Goal: Task Accomplishment & Management: Complete application form

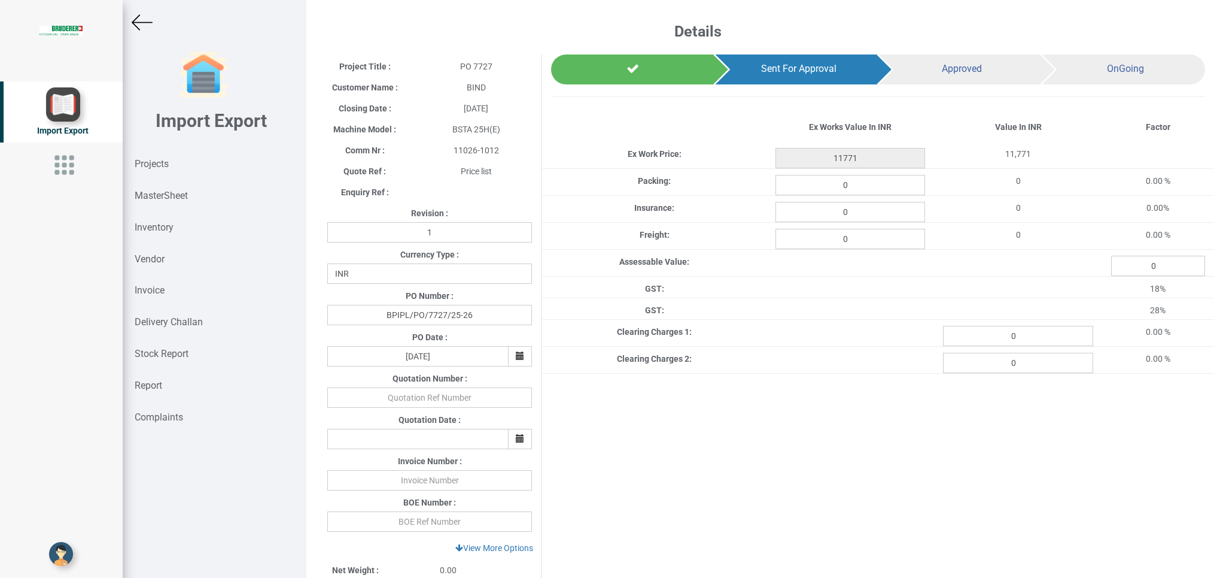
select select "INR"
click at [145, 162] on strong "Projects" at bounding box center [152, 163] width 34 height 11
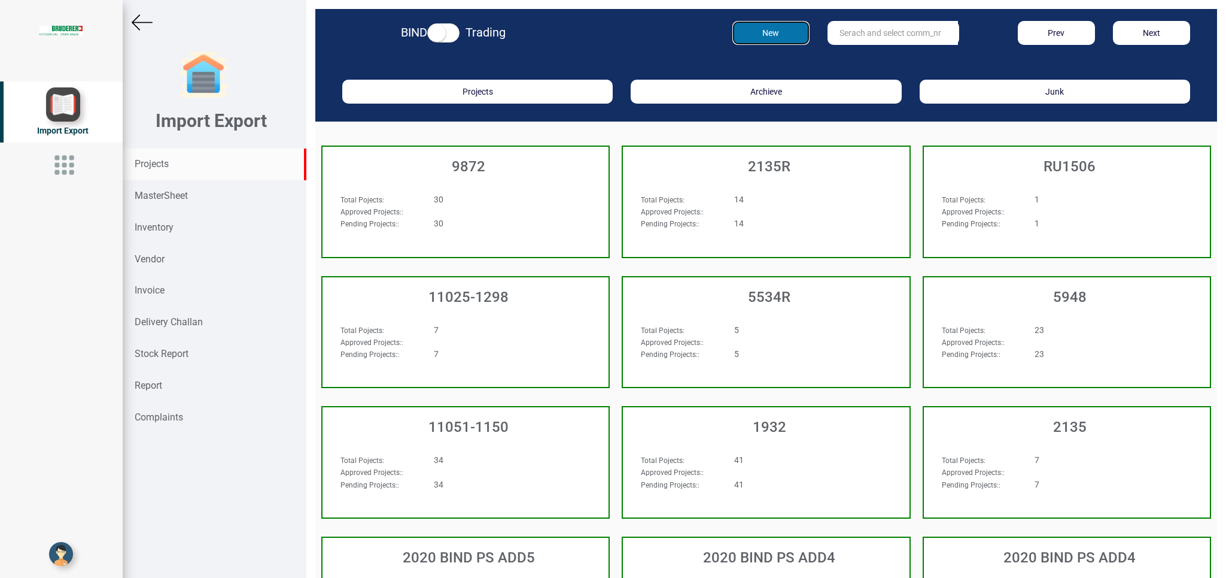
click at [741, 29] on button "New" at bounding box center [771, 33] width 77 height 24
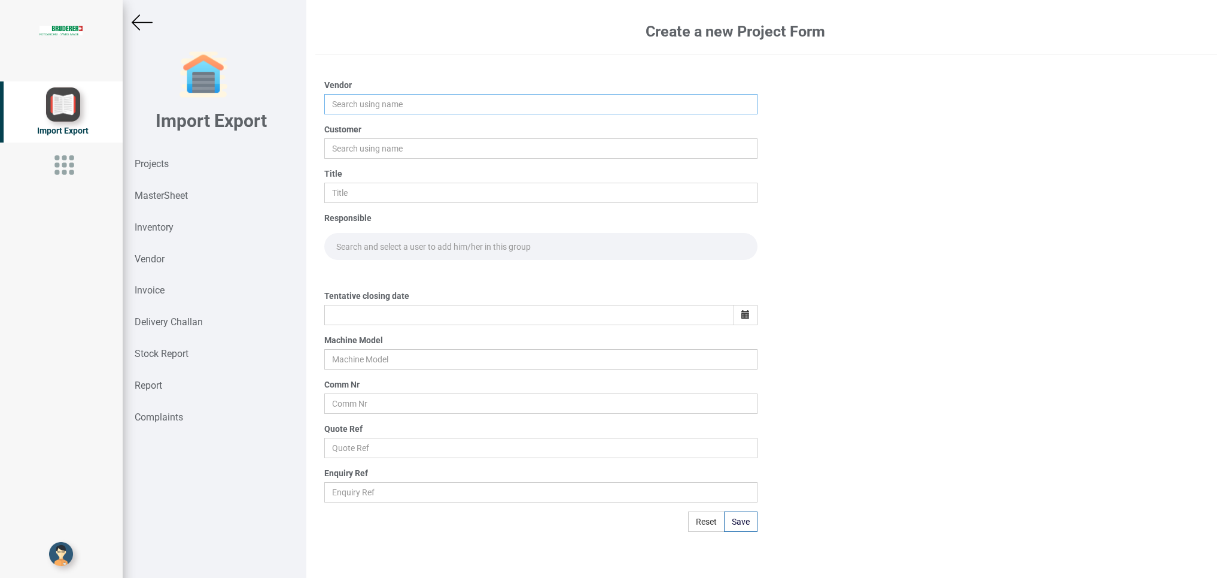
click at [365, 106] on input "text" at bounding box center [540, 104] width 433 height 20
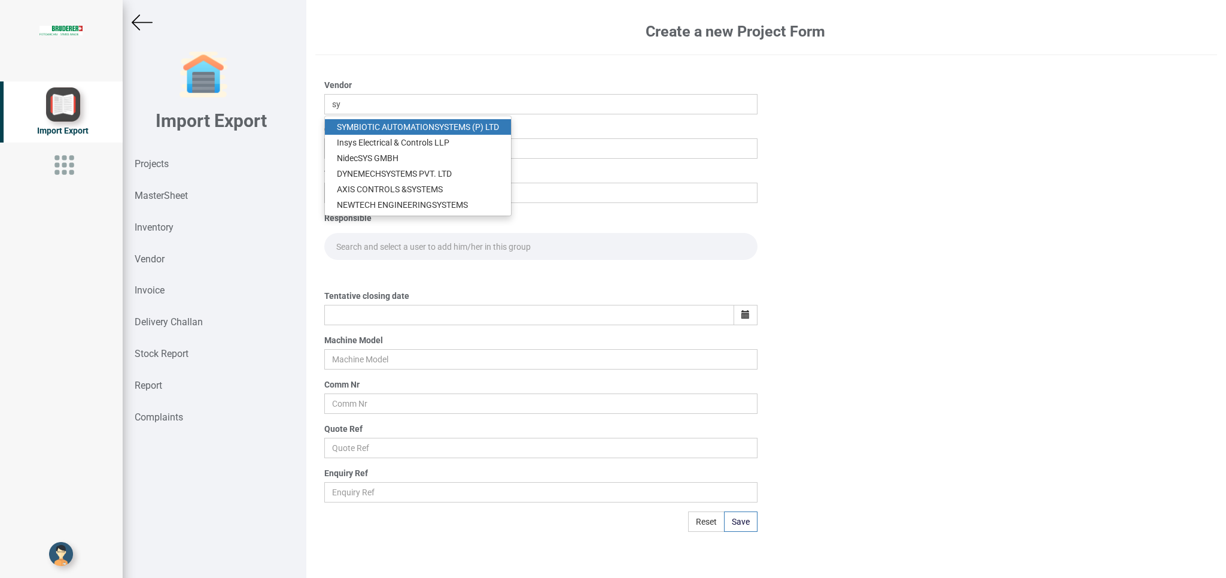
click at [370, 126] on link "SY MBIOTIC AUTOMATION SY STEMS (P) LTD" at bounding box center [418, 127] width 186 height 16
type input "SYMBIOTIC AUTOMATION SYSTEMS (P) LTD"
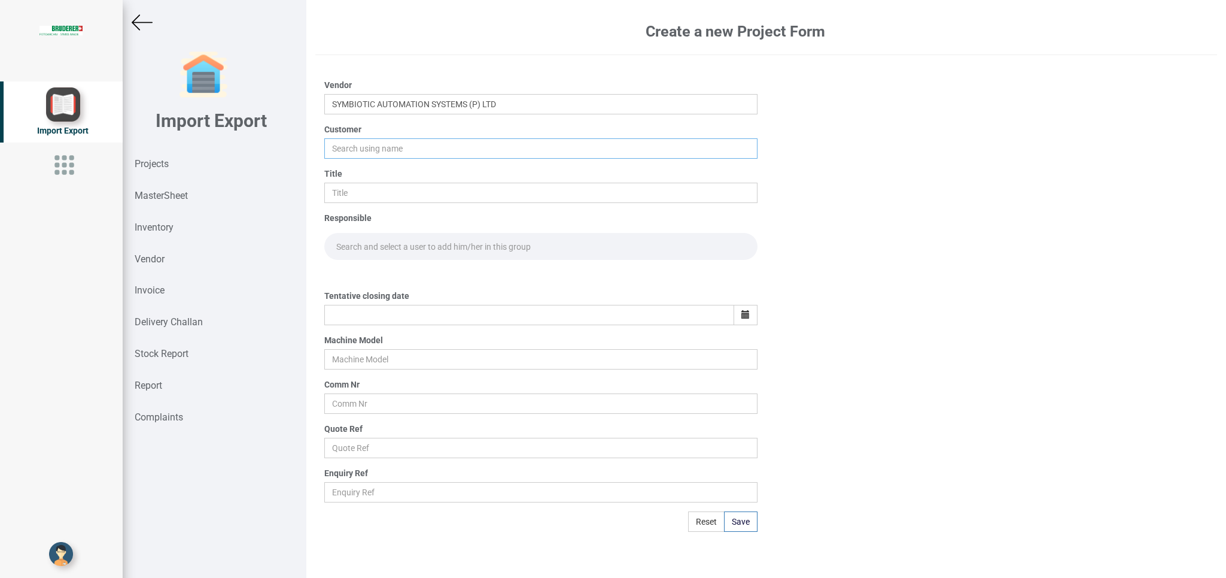
click at [350, 145] on input "text" at bounding box center [540, 148] width 433 height 20
click at [359, 165] on link "BIND" at bounding box center [372, 171] width 95 height 16
type input "BIND"
click at [337, 190] on input "text" at bounding box center [540, 193] width 433 height 20
type input "p"
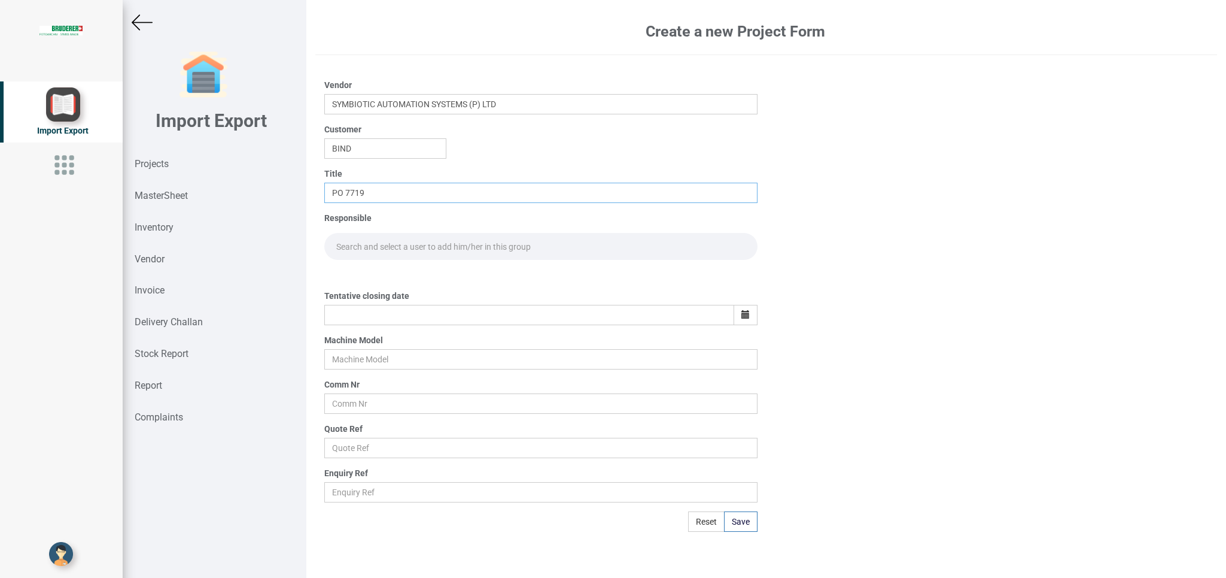
type input "PO 7719"
click at [359, 245] on input "text" at bounding box center [540, 246] width 433 height 27
type input "GO"
click at [357, 277] on link "Go [PERSON_NAME]" at bounding box center [374, 273] width 99 height 16
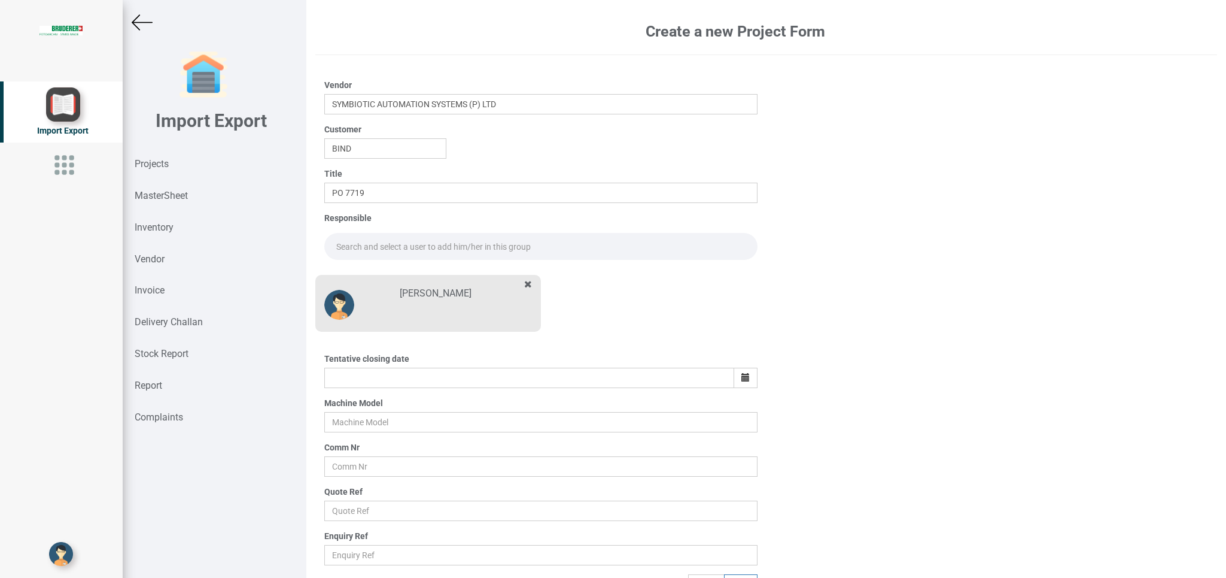
click at [350, 244] on input "text" at bounding box center [540, 246] width 433 height 27
click at [359, 278] on link "Go [PERSON_NAME]" at bounding box center [374, 273] width 99 height 16
type input "[PERSON_NAME]"
click at [742, 375] on icon "button" at bounding box center [746, 377] width 8 height 8
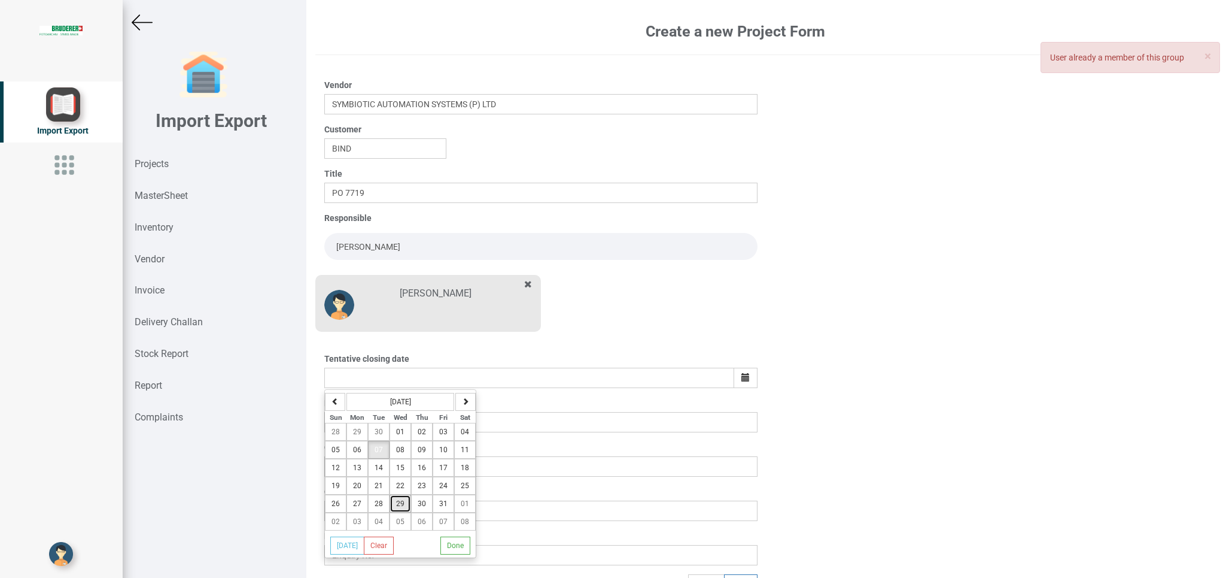
click at [403, 504] on span "29" at bounding box center [400, 503] width 8 height 8
type input "[DATE]"
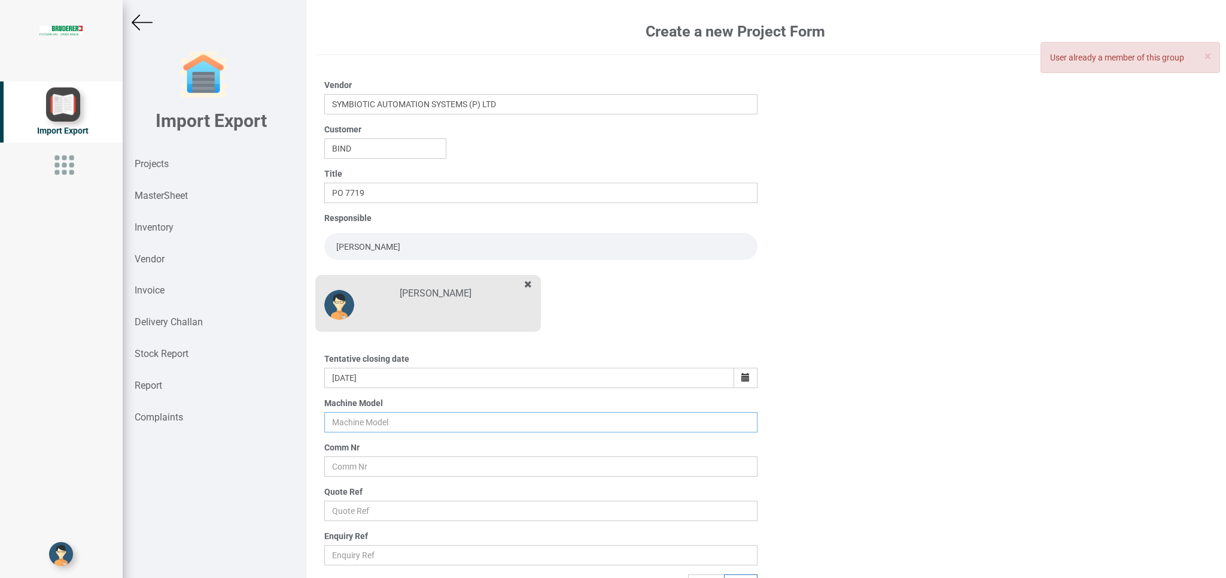
click at [339, 427] on input "text" at bounding box center [540, 422] width 433 height 20
type input "BSTA 25UL"
click at [373, 467] on input "text" at bounding box center [540, 466] width 433 height 20
type input "10412"
click at [342, 513] on input "text" at bounding box center [540, 510] width 433 height 20
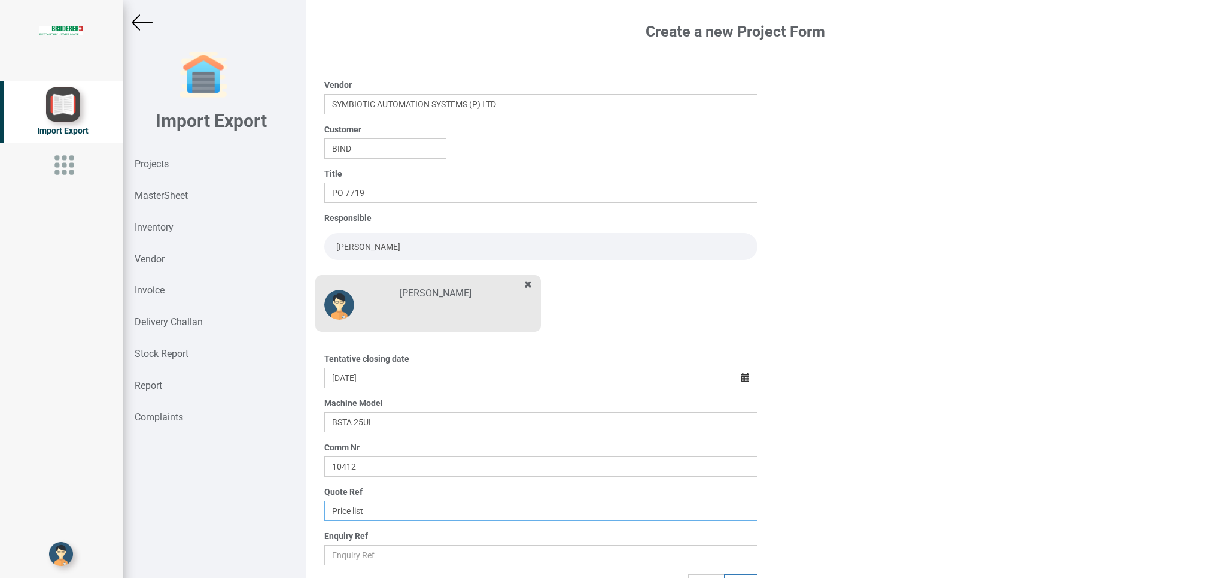
scroll to position [19, 0]
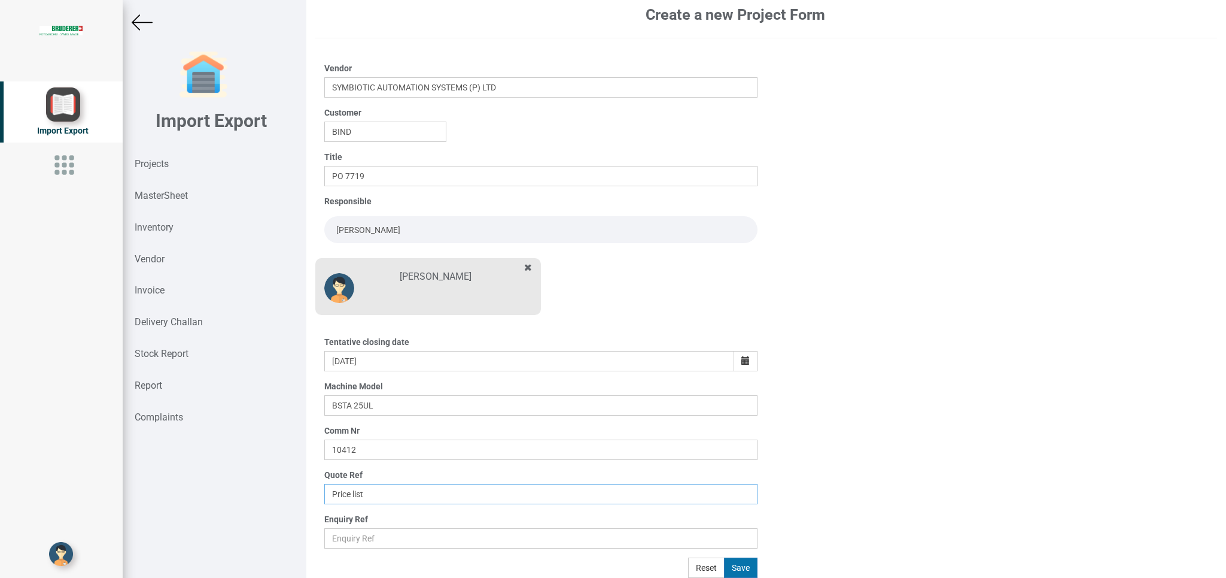
type input "Price list"
click at [736, 567] on button "Save" at bounding box center [741, 567] width 34 height 20
type input "[DATE]"
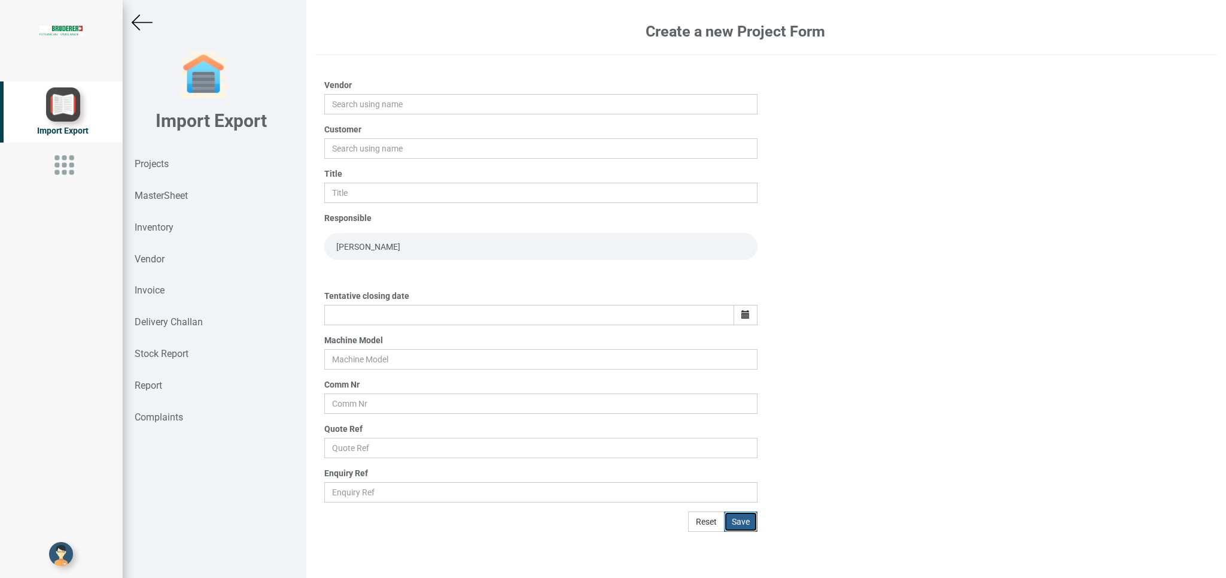
scroll to position [0, 0]
drag, startPoint x: 337, startPoint y: 104, endPoint x: 354, endPoint y: 115, distance: 19.9
click at [339, 106] on input "text" at bounding box center [540, 104] width 433 height 20
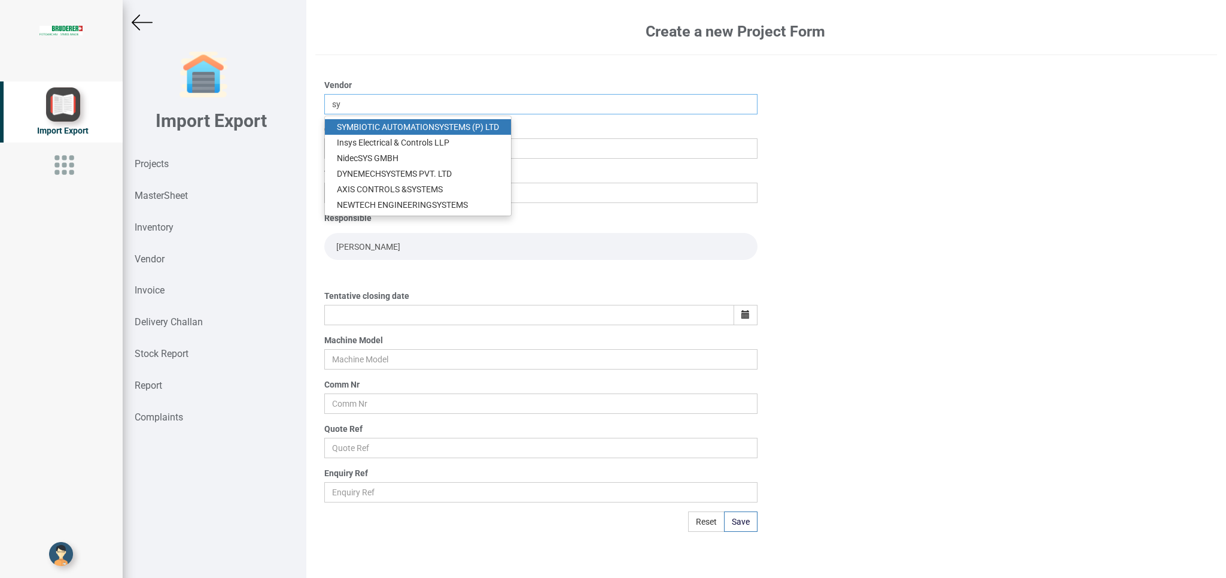
drag, startPoint x: 402, startPoint y: 113, endPoint x: 406, endPoint y: 124, distance: 11.6
click at [406, 114] on input "sy" at bounding box center [540, 104] width 433 height 20
click at [414, 125] on link "SY MBIOTIC AUTOMATION SY STEMS (P) LTD" at bounding box center [418, 127] width 186 height 16
type input "SYMBIOTIC AUTOMATION SYSTEMS (P) LTD"
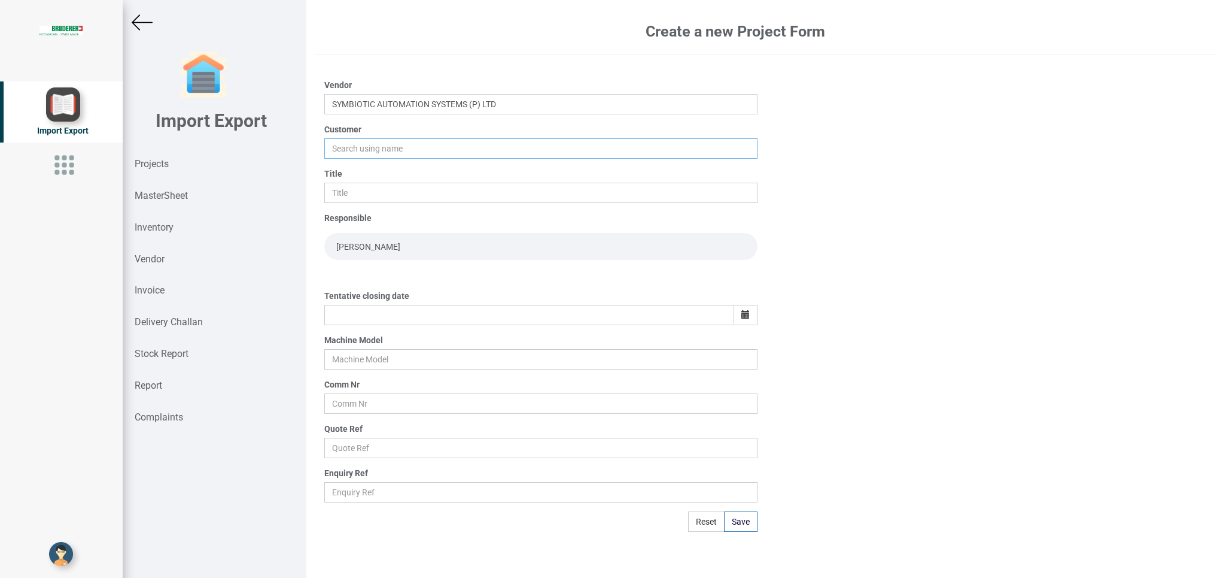
click at [373, 142] on input "text" at bounding box center [540, 148] width 433 height 20
click at [357, 174] on link "BI ND" at bounding box center [372, 171] width 95 height 16
type input "BIND"
click at [350, 196] on input "text" at bounding box center [540, 193] width 433 height 20
type input "p"
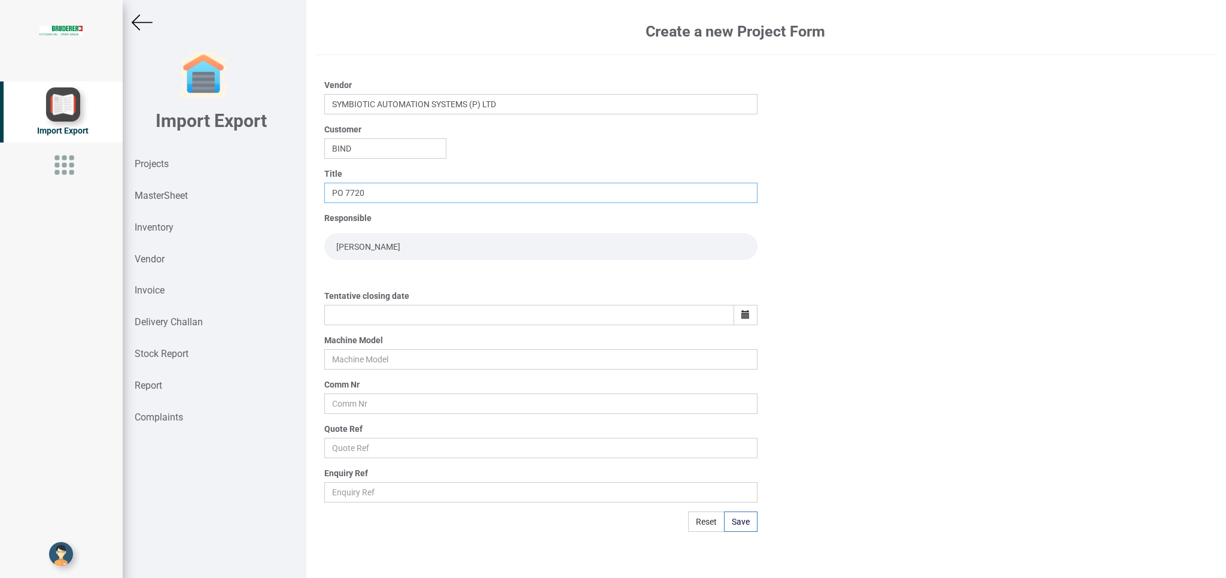
type input "PO 7720"
click at [357, 239] on input "[PERSON_NAME]" at bounding box center [540, 246] width 433 height 27
click at [743, 323] on button "button" at bounding box center [746, 315] width 24 height 20
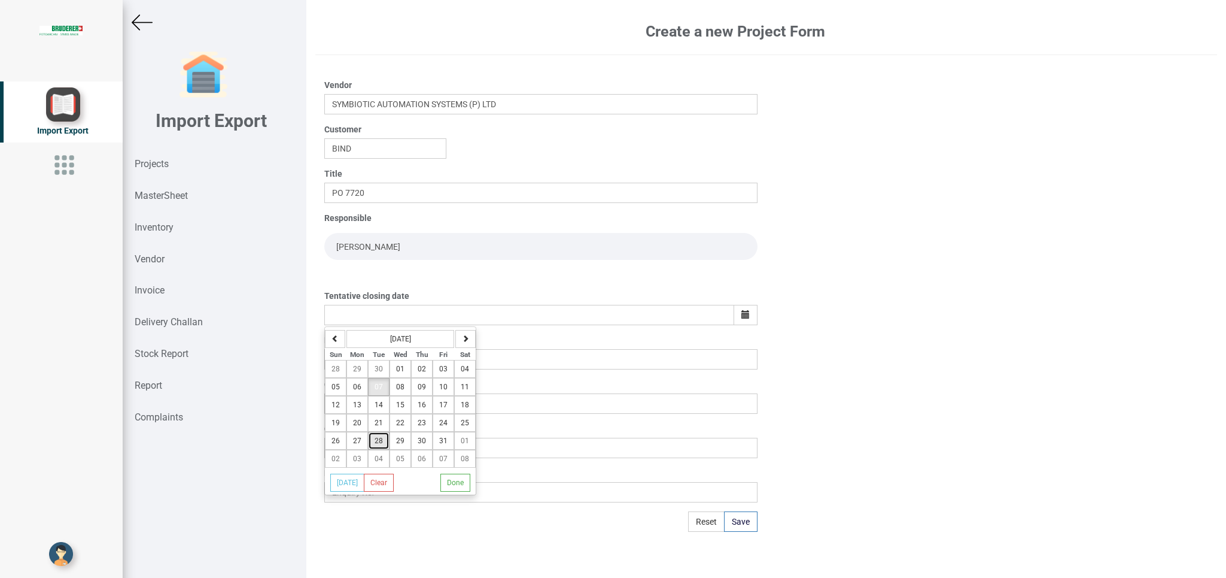
click at [384, 445] on button "28" at bounding box center [379, 441] width 22 height 18
type input "[DATE]"
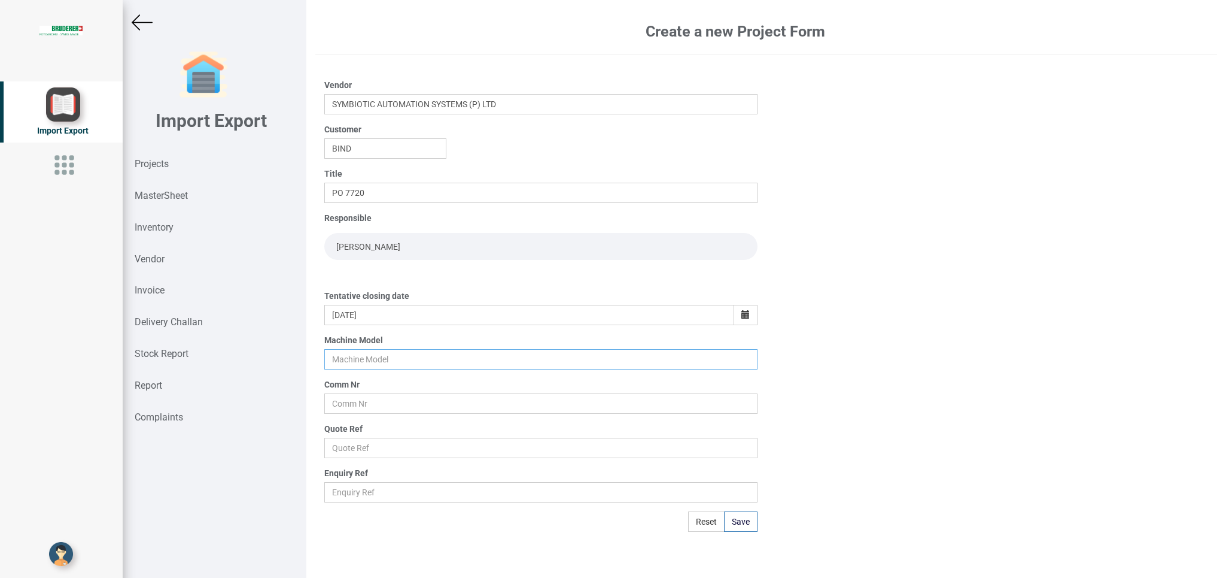
click at [368, 353] on input "text" at bounding box center [540, 359] width 433 height 20
type input "BSTA 25H(E)"
click at [339, 402] on input "text" at bounding box center [540, 403] width 433 height 20
type input "11026-1012"
click at [359, 441] on input "text" at bounding box center [540, 448] width 433 height 20
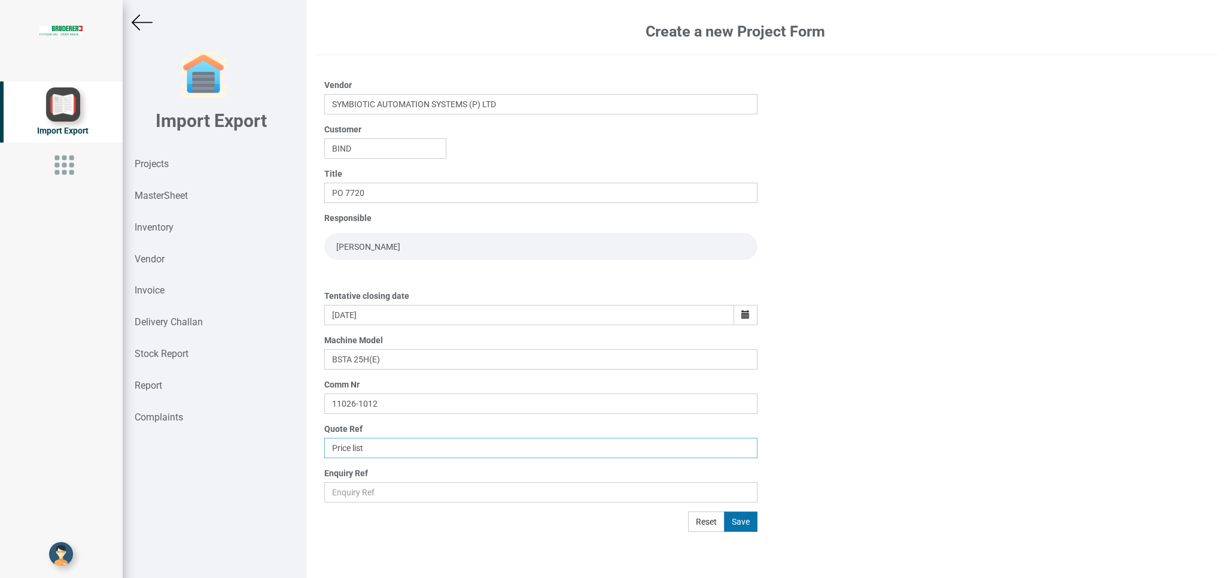
type input "Price list"
click at [736, 518] on button "Save" at bounding box center [741, 521] width 34 height 20
type input "[DATE]"
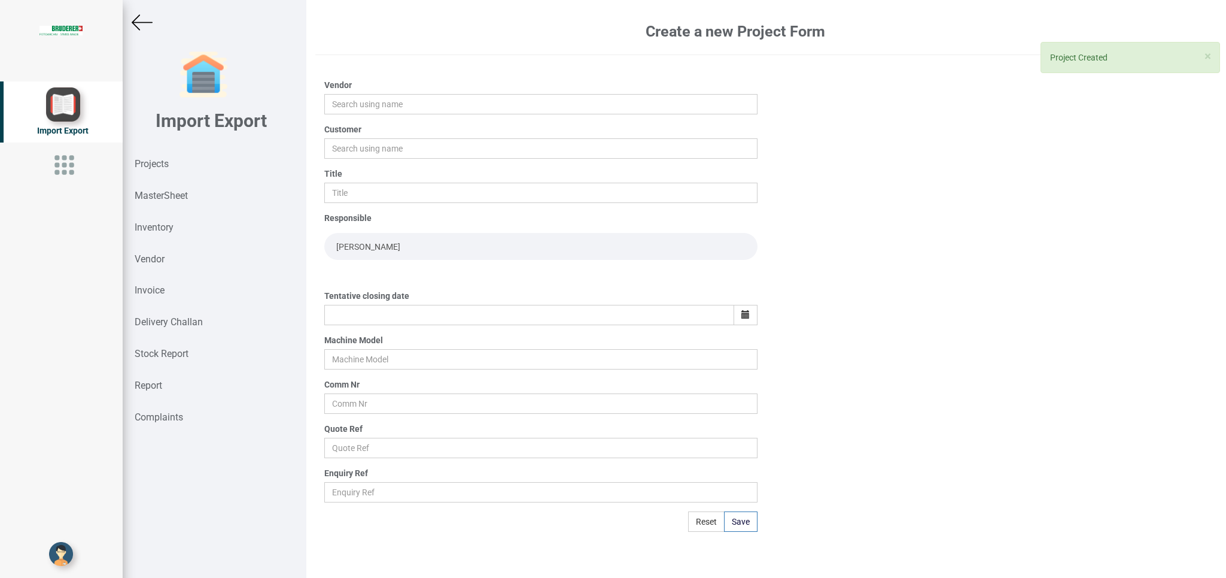
click at [138, 21] on img at bounding box center [142, 22] width 21 height 21
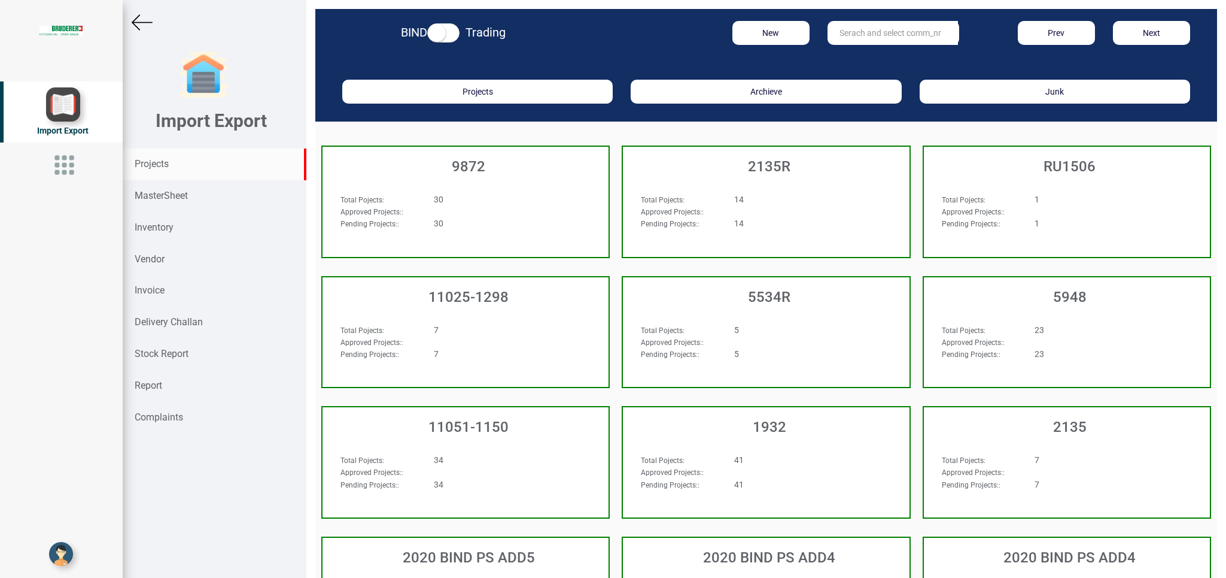
click at [835, 41] on input "text" at bounding box center [893, 33] width 130 height 24
type input "10412"
click at [855, 56] on strong "10412" at bounding box center [852, 58] width 24 height 10
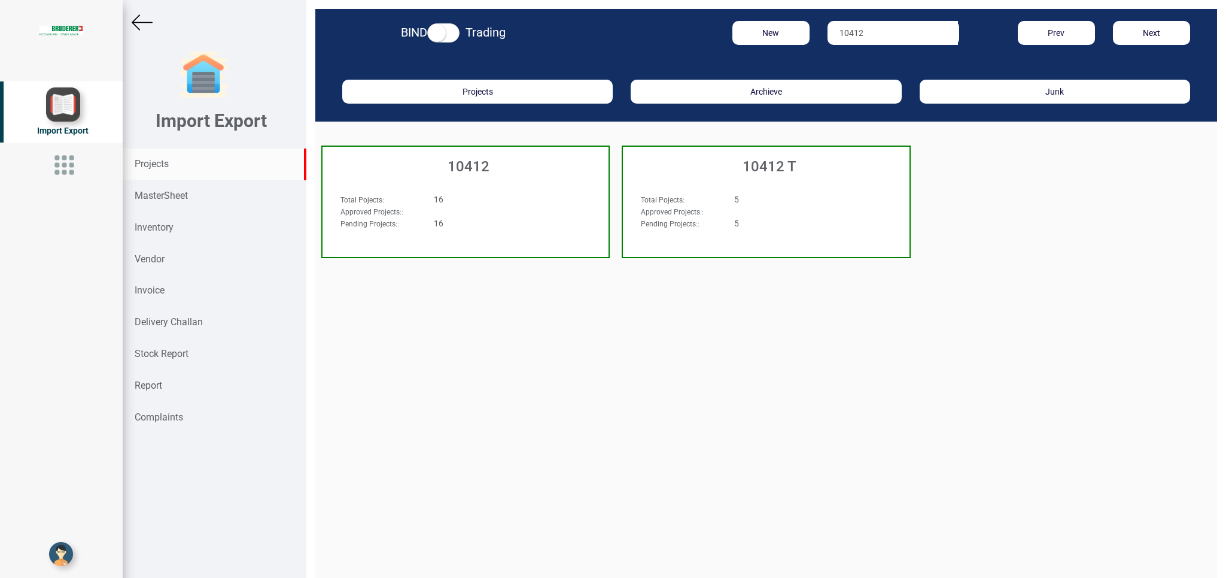
click at [535, 171] on h3 "10412" at bounding box center [469, 167] width 280 height 16
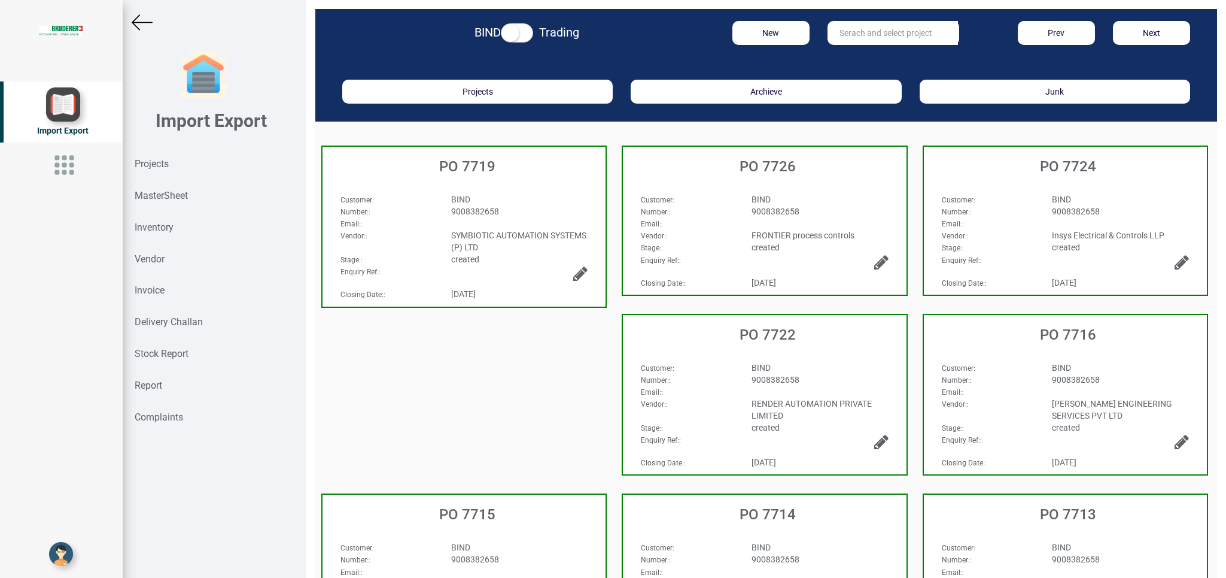
click at [540, 215] on div "9008382658" at bounding box center [519, 211] width 155 height 12
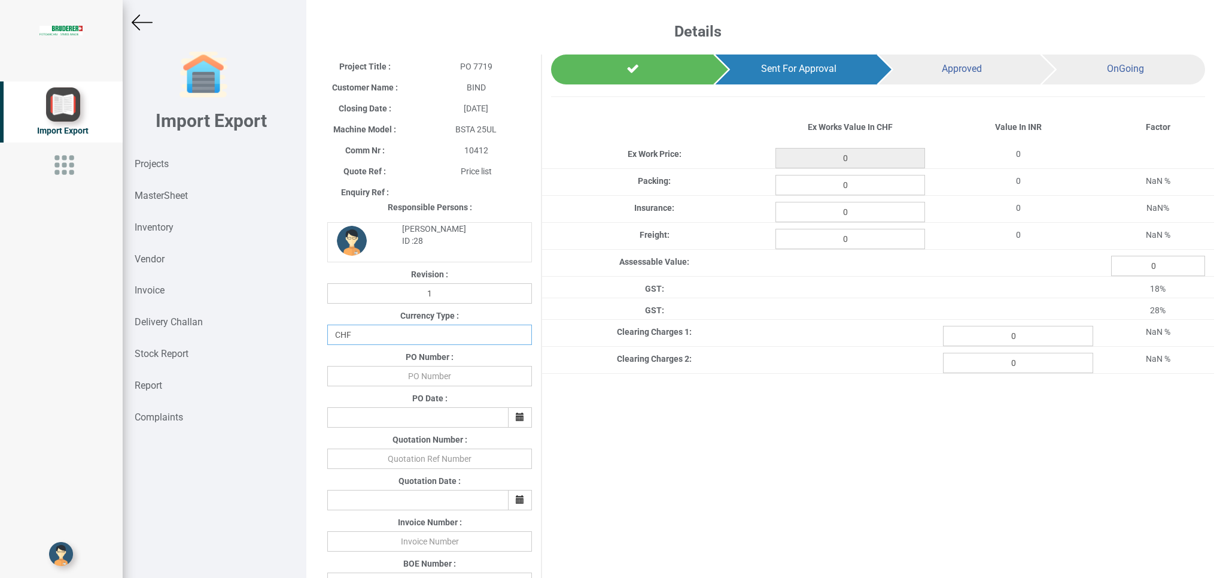
click at [327, 324] on select "CHF INR EUR USD JPY GBP AUD CAD ZAR" at bounding box center [429, 334] width 205 height 20
select select "INR"
click option "INR" at bounding box center [0, 0] width 0 height 0
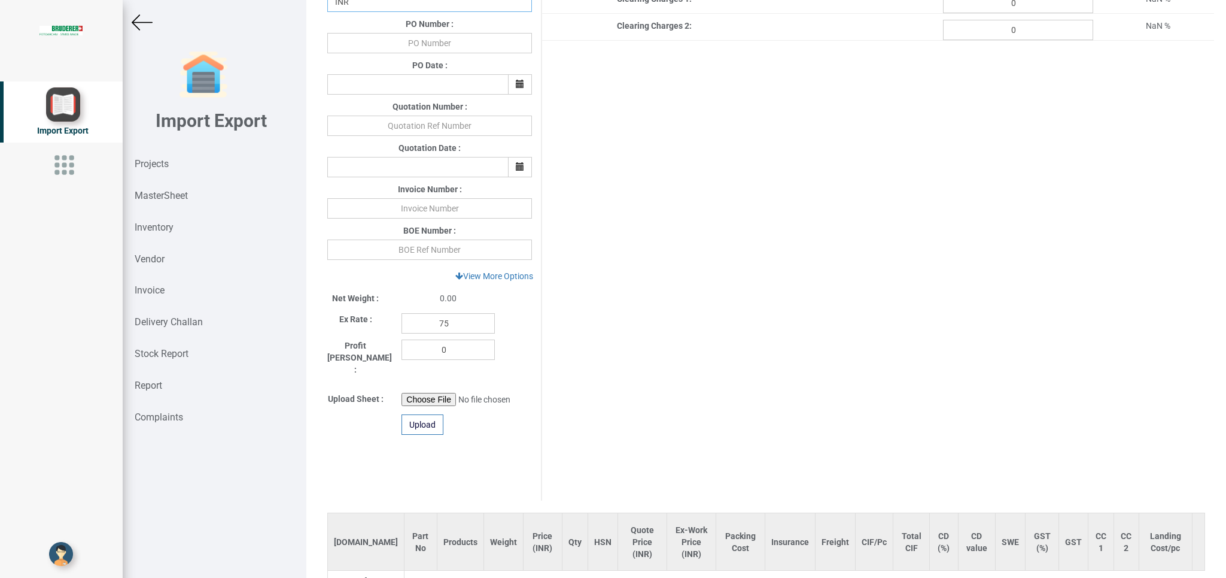
scroll to position [382, 0]
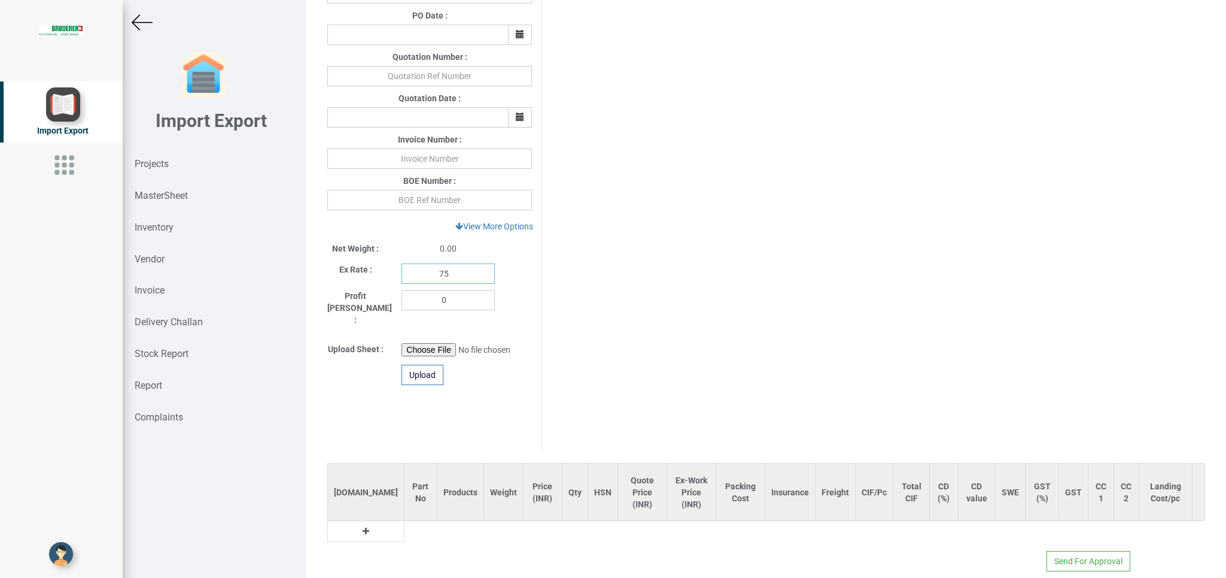
drag, startPoint x: 461, startPoint y: 280, endPoint x: 387, endPoint y: 281, distance: 74.2
click at [402, 281] on input "75" at bounding box center [448, 273] width 93 height 20
type input "1"
click at [359, 524] on button at bounding box center [366, 530] width 14 height 13
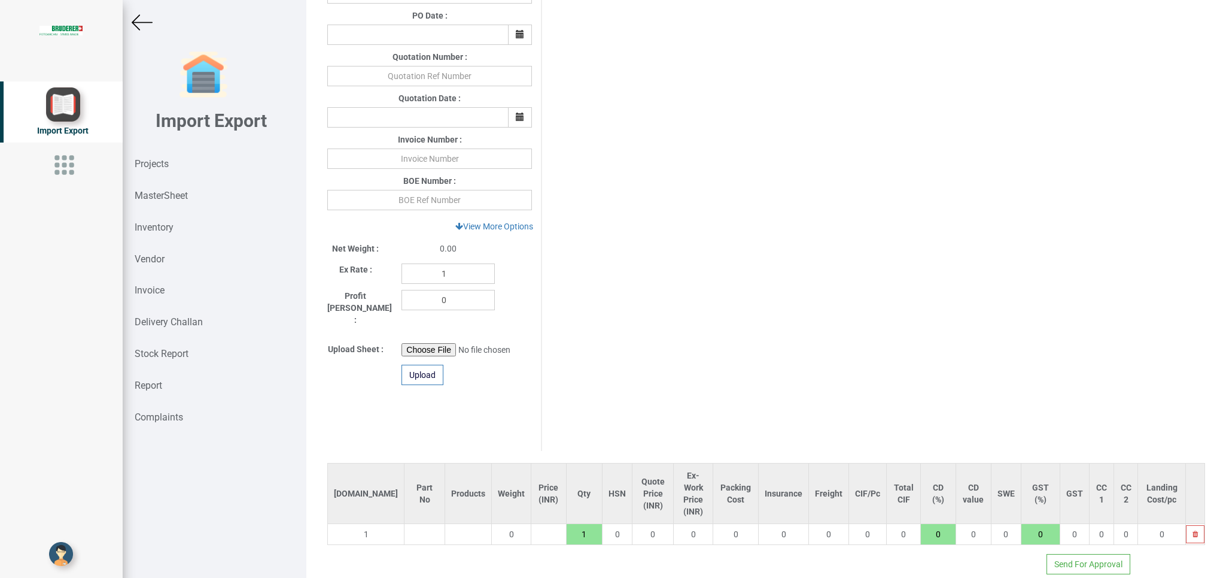
click at [405, 524] on input "text" at bounding box center [425, 534] width 40 height 20
type input "6SL32"
click at [434, 549] on link "6SL32 101PE275UL0" at bounding box center [411, 557] width 103 height 16
type input "179626.68"
type input "6SL32101PE275UL0"
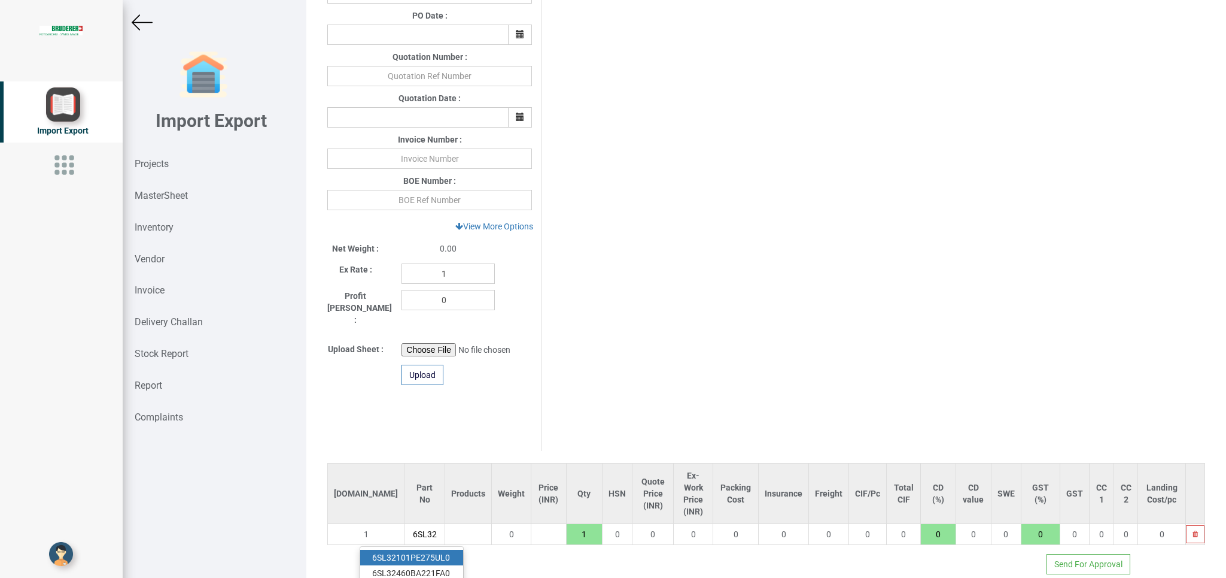
type input "18"
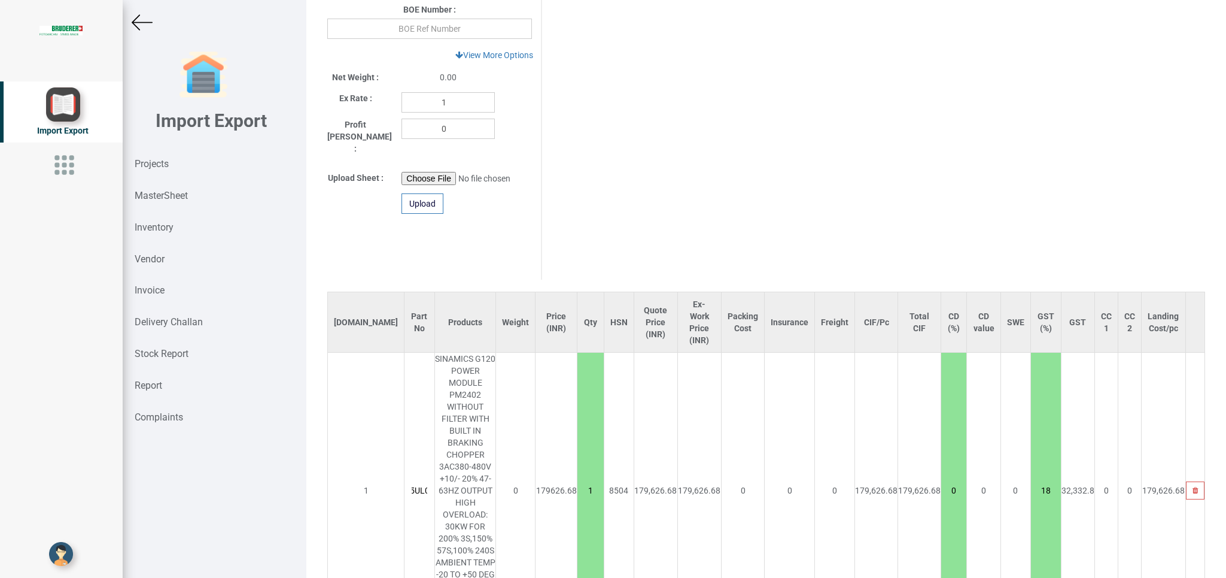
type input "6SL"
click at [436, 563] on link "6SL 32460BA221FA0" at bounding box center [414, 571] width 108 height 16
type input "201860.15"
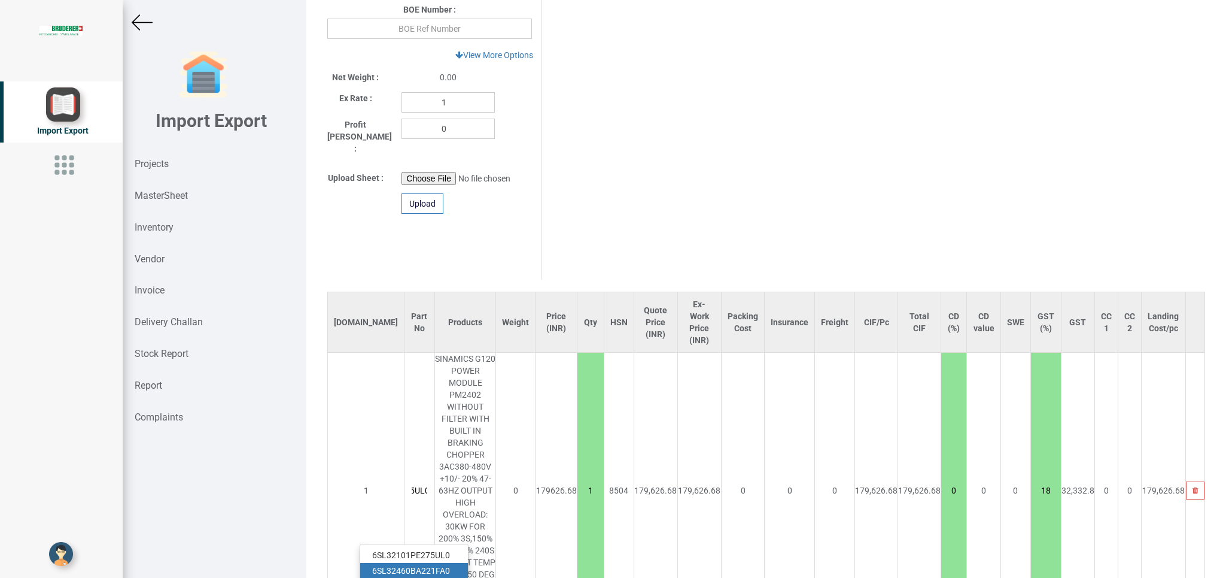
type input "6SL32460BA221FA0"
type input "18"
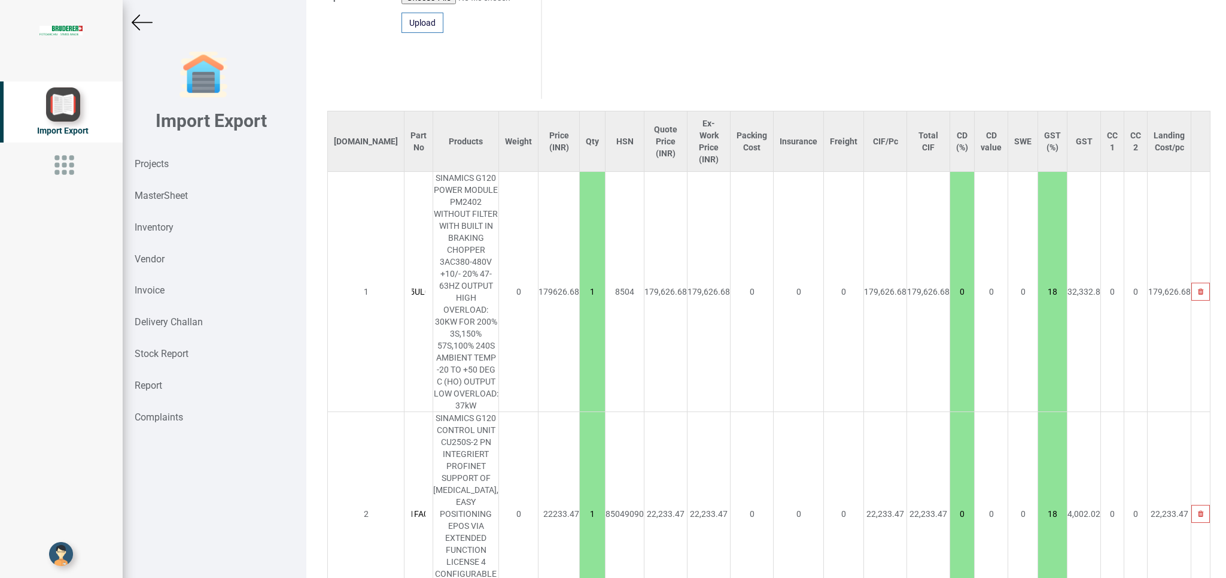
type input "6SL325"
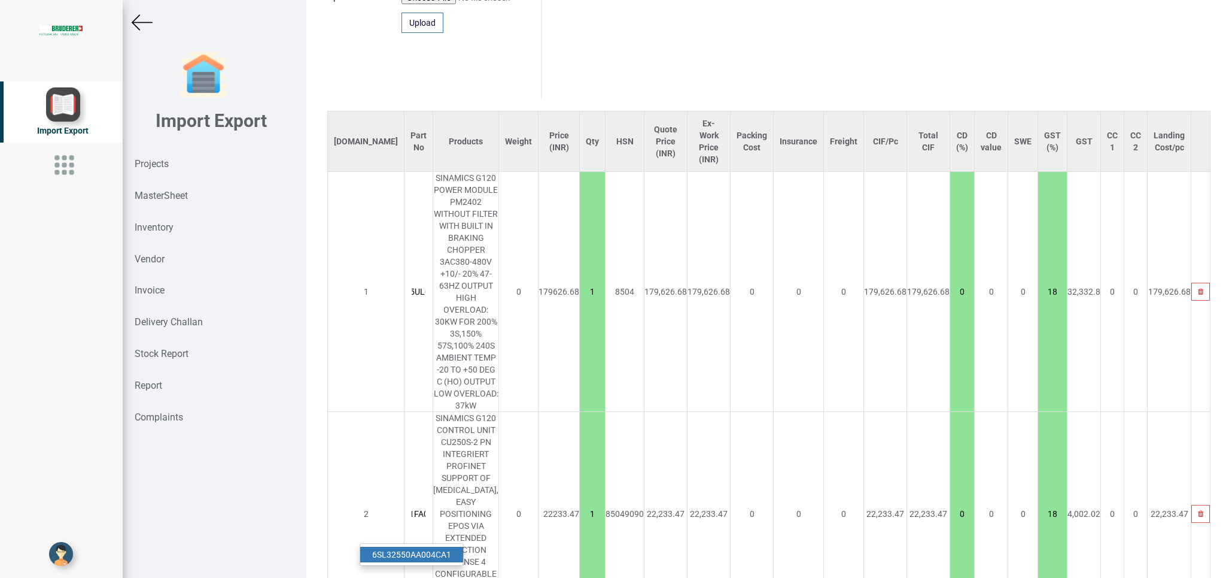
click at [426, 546] on link "6SL325 50AA004CA1" at bounding box center [411, 554] width 103 height 16
type input "204813.08"
type input "6SL32550AA004CA1"
type input "18"
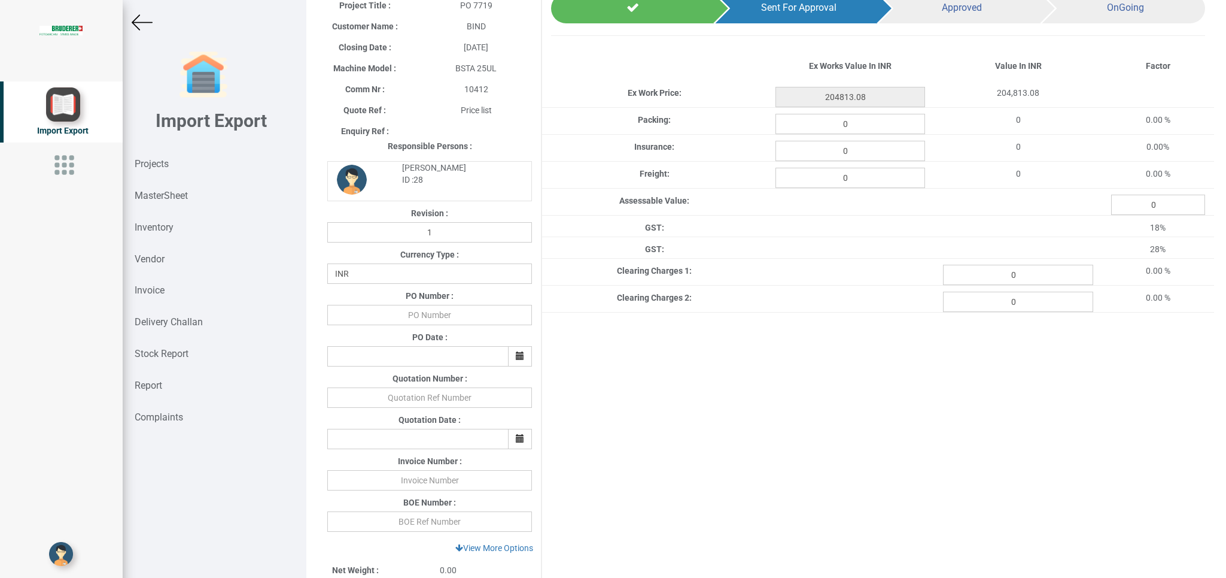
scroll to position [0, 0]
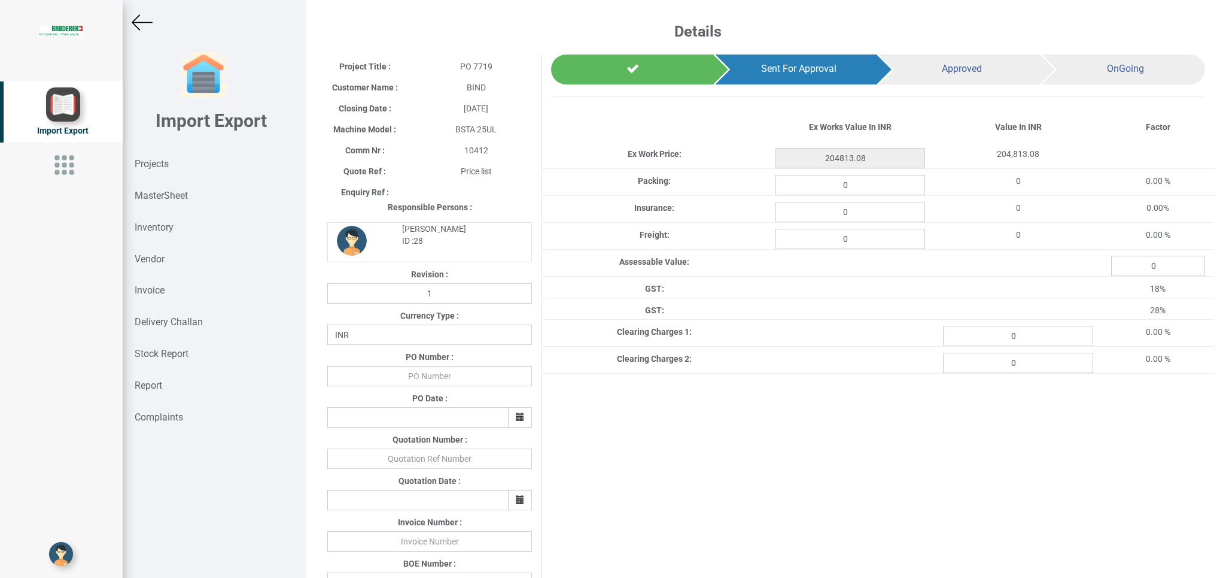
click at [148, 21] on img at bounding box center [142, 22] width 21 height 21
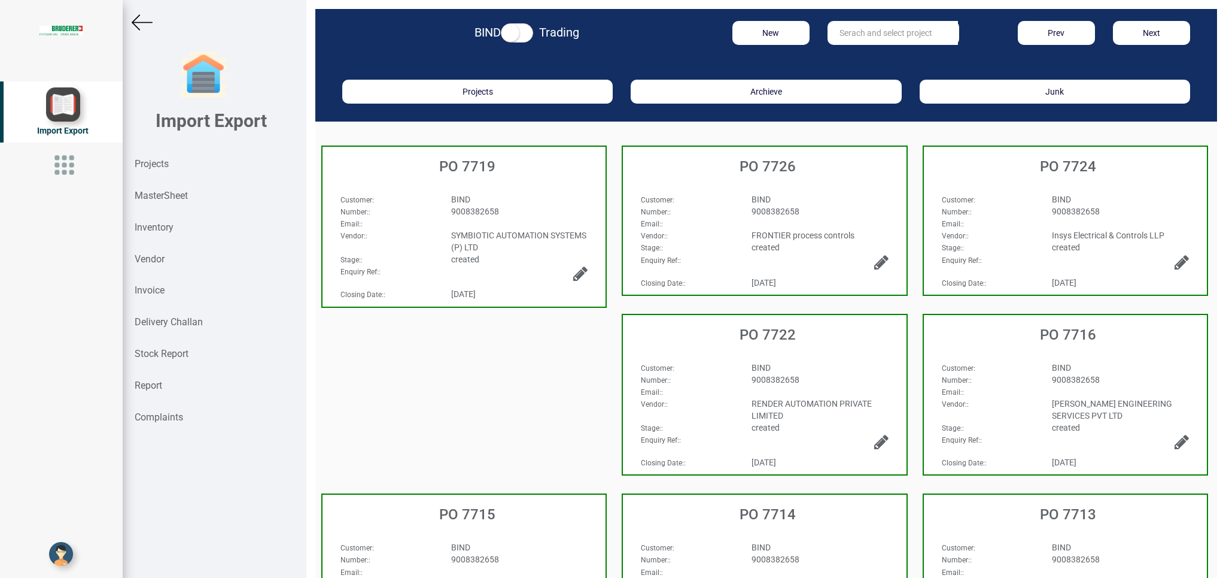
click at [136, 28] on img at bounding box center [142, 22] width 21 height 21
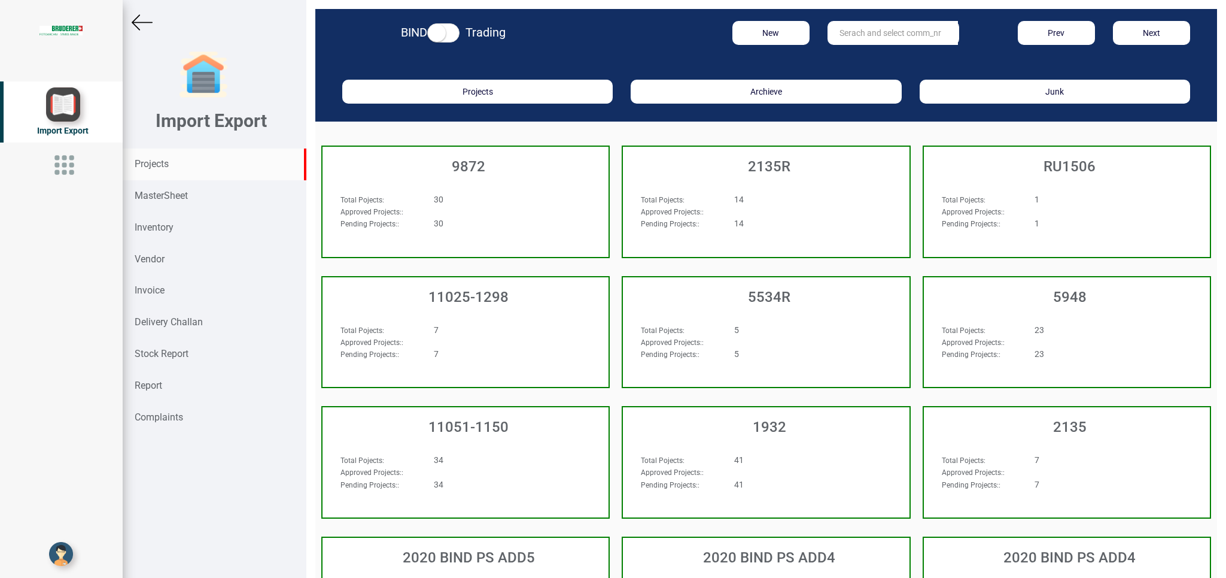
click at [150, 160] on strong "Projects" at bounding box center [152, 163] width 34 height 11
drag, startPoint x: 851, startPoint y: 29, endPoint x: 939, endPoint y: 25, distance: 88.1
click at [852, 29] on input "text" at bounding box center [893, 33] width 130 height 24
click at [883, 57] on link "11026 -1012" at bounding box center [875, 58] width 95 height 16
type input "11026-1012"
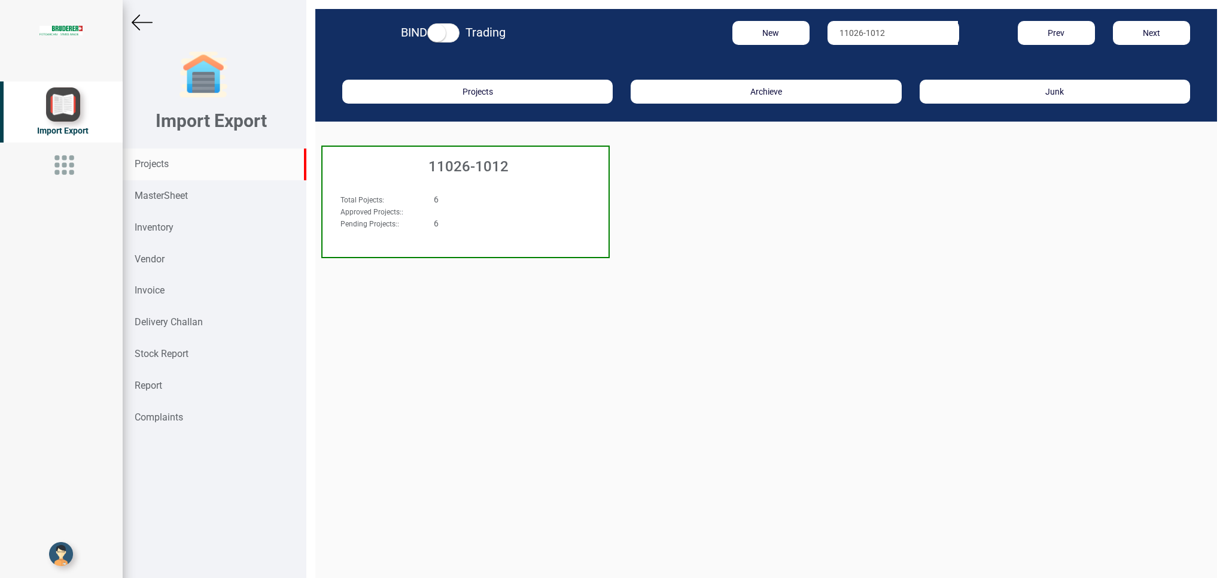
click at [466, 202] on div "6" at bounding box center [490, 199] width 130 height 12
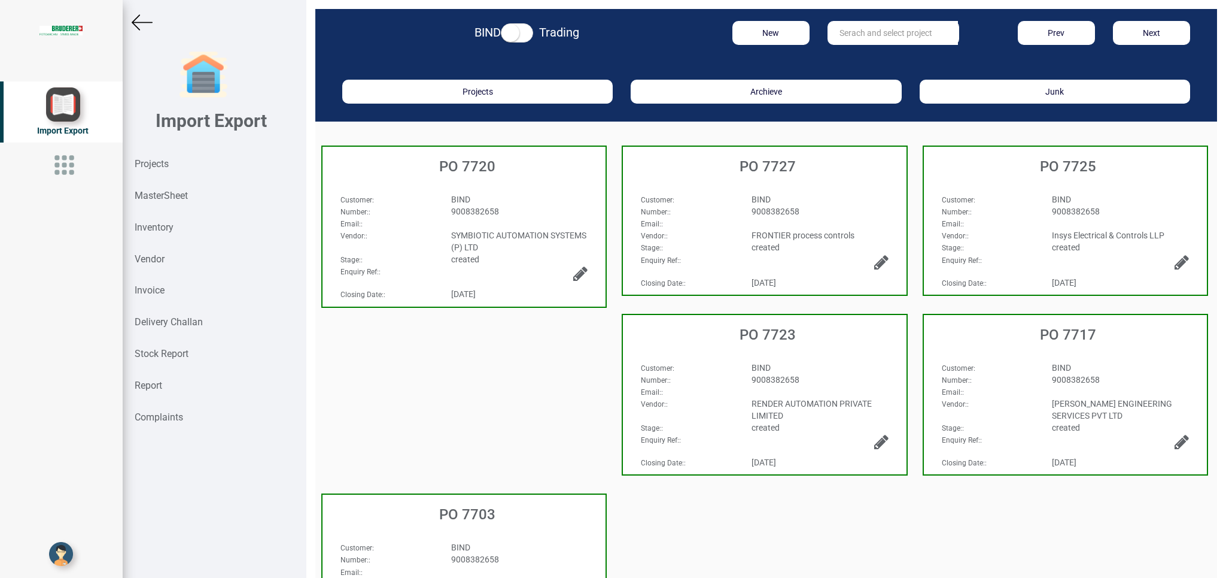
click at [497, 204] on div "BIND" at bounding box center [519, 199] width 155 height 12
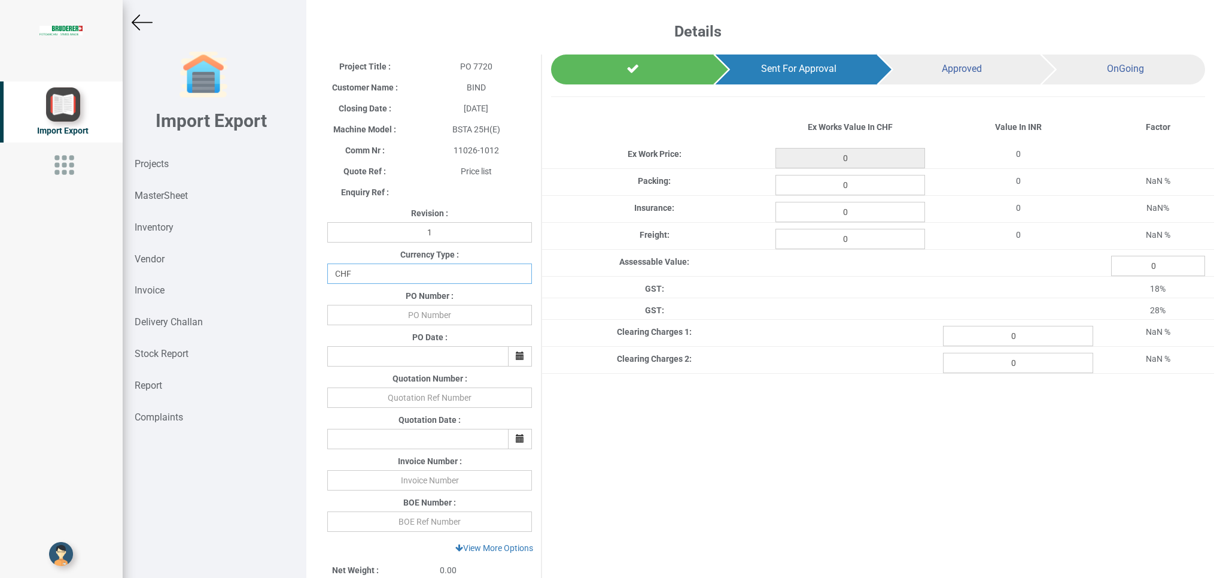
select select "INR"
click option "INR" at bounding box center [0, 0] width 0 height 0
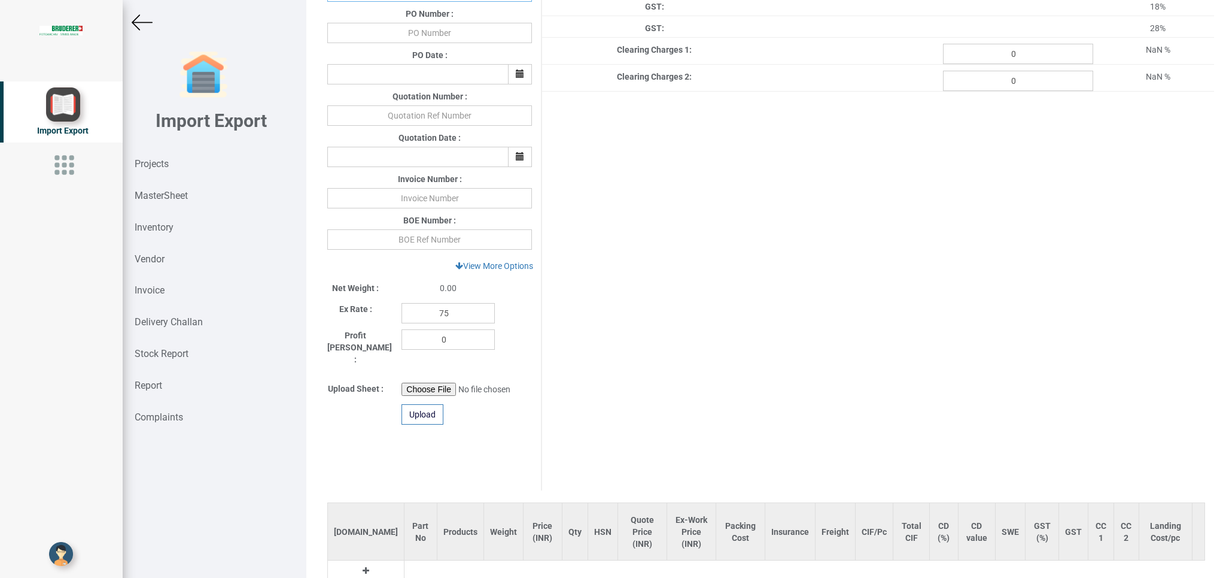
scroll to position [284, 0]
drag, startPoint x: 458, startPoint y: 316, endPoint x: 307, endPoint y: 310, distance: 151.0
click at [402, 309] on input "75" at bounding box center [448, 311] width 93 height 20
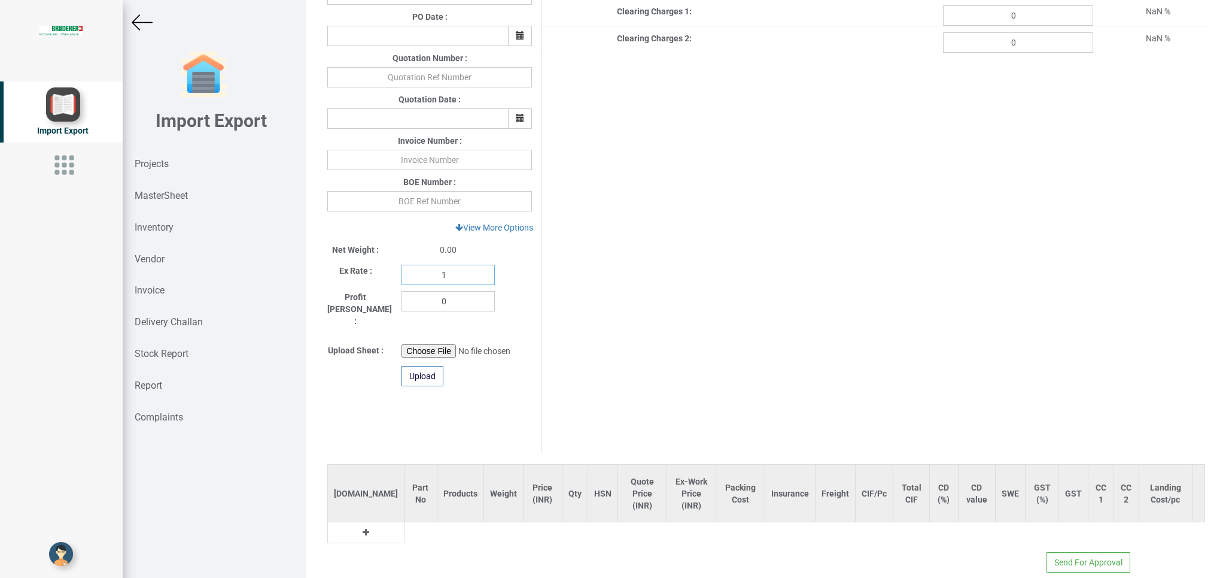
type input "1"
click at [363, 528] on icon at bounding box center [366, 532] width 7 height 8
click at [445, 525] on td at bounding box center [468, 535] width 47 height 21
click at [405, 525] on input "text" at bounding box center [425, 535] width 40 height 20
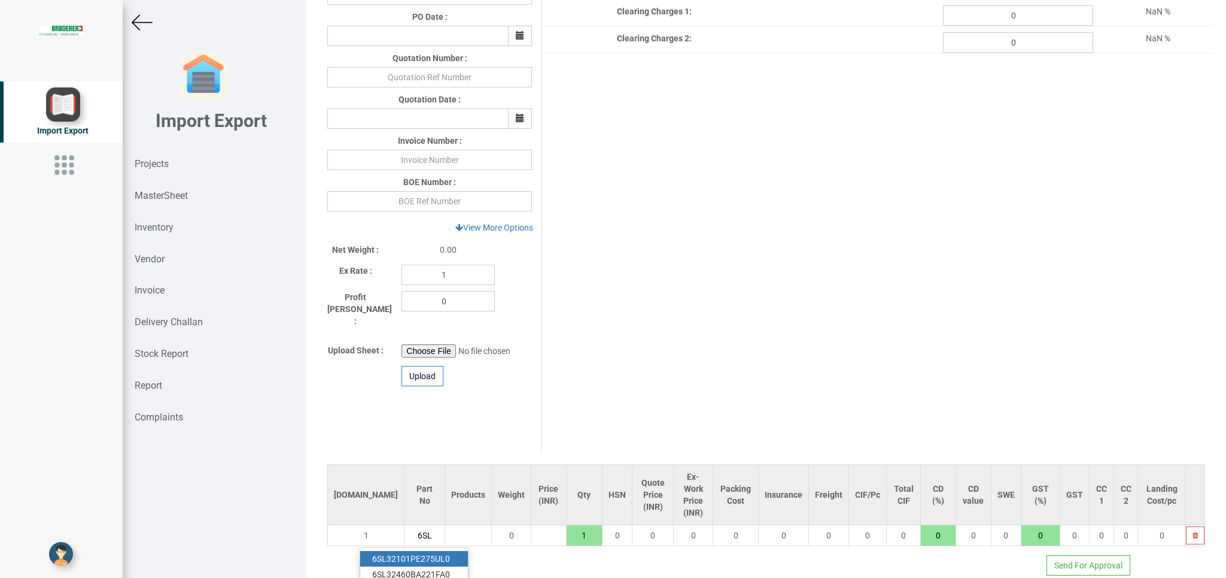
type input "6SL"
click at [451, 551] on link "6SL 32101PE275UL0" at bounding box center [414, 559] width 108 height 16
type input "179626.68"
type input "6SL32101PE275UL0"
type input "18"
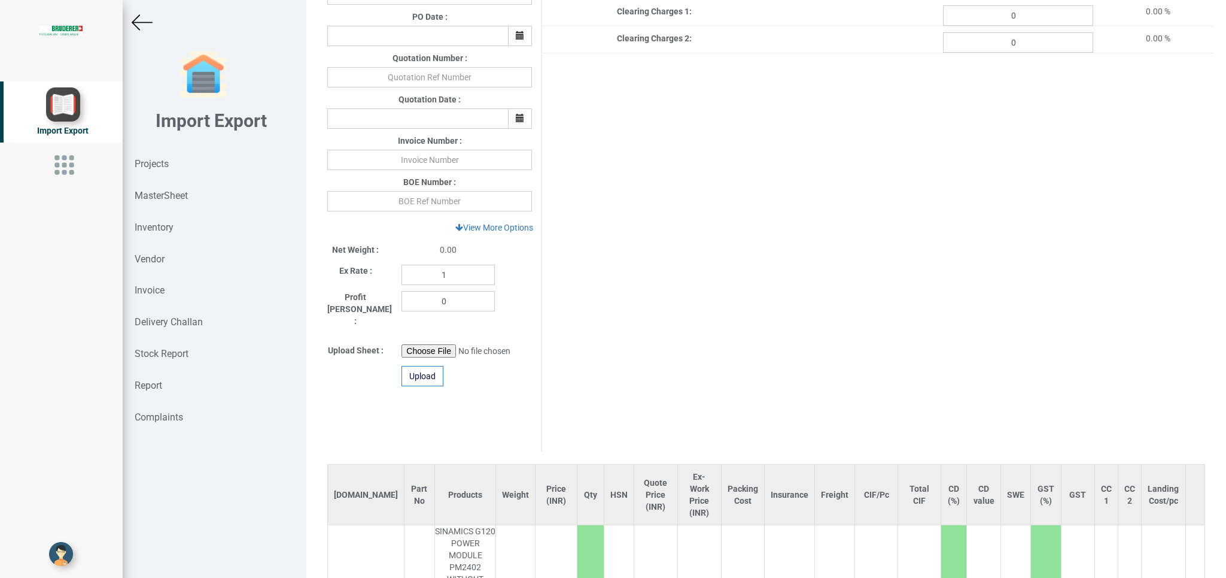
scroll to position [0, 60]
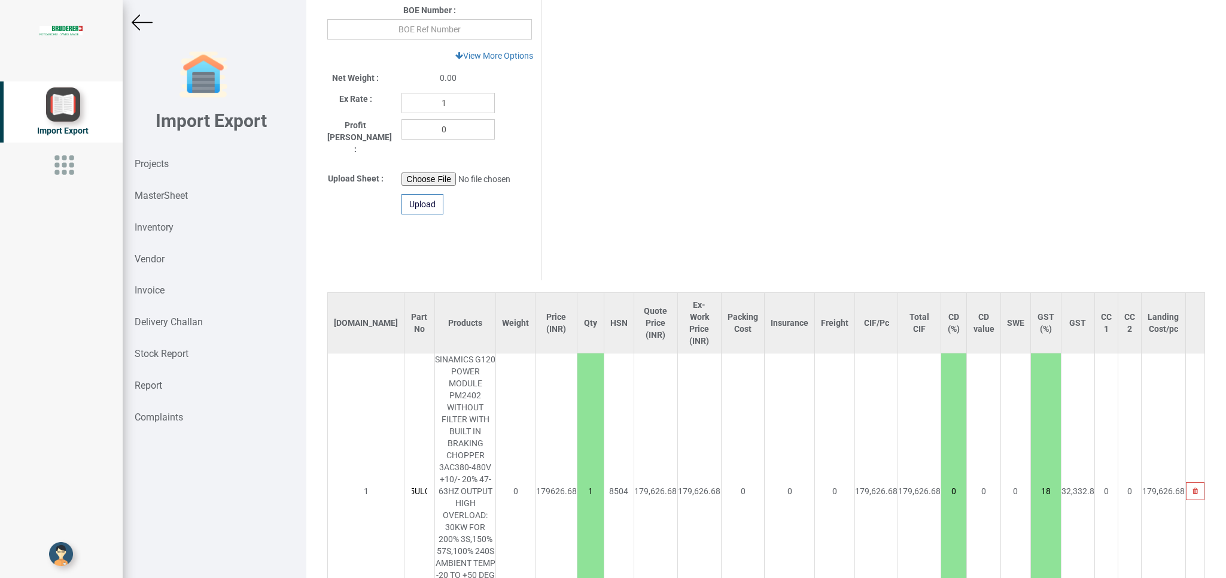
type input "6SL"
click at [434, 563] on link "6SL 32460BA221FA0" at bounding box center [414, 571] width 108 height 16
type input "201860.15"
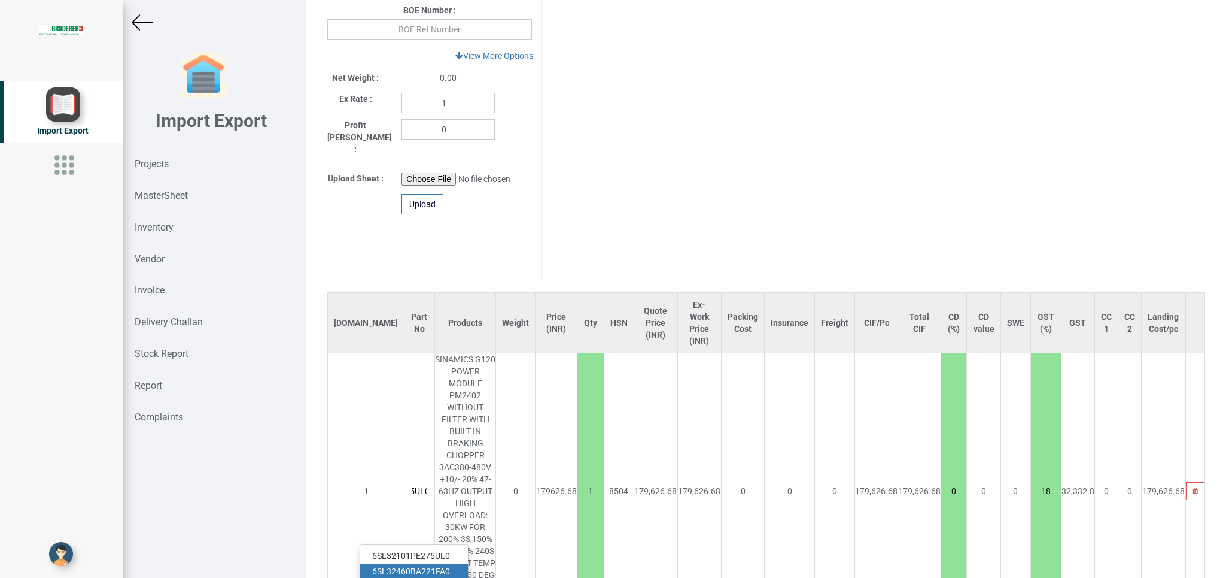
type input "6SL32460BA221FA0"
type input "18"
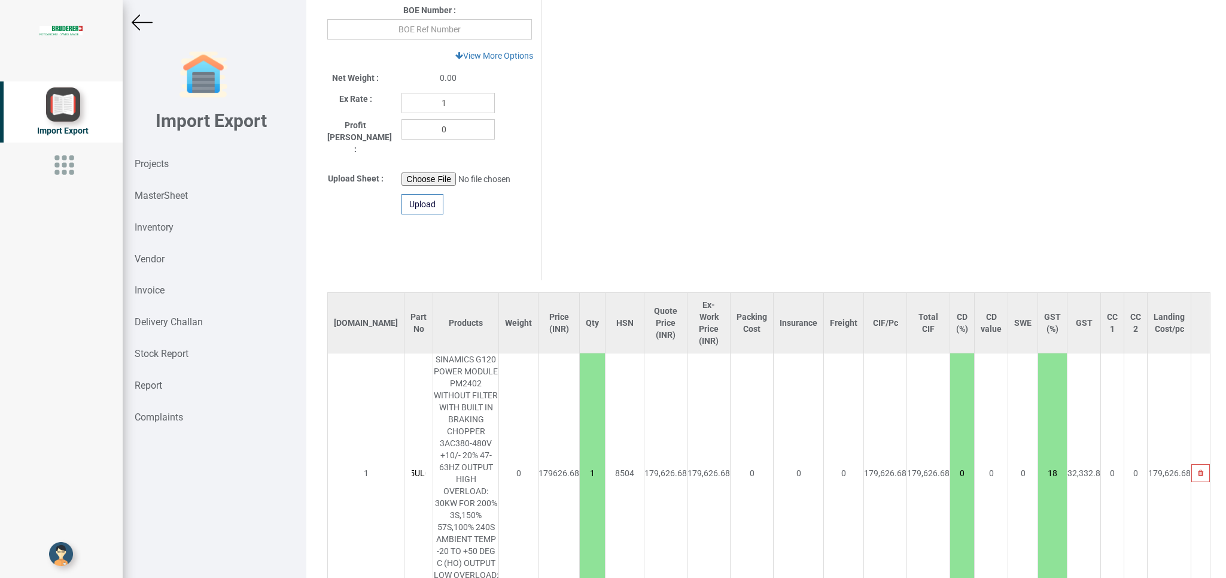
scroll to position [0, 61]
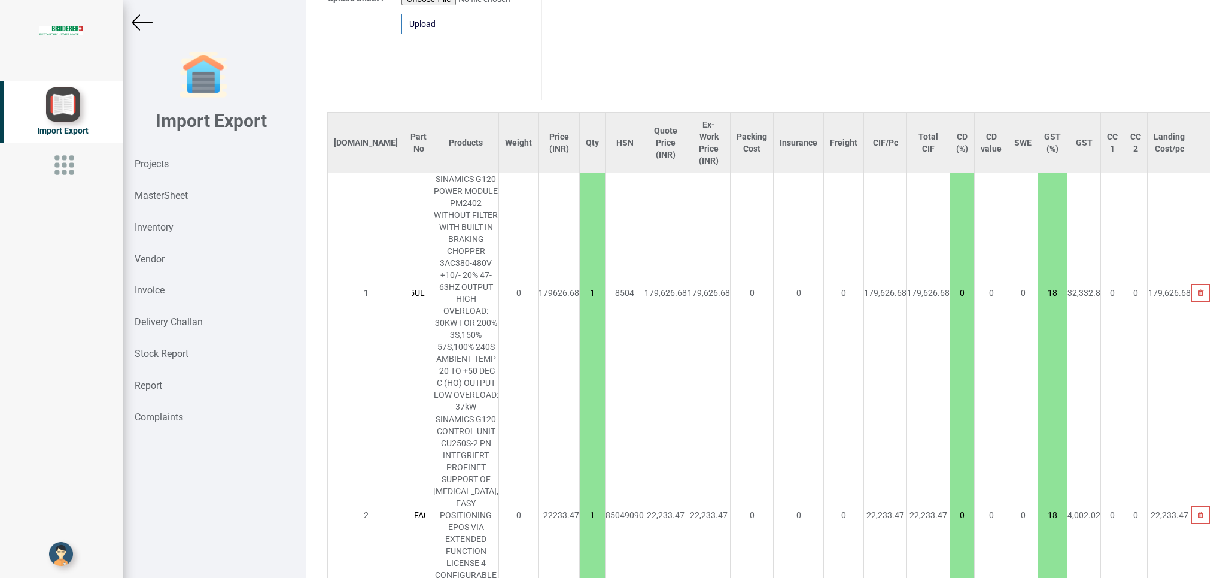
type input "6SL325"
click at [398, 551] on strong "6SL325" at bounding box center [386, 556] width 29 height 10
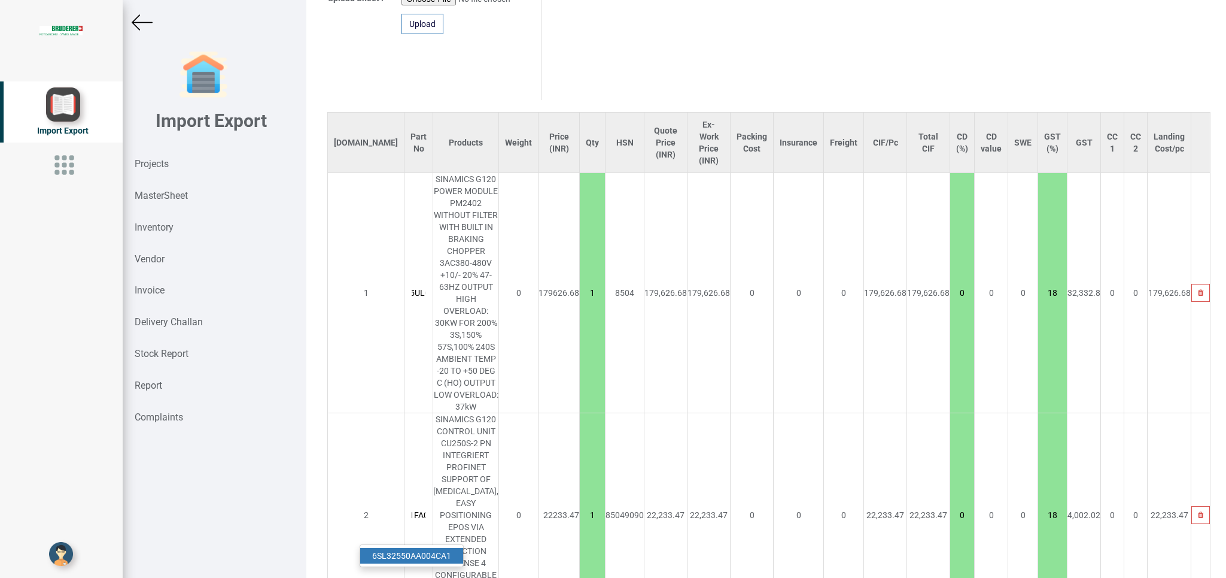
type input "204813.08"
type input "6SL32550AA004CA1"
type input "18"
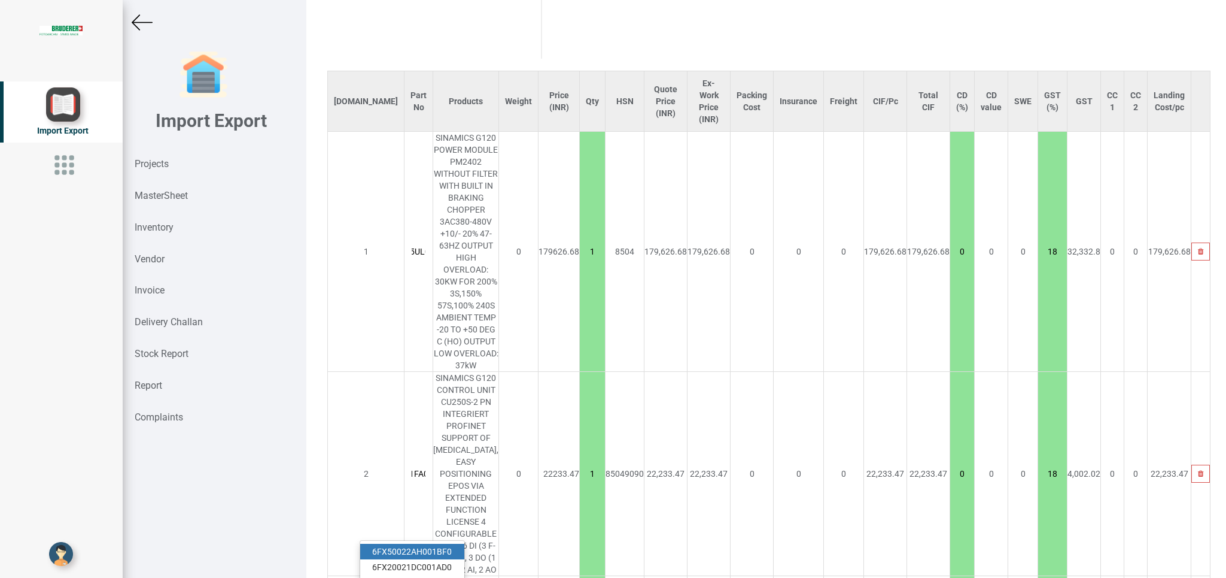
type input "6FX"
click at [444, 543] on link "6FX 50022AH001BF0" at bounding box center [412, 551] width 104 height 16
type input "213036.08"
type input "6FX50022AH001BF0"
type input "18"
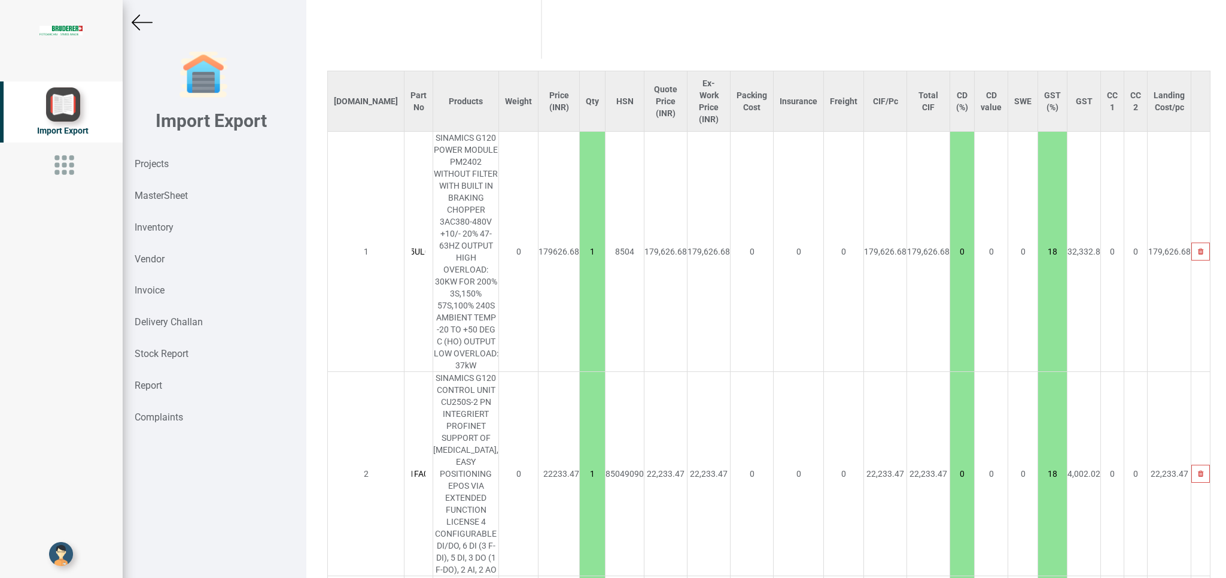
scroll to position [0, 63]
click at [145, 18] on img at bounding box center [142, 22] width 21 height 21
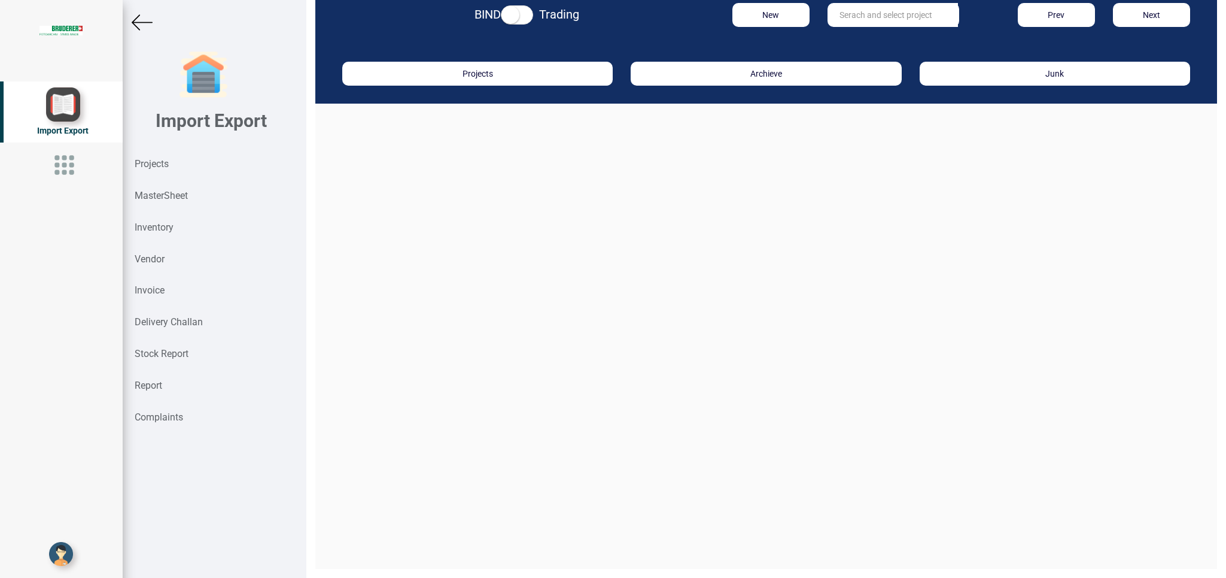
scroll to position [18, 0]
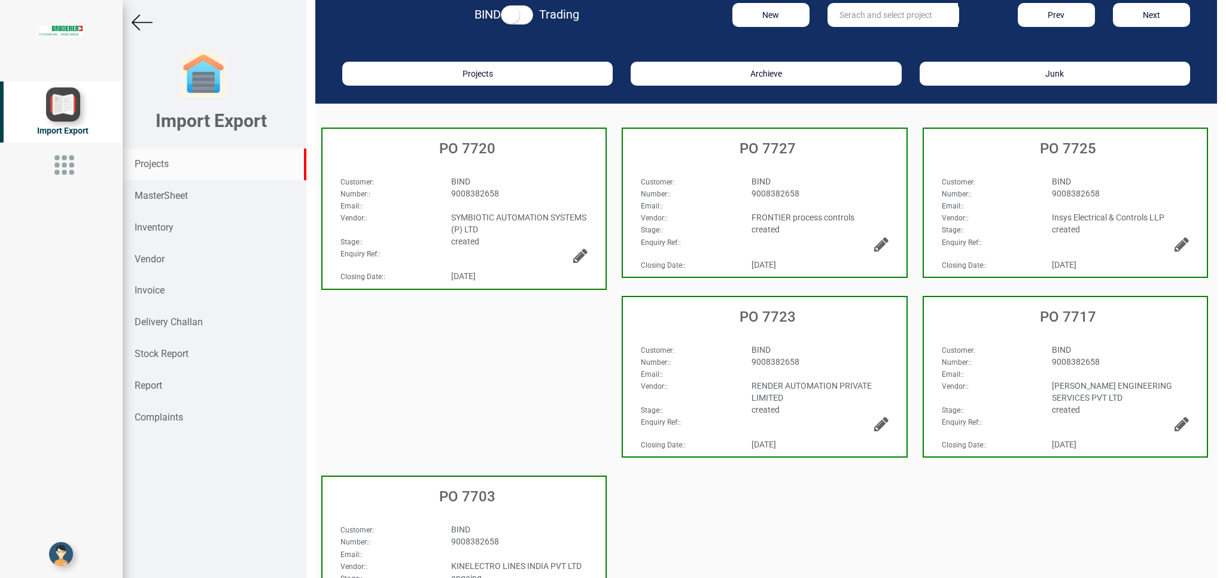
click at [158, 162] on strong "Projects" at bounding box center [152, 163] width 34 height 11
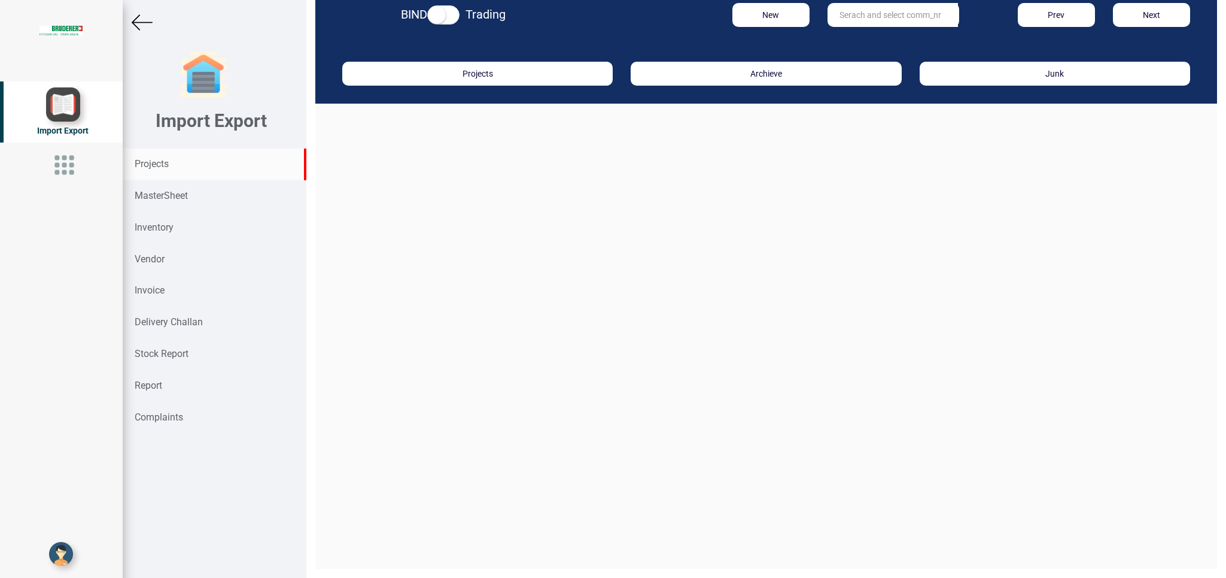
scroll to position [18, 0]
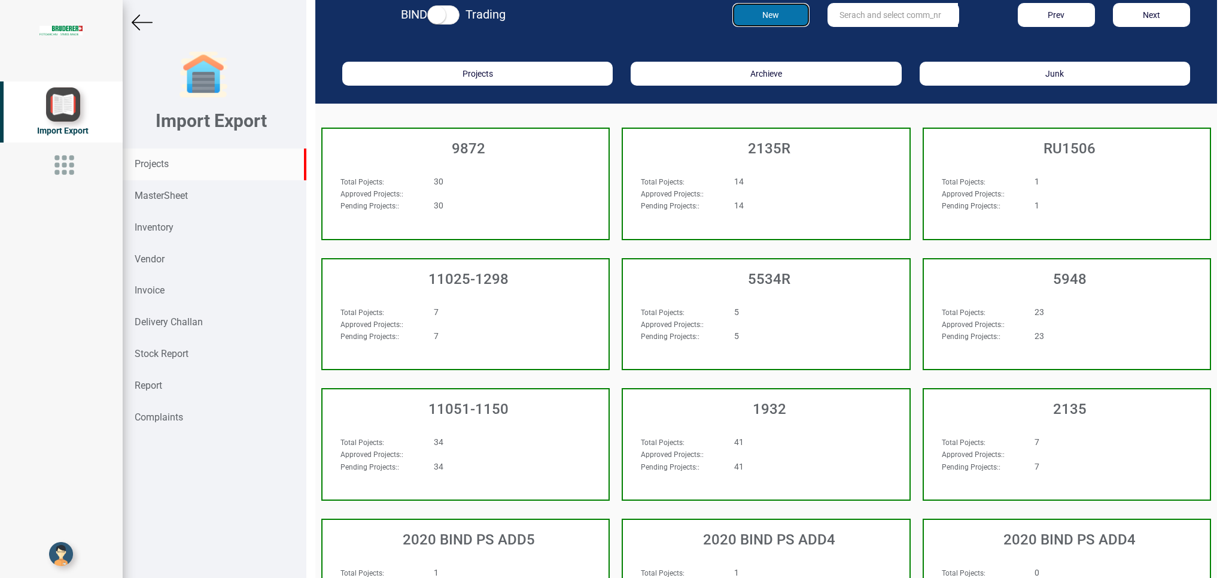
click at [767, 14] on button "New" at bounding box center [771, 15] width 77 height 24
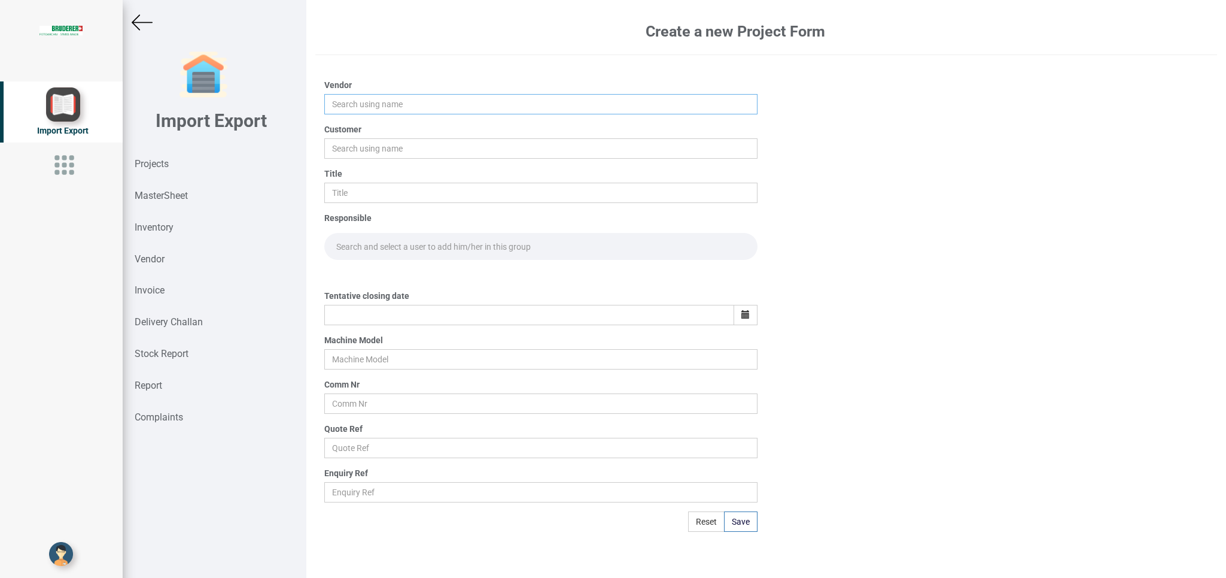
click at [365, 104] on input "text" at bounding box center [540, 104] width 433 height 20
click at [415, 123] on link "Ani ket Sales Agencies" at bounding box center [403, 127] width 156 height 16
type input "[PERSON_NAME] Sales Agencies"
click at [352, 151] on input "text" at bounding box center [540, 148] width 433 height 20
click at [352, 174] on link "BI ND" at bounding box center [372, 171] width 95 height 16
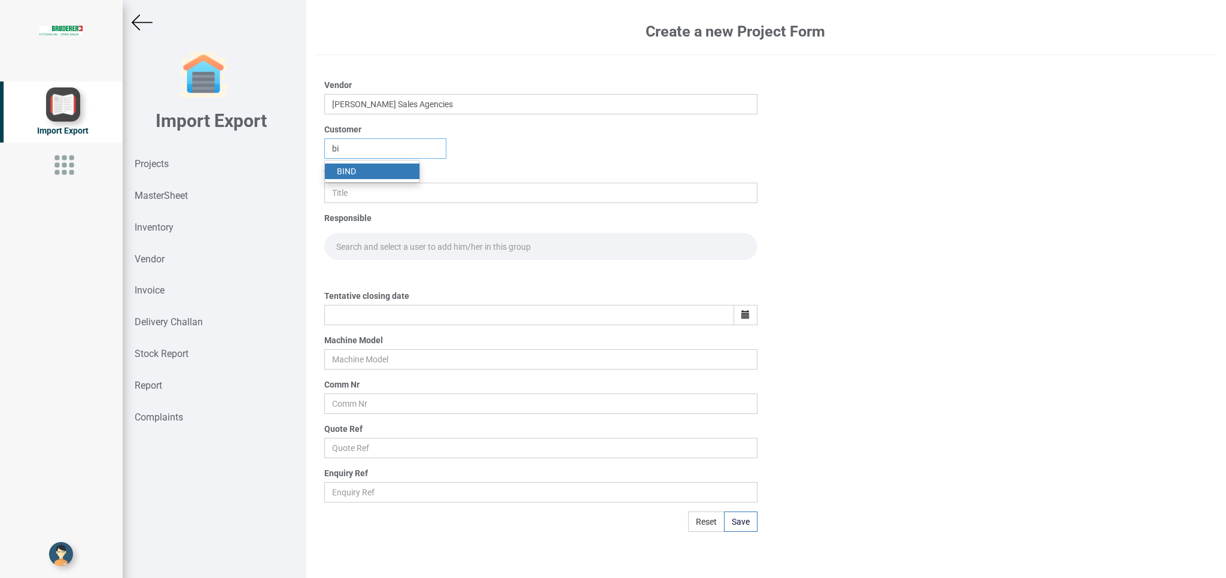
type input "BIND"
click at [345, 189] on input "text" at bounding box center [540, 193] width 433 height 20
type input "p"
type input "PO 7728"
click at [377, 239] on input "text" at bounding box center [540, 246] width 433 height 27
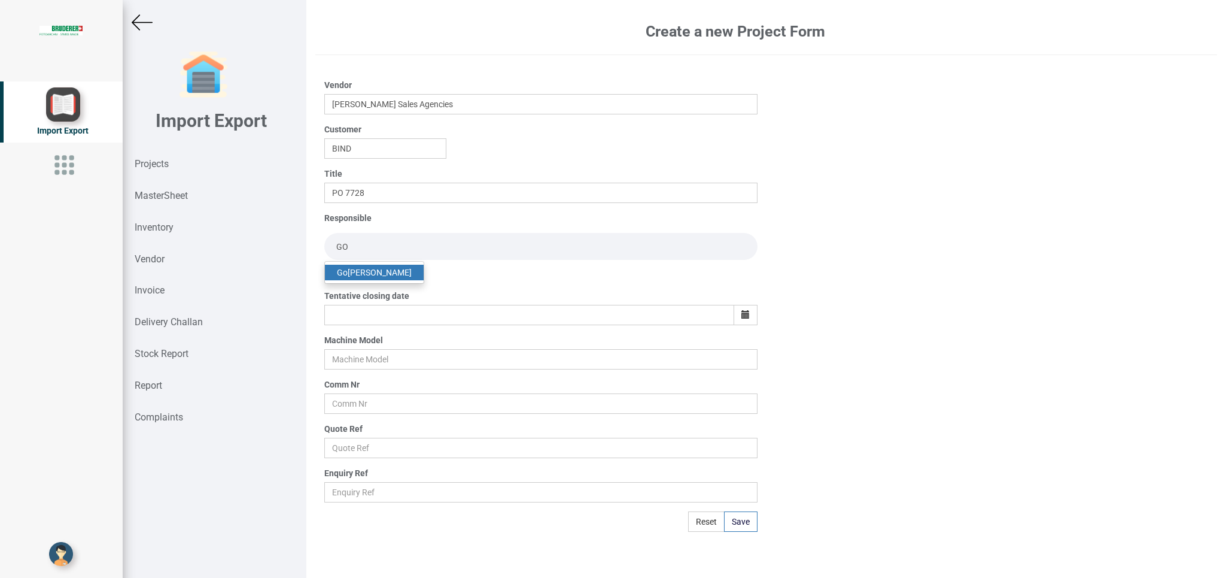
type input "GO"
click at [369, 271] on link "Go [PERSON_NAME]" at bounding box center [374, 273] width 99 height 16
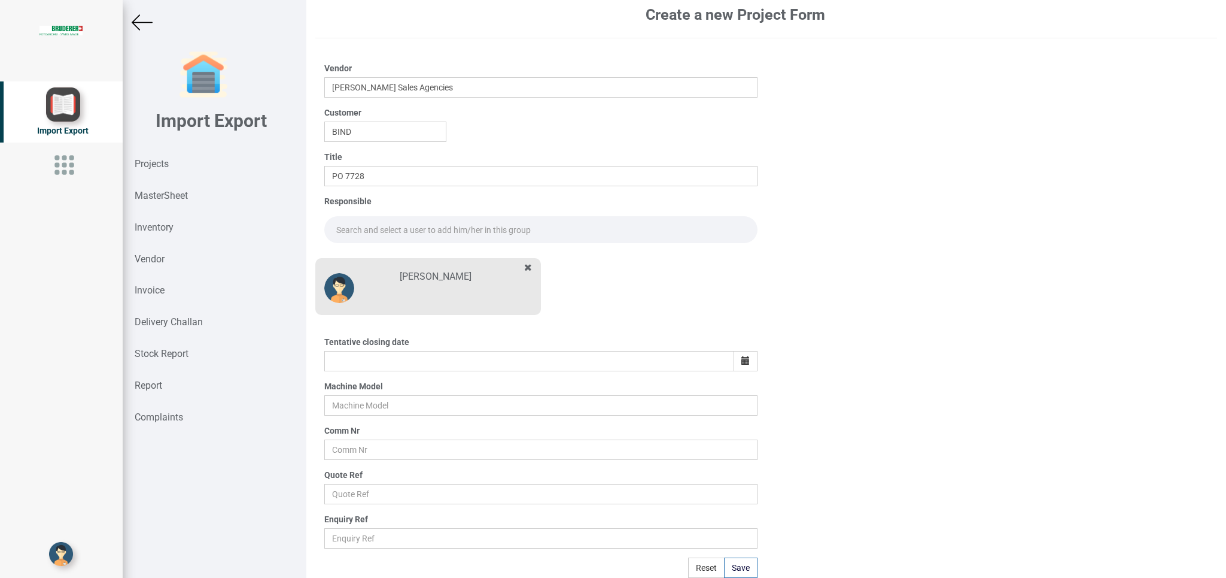
click at [368, 238] on input "text" at bounding box center [540, 229] width 433 height 27
click at [376, 263] on link "Go [PERSON_NAME]" at bounding box center [374, 256] width 99 height 16
type input "[PERSON_NAME]"
click at [742, 365] on icon "button" at bounding box center [746, 360] width 8 height 8
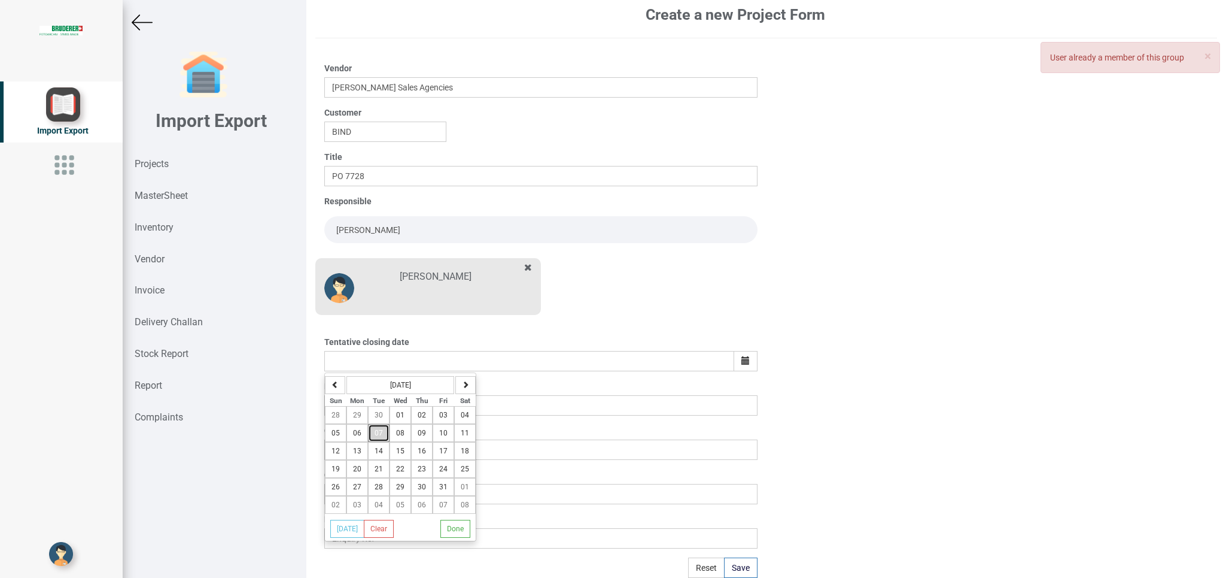
click at [381, 437] on span "07" at bounding box center [379, 433] width 8 height 8
type input "[DATE]"
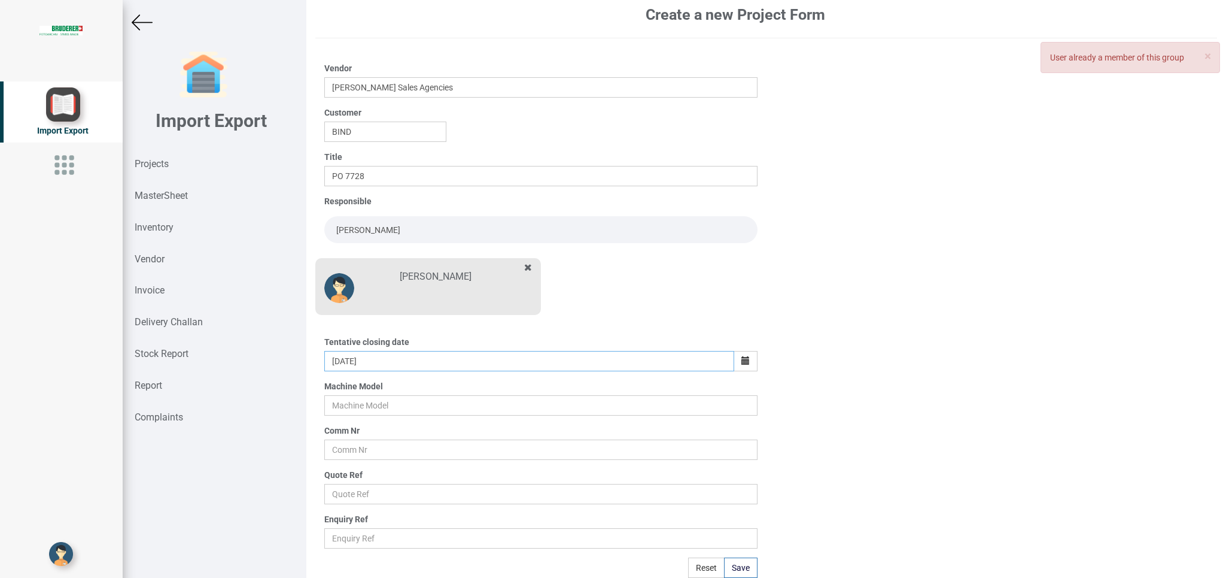
scroll to position [19, 0]
drag, startPoint x: 347, startPoint y: 397, endPoint x: 442, endPoint y: 423, distance: 98.7
click at [348, 397] on input "text" at bounding box center [540, 405] width 433 height 20
type input "BSTA 25H(E)"
click at [343, 452] on input "text" at bounding box center [540, 449] width 433 height 20
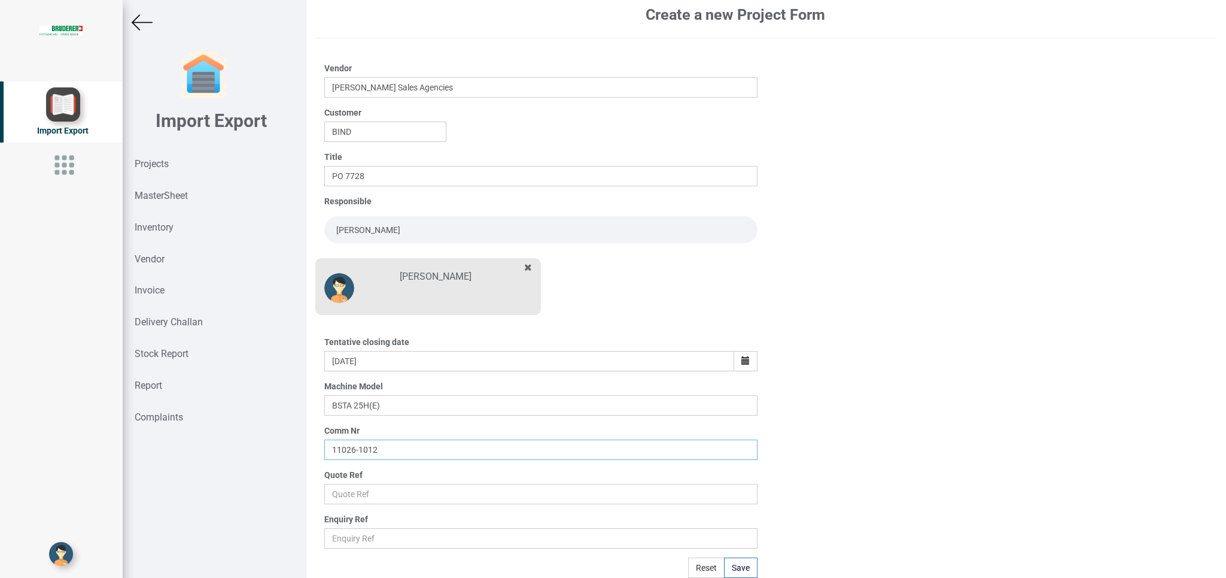
type input "11026-1012"
click at [366, 490] on input "text" at bounding box center [540, 494] width 433 height 20
type input "Price list"
click at [732, 558] on button "Save" at bounding box center [741, 567] width 34 height 20
type input "[DATE]"
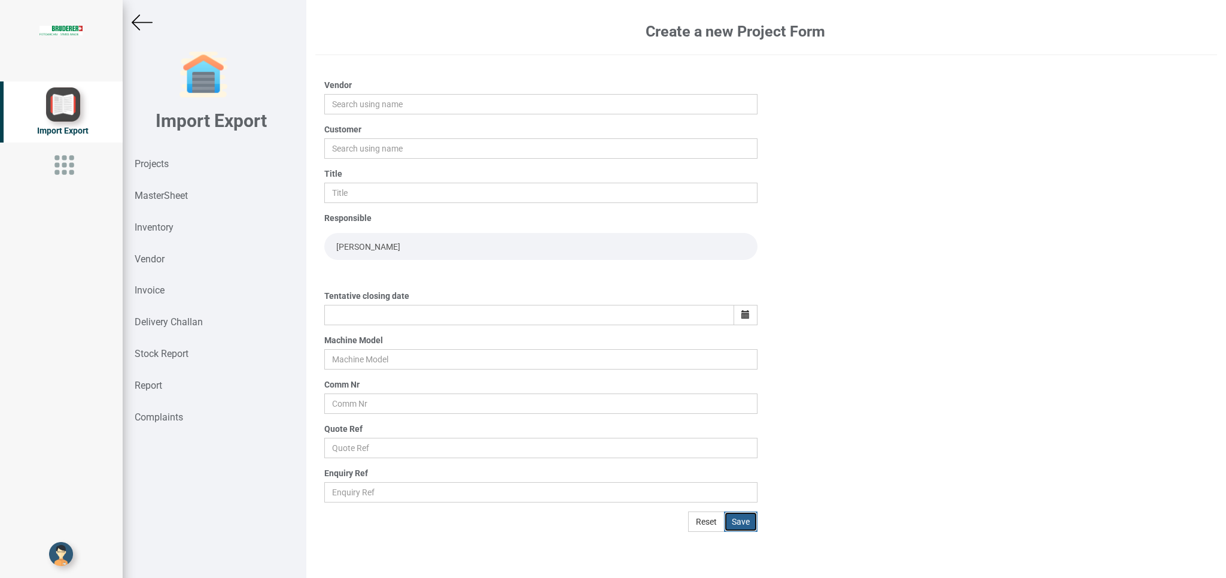
scroll to position [0, 0]
click at [350, 104] on input "text" at bounding box center [540, 104] width 433 height 20
click at [377, 122] on link "Ani ket Sales Agencies" at bounding box center [403, 127] width 156 height 16
type input "[PERSON_NAME] Sales Agencies"
click at [347, 147] on input "text" at bounding box center [540, 148] width 433 height 20
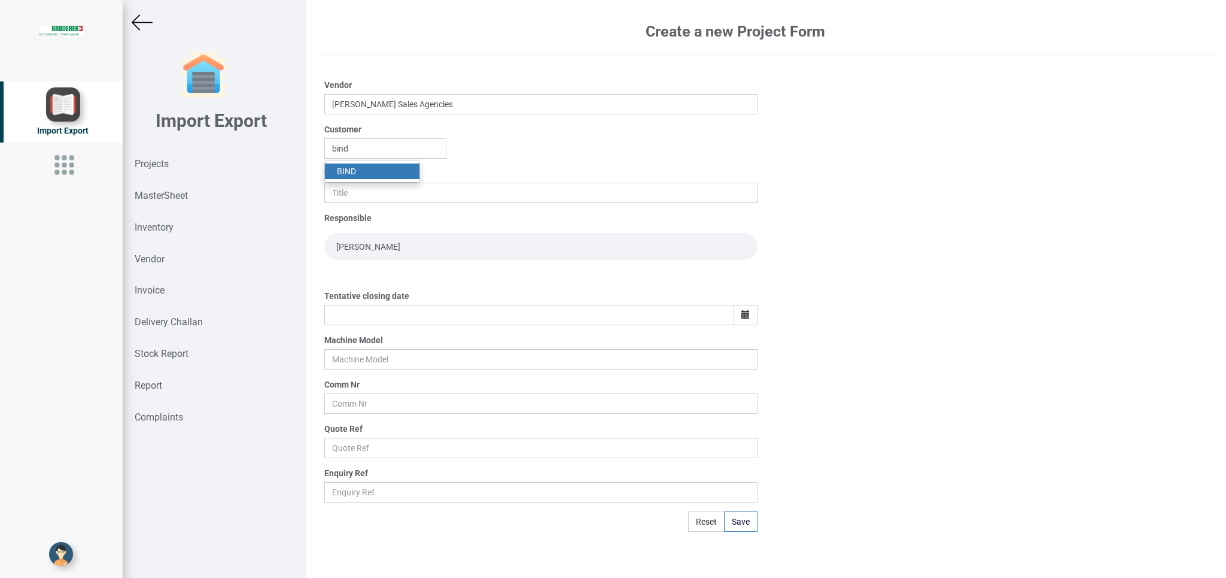
click at [347, 172] on strong "BIND" at bounding box center [346, 171] width 19 height 10
type input "BIND"
click at [346, 189] on input "text" at bounding box center [540, 193] width 433 height 20
type input "p"
type input "O"
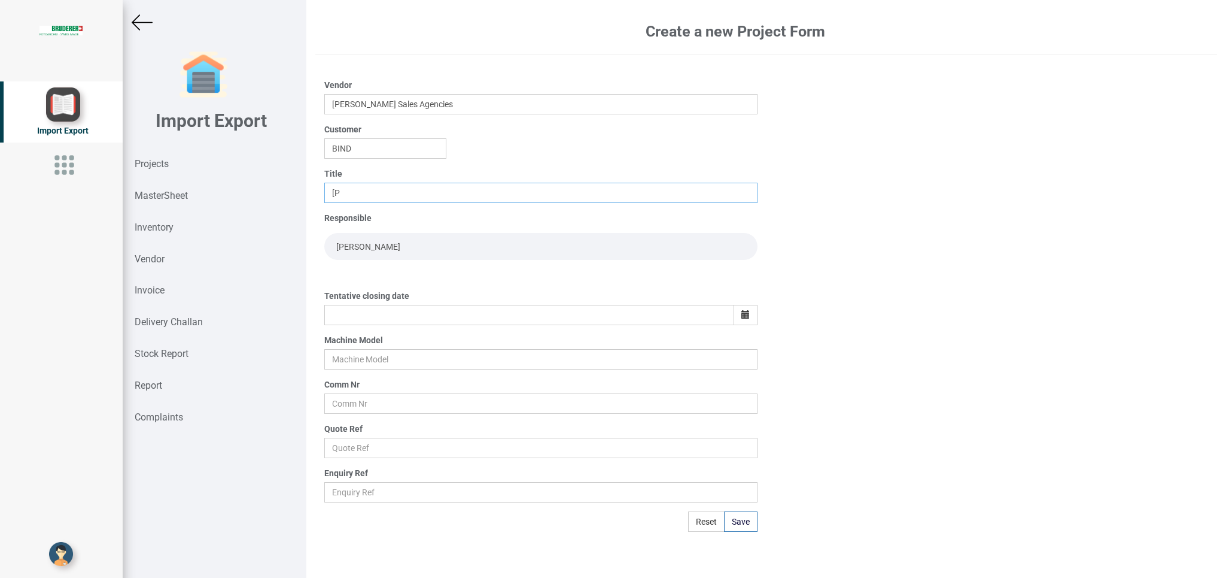
type input "["
type input "PO 7729"
click at [344, 242] on input "[PERSON_NAME]" at bounding box center [540, 246] width 433 height 27
click at [734, 317] on button "button" at bounding box center [746, 315] width 24 height 20
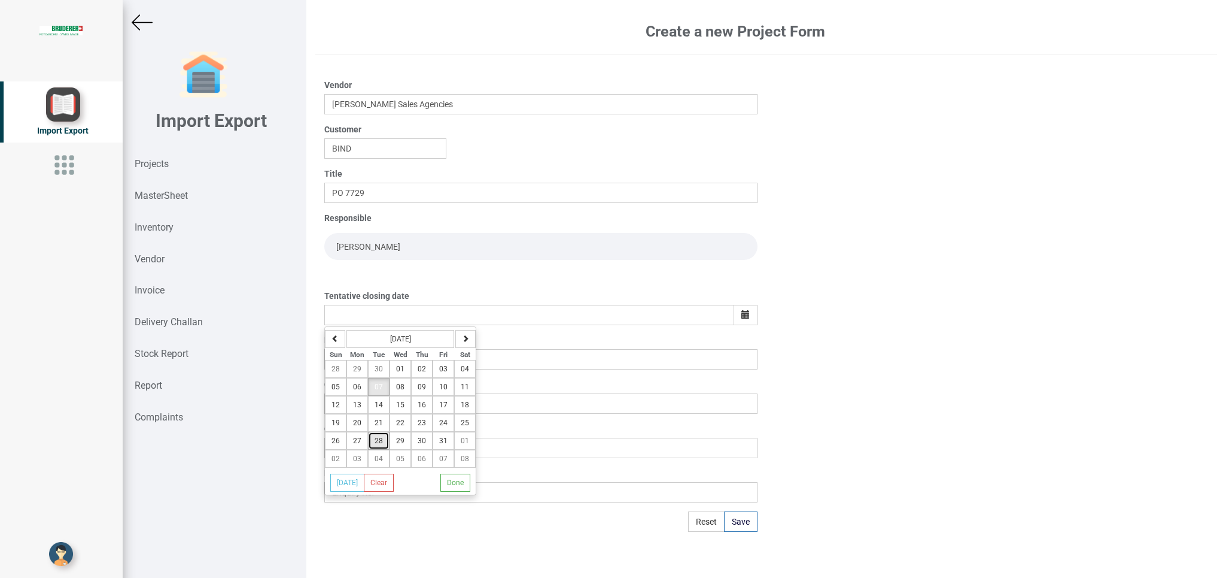
click at [382, 445] on span "28" at bounding box center [379, 440] width 8 height 8
type input "[DATE]"
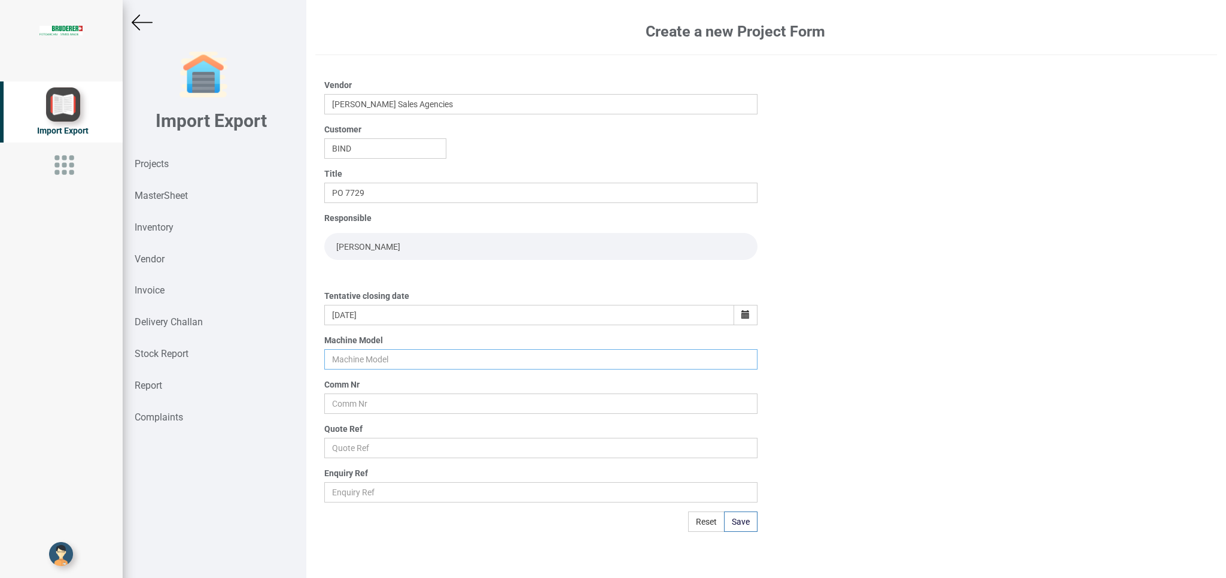
click at [348, 361] on input "text" at bounding box center [540, 359] width 433 height 20
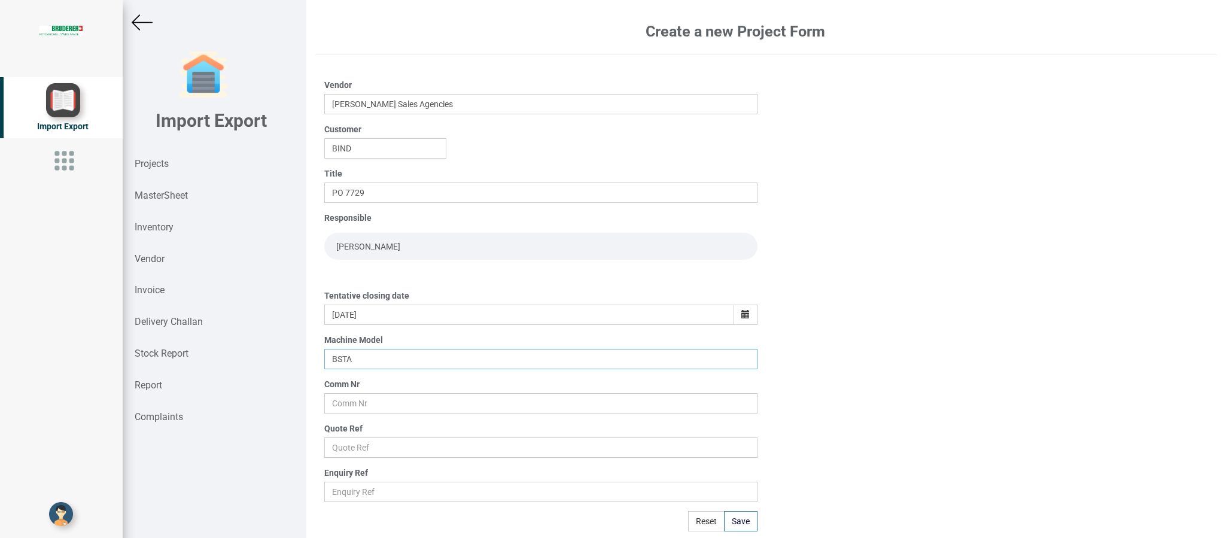
type input "BSTA"
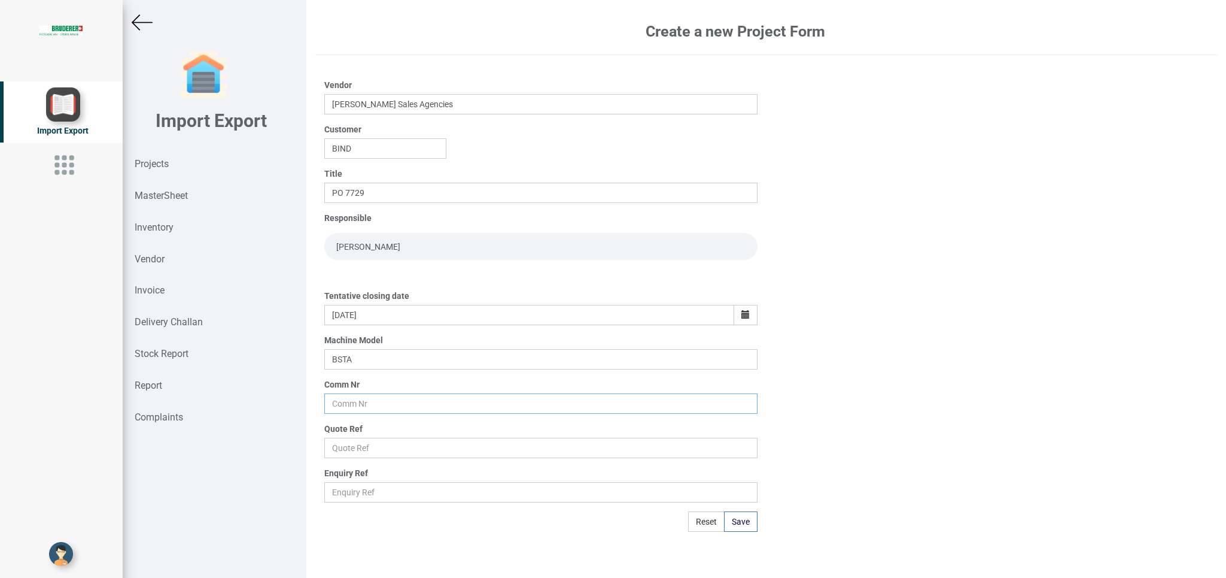
drag, startPoint x: 342, startPoint y: 400, endPoint x: 343, endPoint y: 447, distance: 46.1
click at [343, 414] on input "text" at bounding box center [540, 403] width 433 height 20
type input "11050-0021"
click at [364, 444] on input "text" at bounding box center [540, 448] width 433 height 20
type input "Price list"
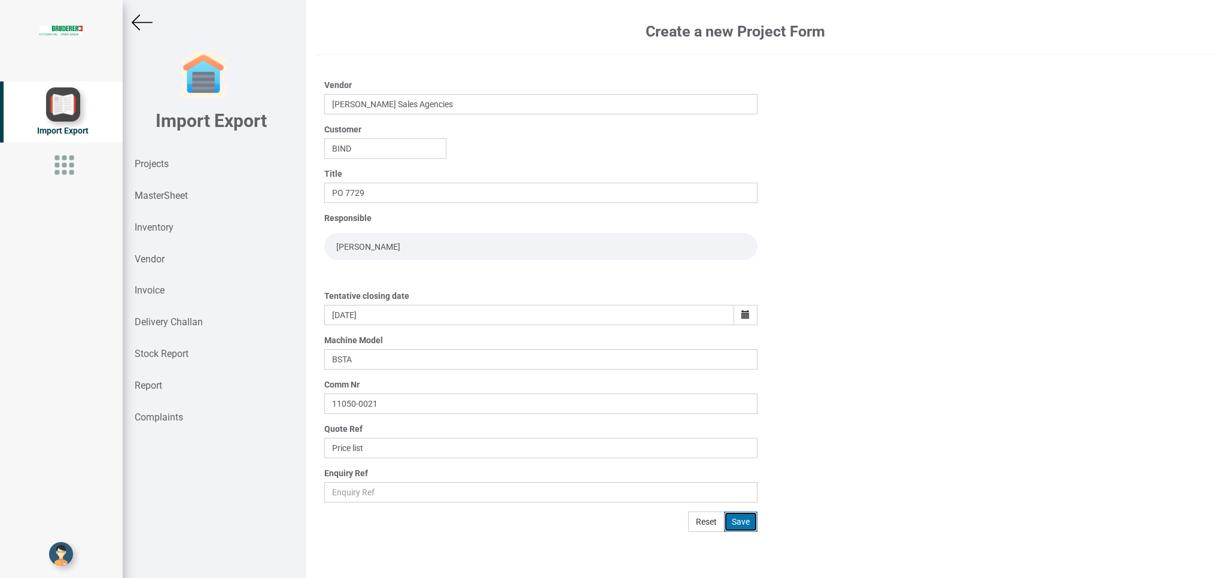
click at [730, 523] on button "Save" at bounding box center [741, 521] width 34 height 20
type input "[DATE]"
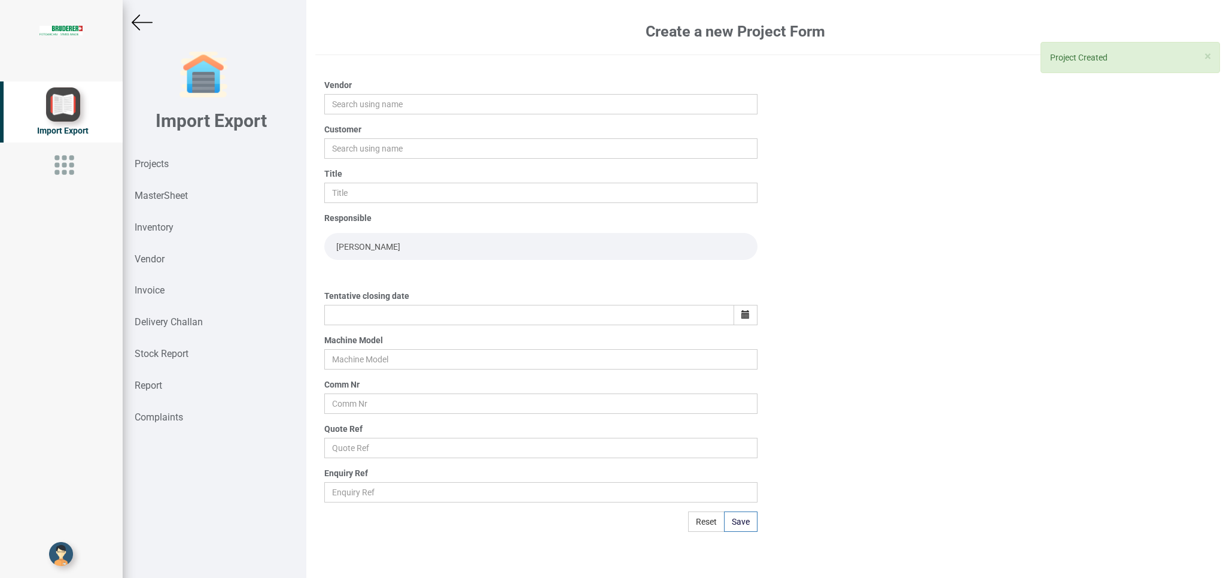
click at [133, 23] on img at bounding box center [142, 22] width 21 height 21
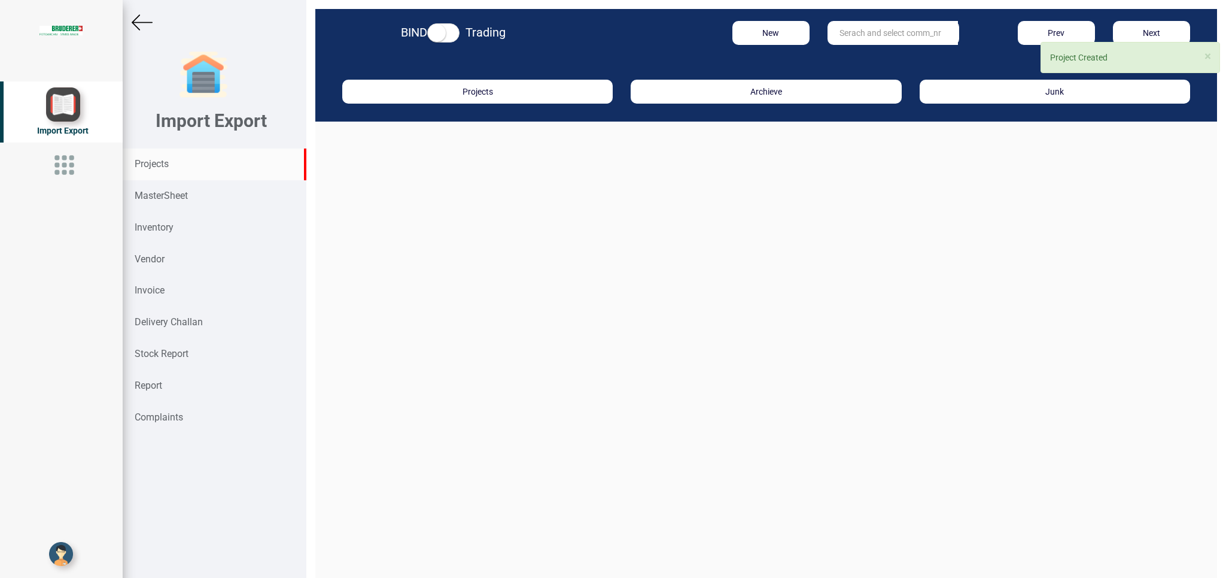
click at [174, 170] on div "Projects" at bounding box center [215, 164] width 184 height 32
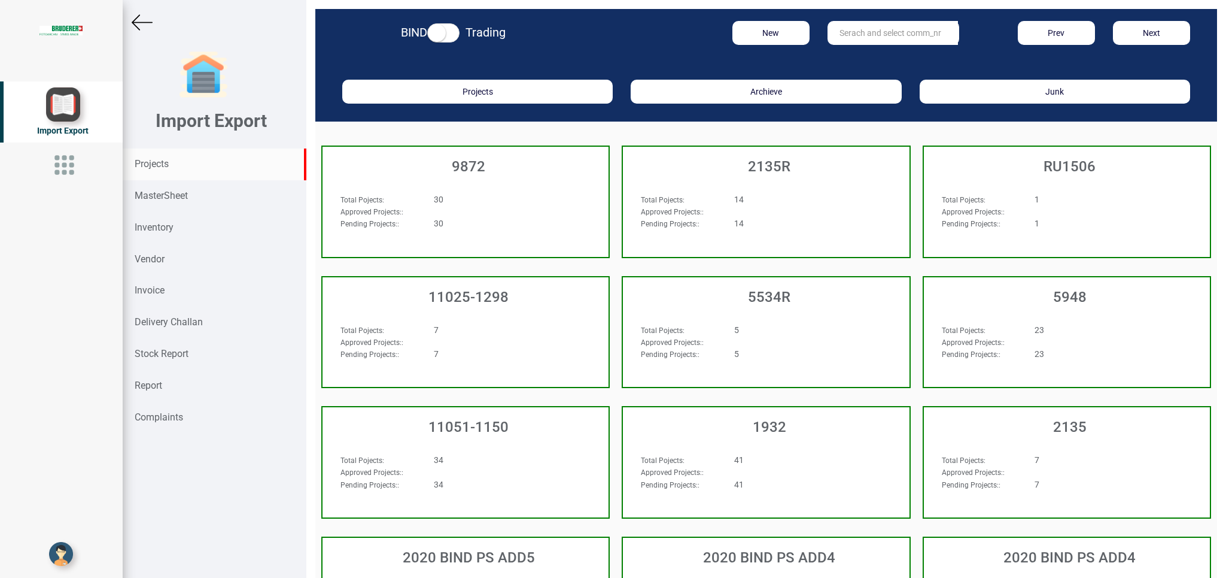
click at [840, 32] on input "text" at bounding box center [893, 33] width 130 height 24
click at [873, 53] on link "11026 -1012" at bounding box center [875, 58] width 95 height 16
type input "11026-1012"
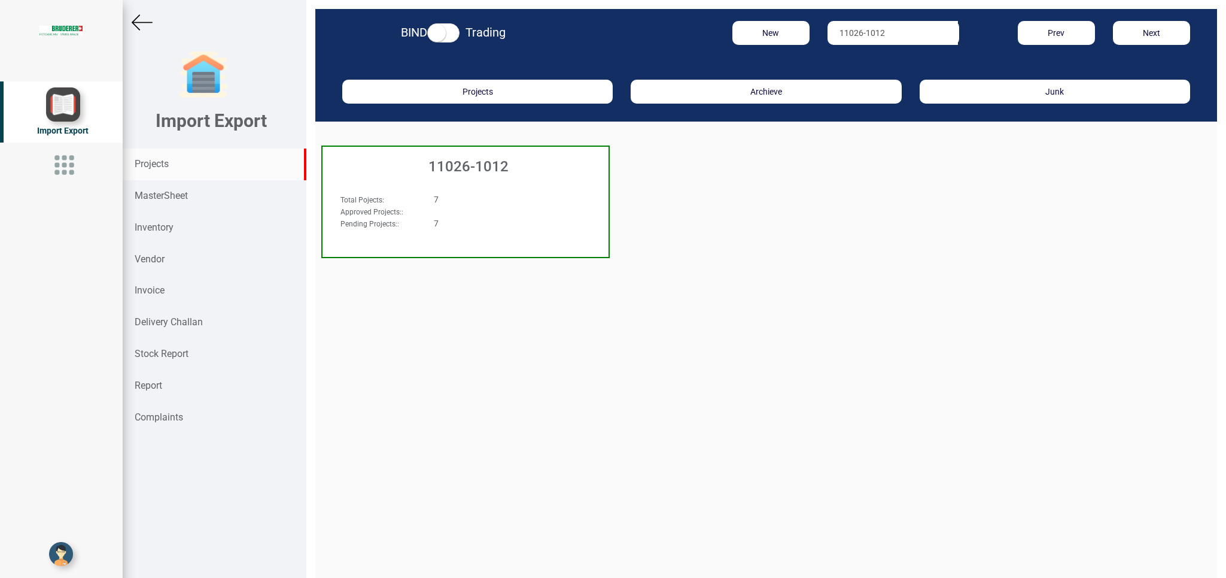
click at [529, 204] on div "7" at bounding box center [490, 199] width 130 height 12
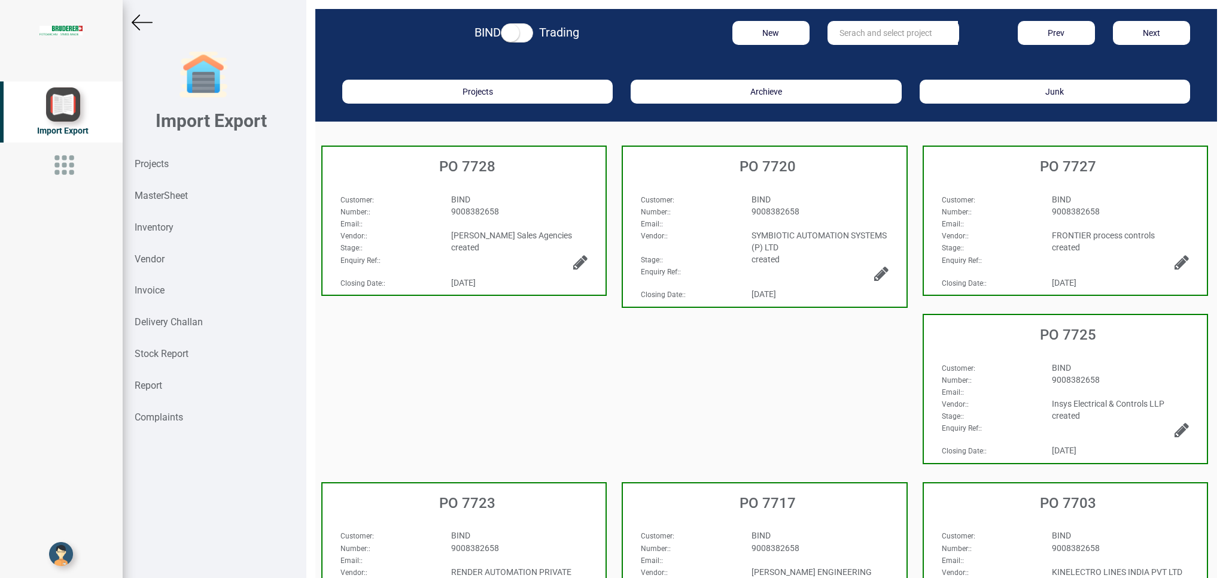
click at [524, 196] on div "BIND" at bounding box center [519, 199] width 155 height 12
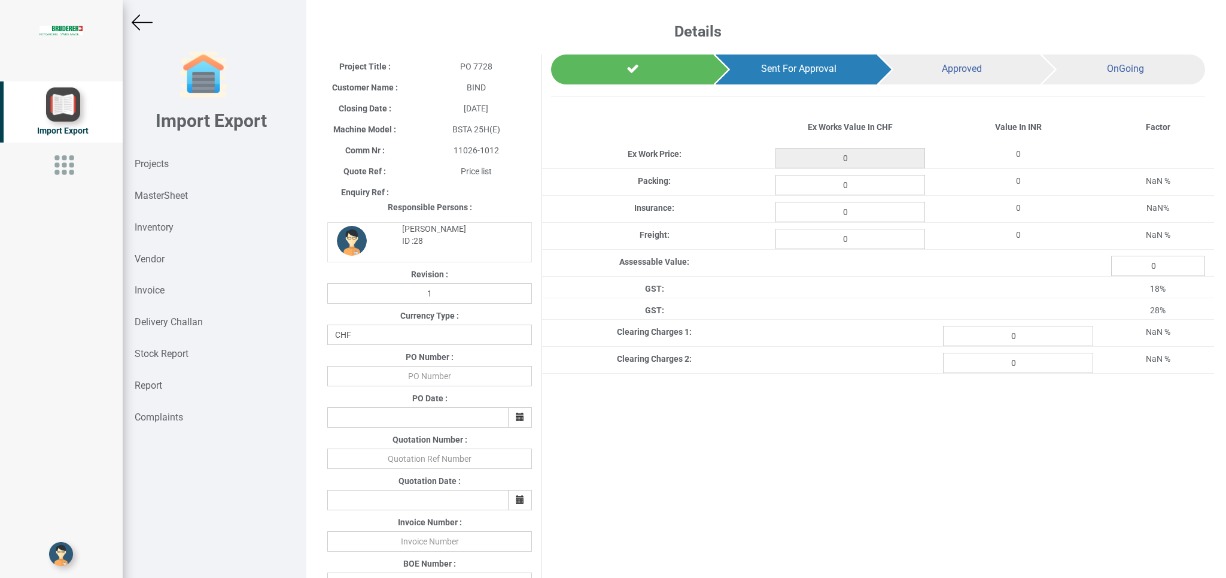
scroll to position [382, 0]
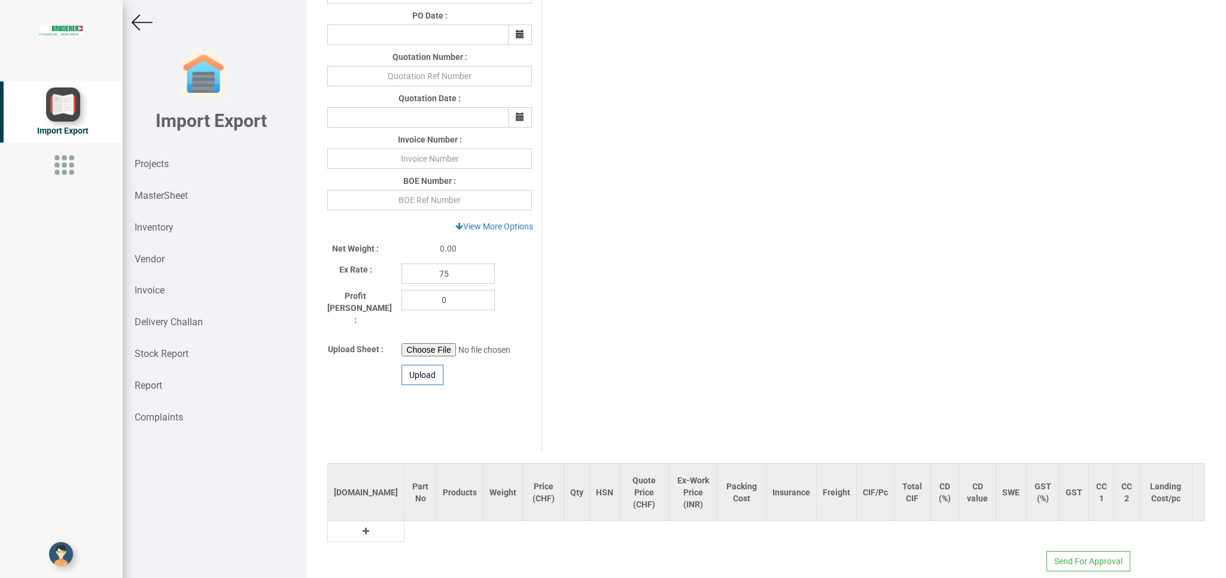
click at [338, 521] on td at bounding box center [366, 531] width 77 height 21
click at [359, 524] on button at bounding box center [366, 530] width 14 height 13
click at [405, 524] on input "text" at bounding box center [425, 534] width 40 height 20
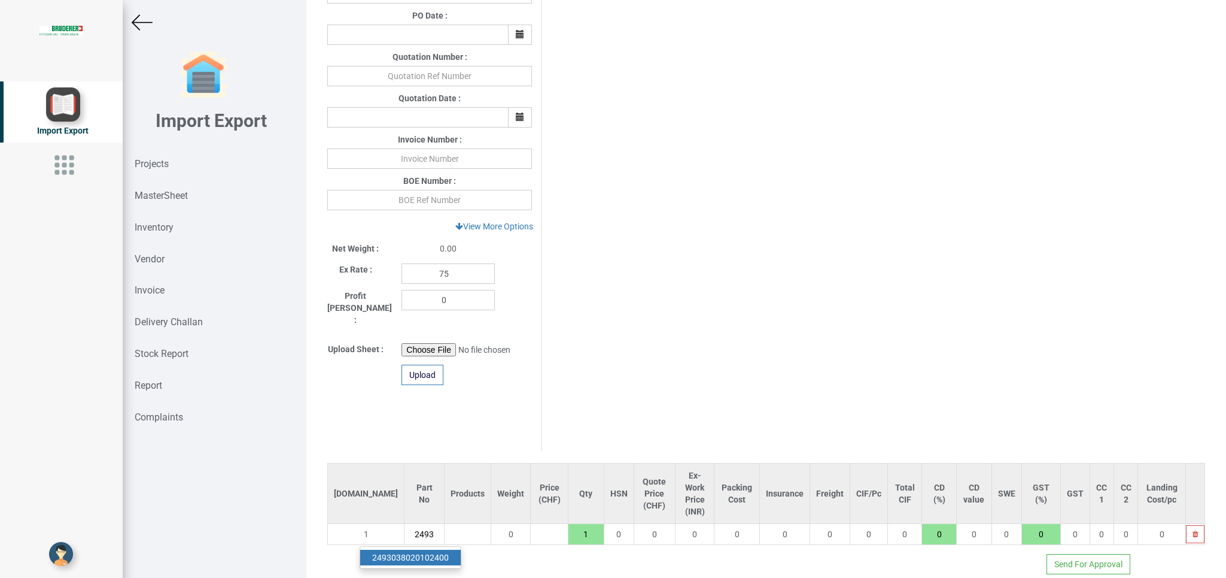
type input "2493"
click at [429, 549] on link "2493 038020102400" at bounding box center [410, 557] width 101 height 16
type input "66080.12"
type input "2493038020102400"
type input "18"
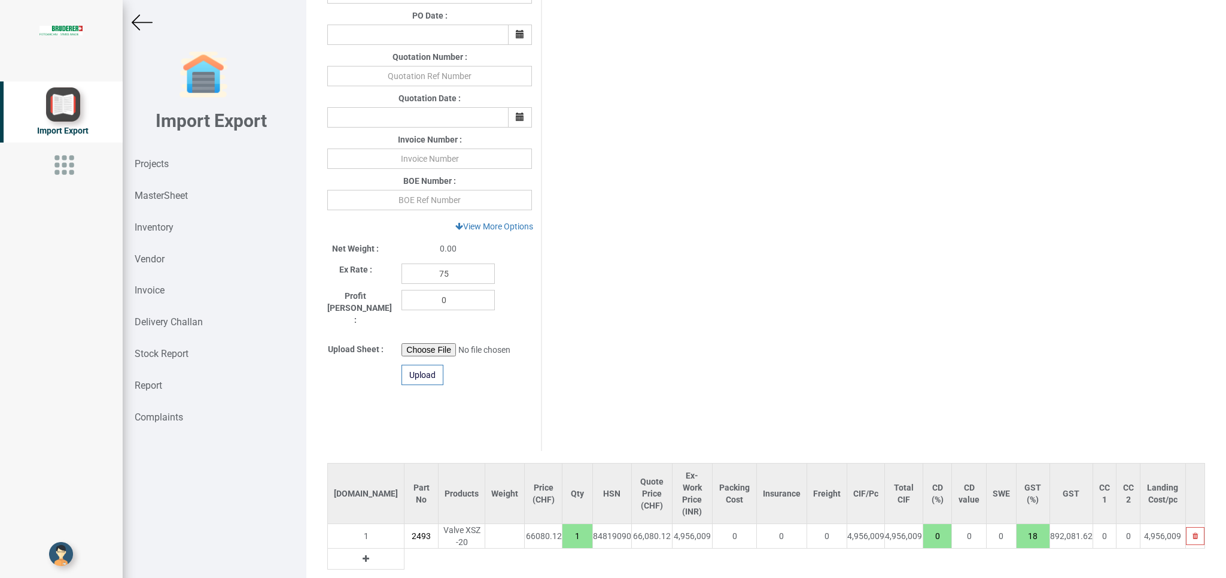
scroll to position [0, 51]
drag, startPoint x: 538, startPoint y: 518, endPoint x: 553, endPoint y: 519, distance: 15.0
click at [563, 526] on input "1" at bounding box center [578, 536] width 30 height 20
type input "132160.24"
type input "2"
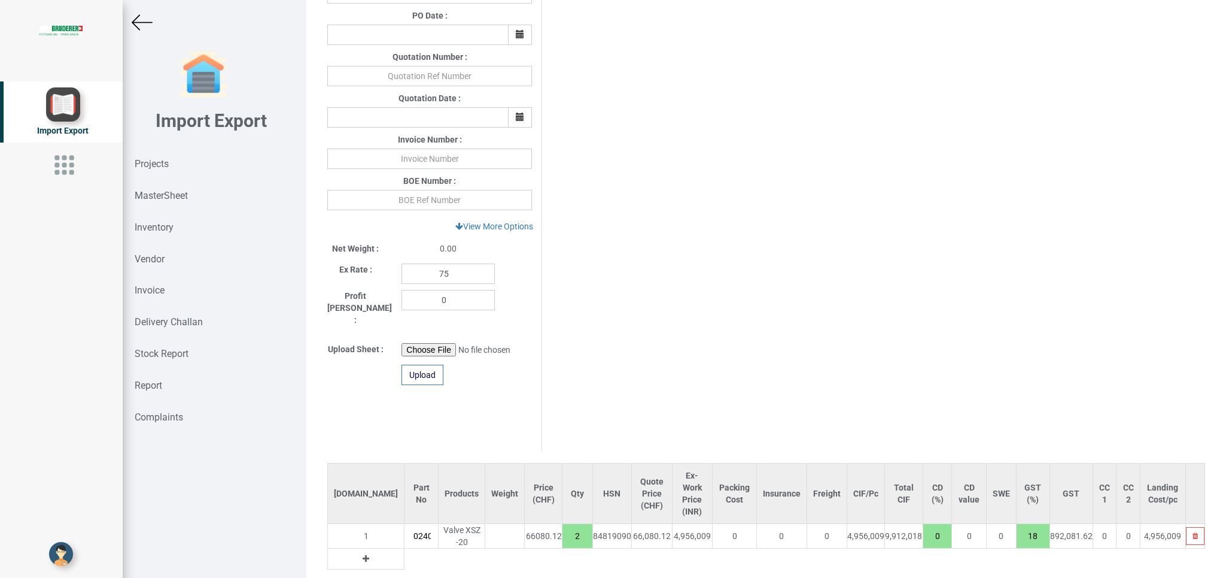
click at [333, 548] on td at bounding box center [366, 558] width 77 height 21
click at [363, 554] on icon at bounding box center [366, 558] width 7 height 8
click at [405, 548] on input "text" at bounding box center [422, 558] width 34 height 20
type input "m"
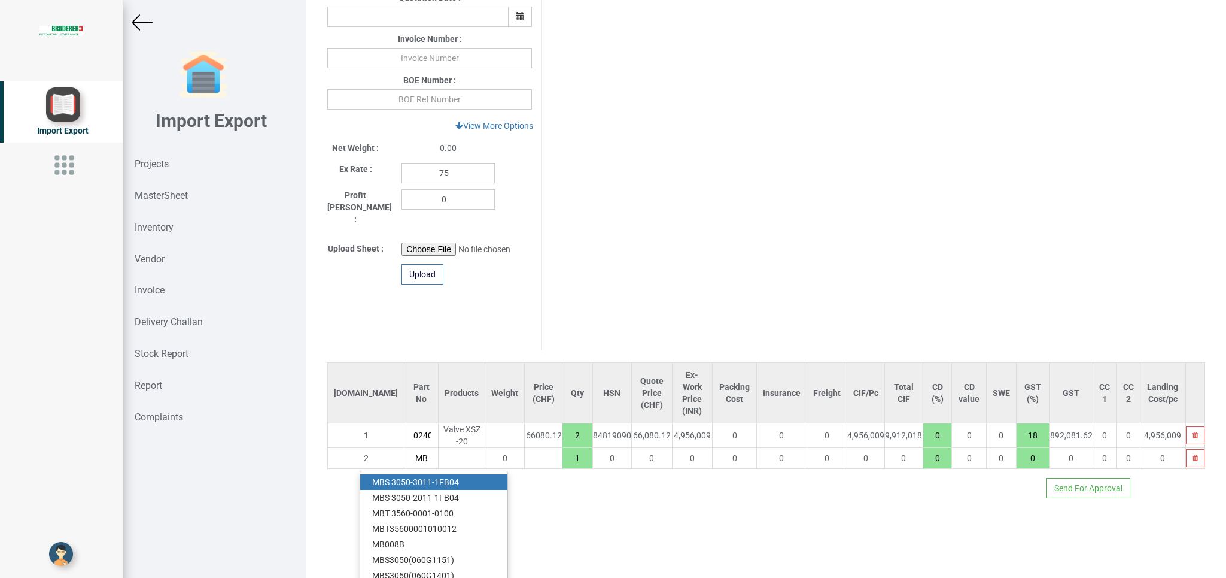
scroll to position [487, 0]
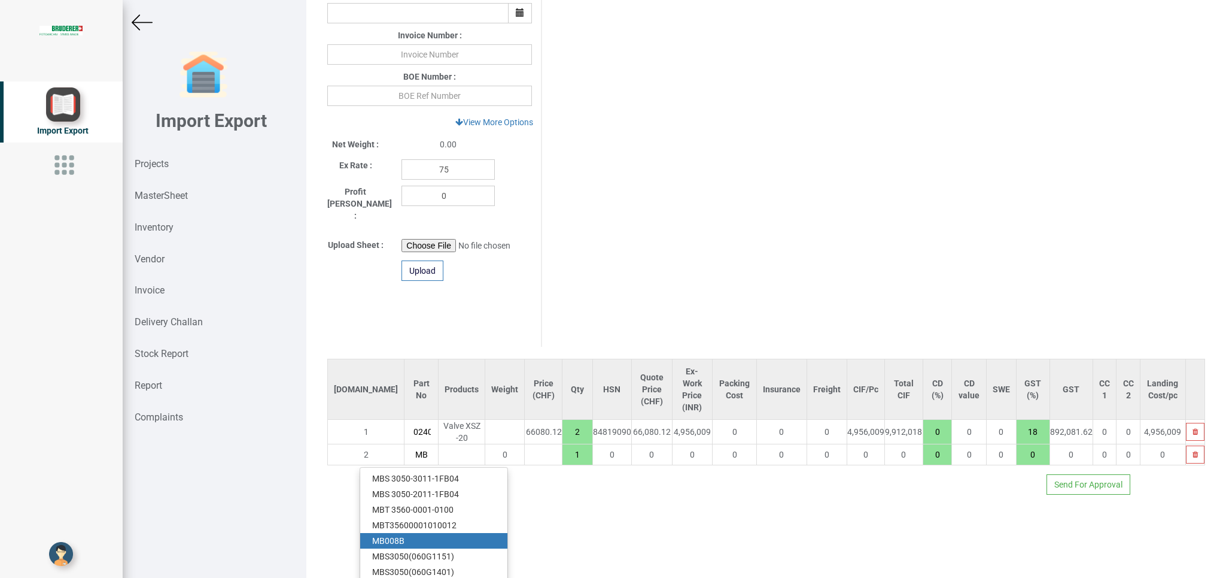
type input "MB"
click at [420, 533] on link "MB 008B" at bounding box center [433, 541] width 147 height 16
type input "135697.24"
type input "MB008B"
type input "18"
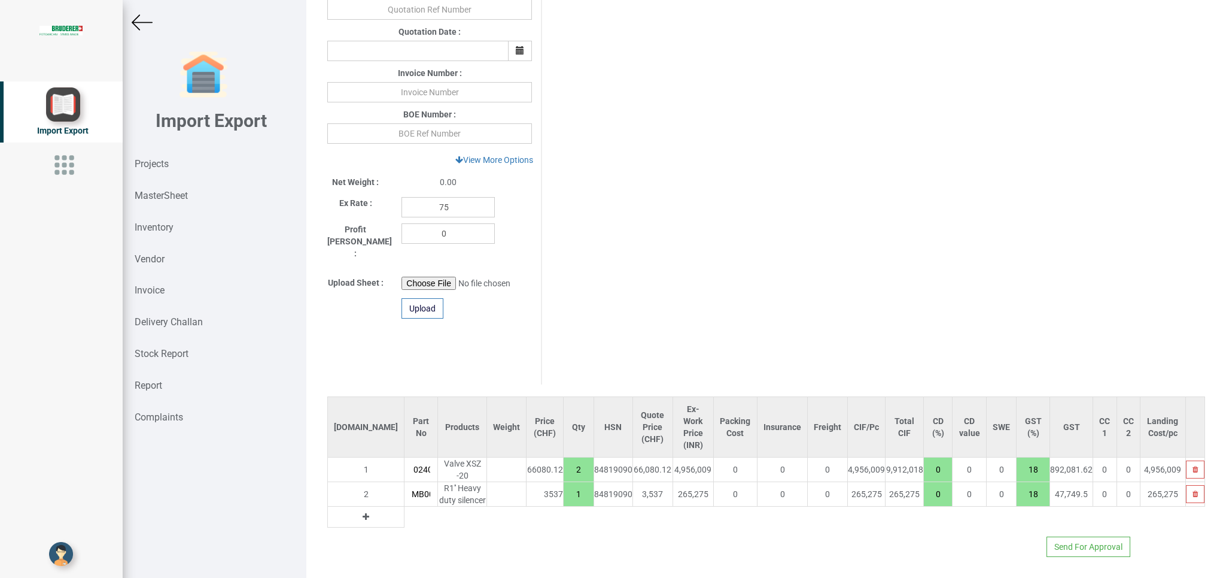
scroll to position [0, 8]
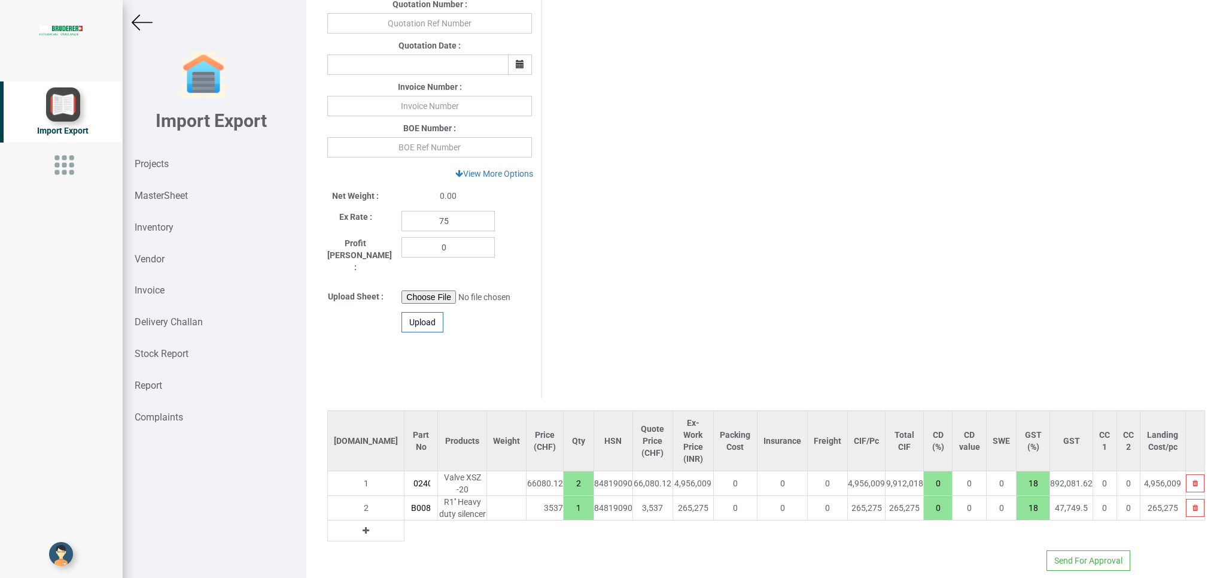
drag, startPoint x: 538, startPoint y: 495, endPoint x: 557, endPoint y: 496, distance: 18.6
click at [564, 497] on input "1" at bounding box center [578, 507] width 29 height 20
type input "139234.24"
type input "2"
click at [139, 19] on img at bounding box center [142, 22] width 21 height 21
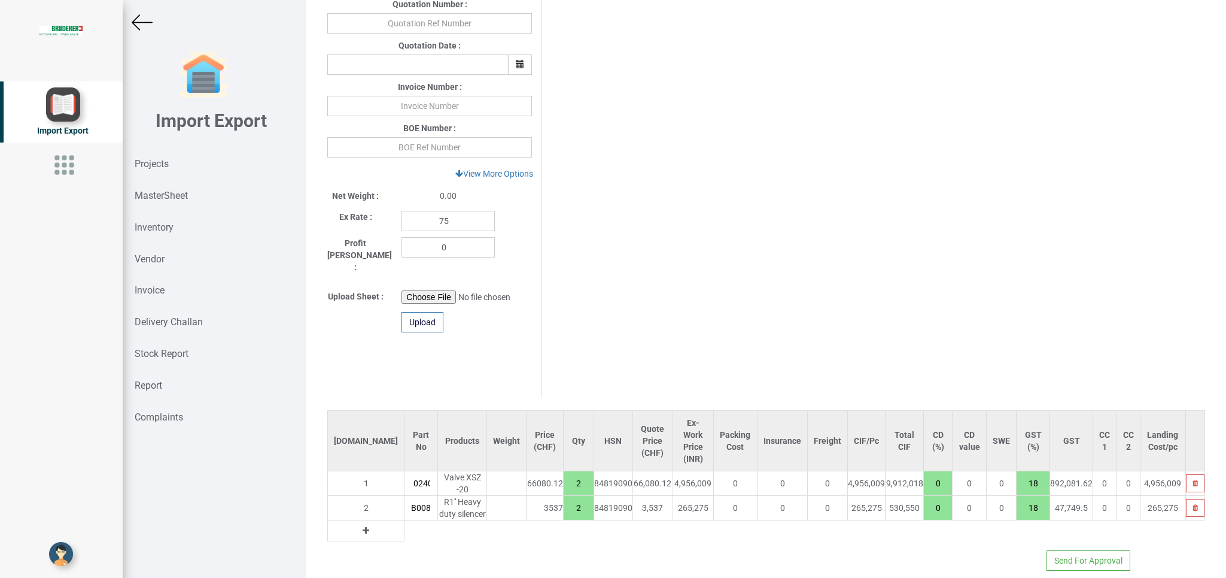
scroll to position [18, 0]
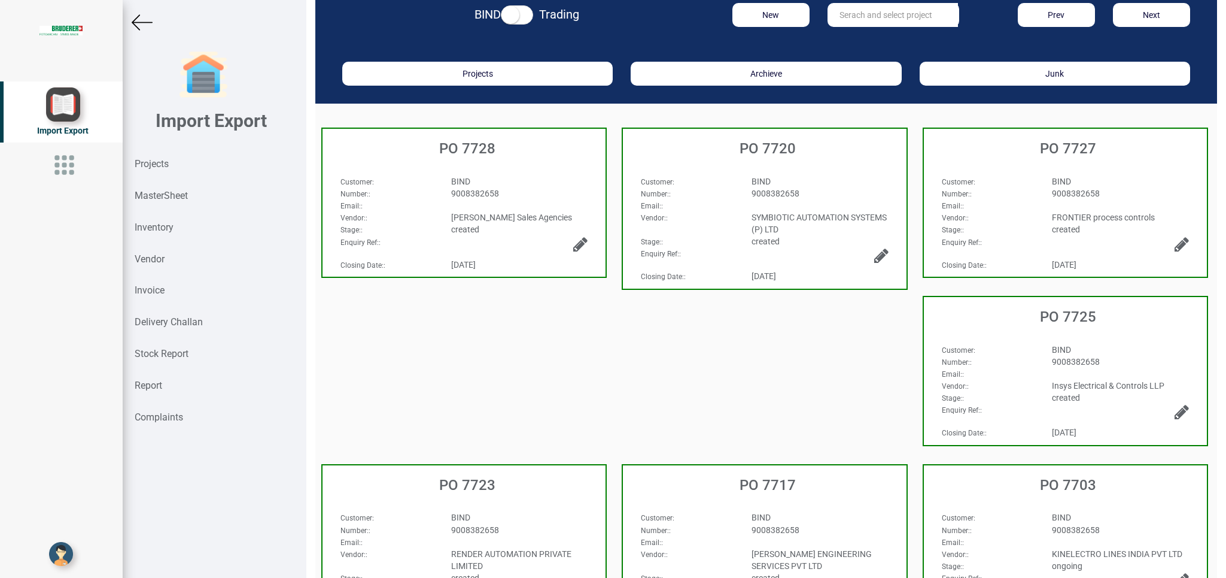
click at [150, 19] on img at bounding box center [142, 22] width 21 height 21
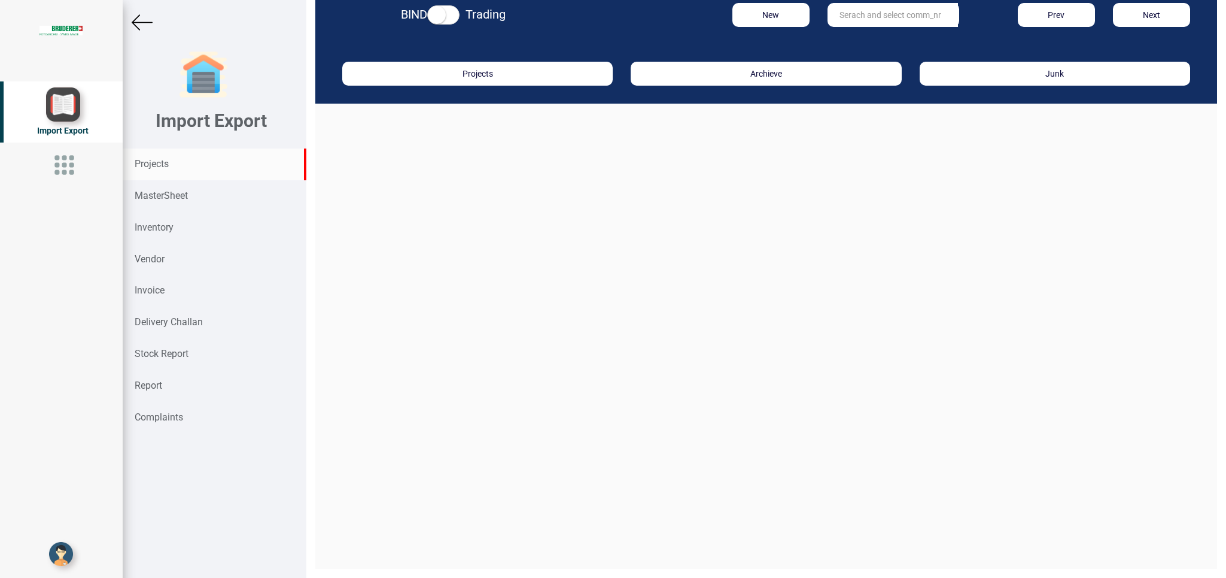
scroll to position [18, 0]
click at [836, 16] on input "text" at bounding box center [893, 15] width 130 height 24
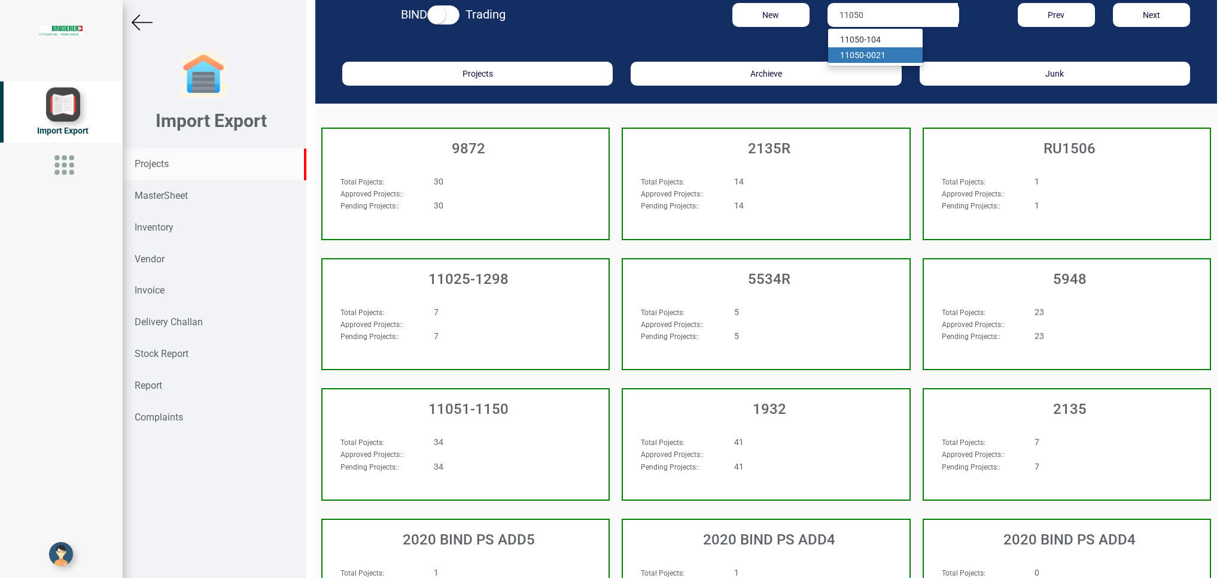
click at [869, 52] on link "11050 -0021" at bounding box center [875, 55] width 95 height 16
type input "11050-0021"
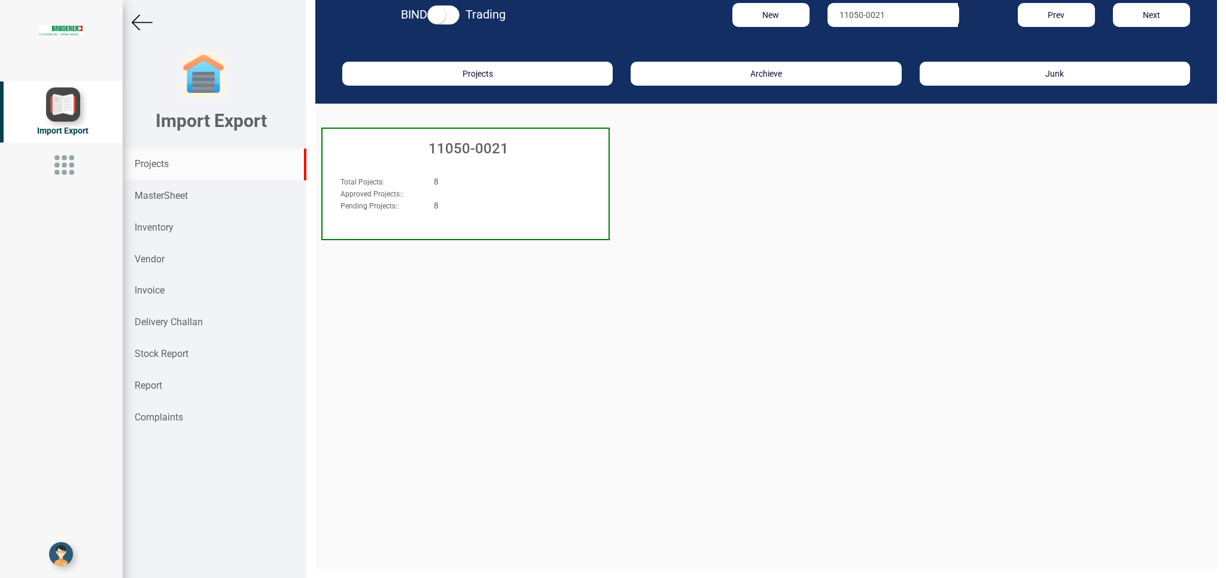
click at [503, 208] on div "8" at bounding box center [490, 205] width 130 height 12
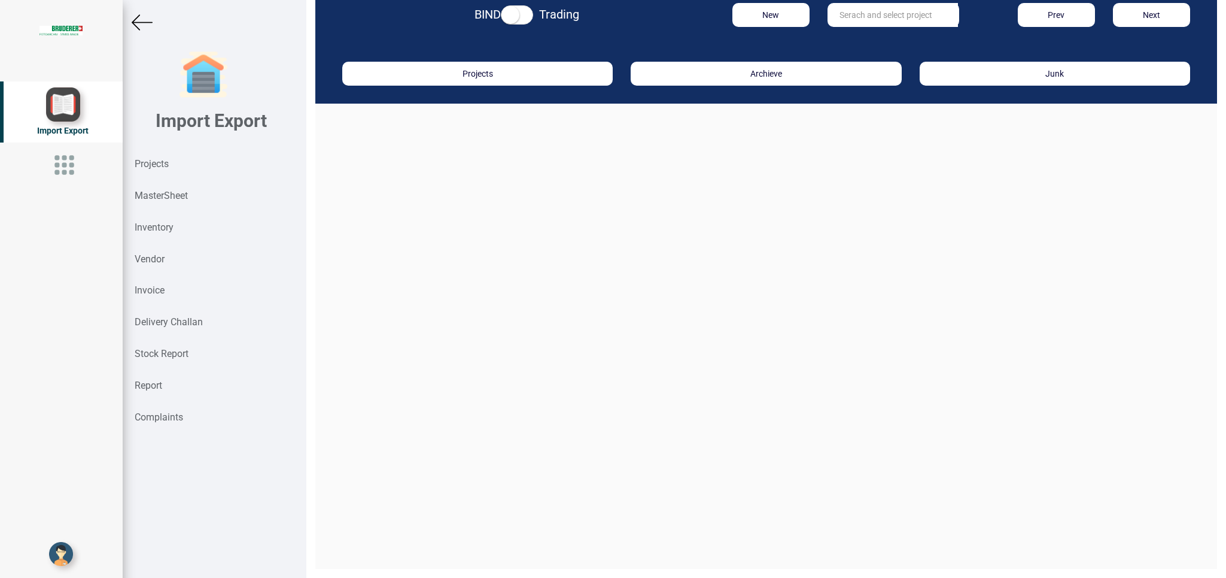
scroll to position [18, 0]
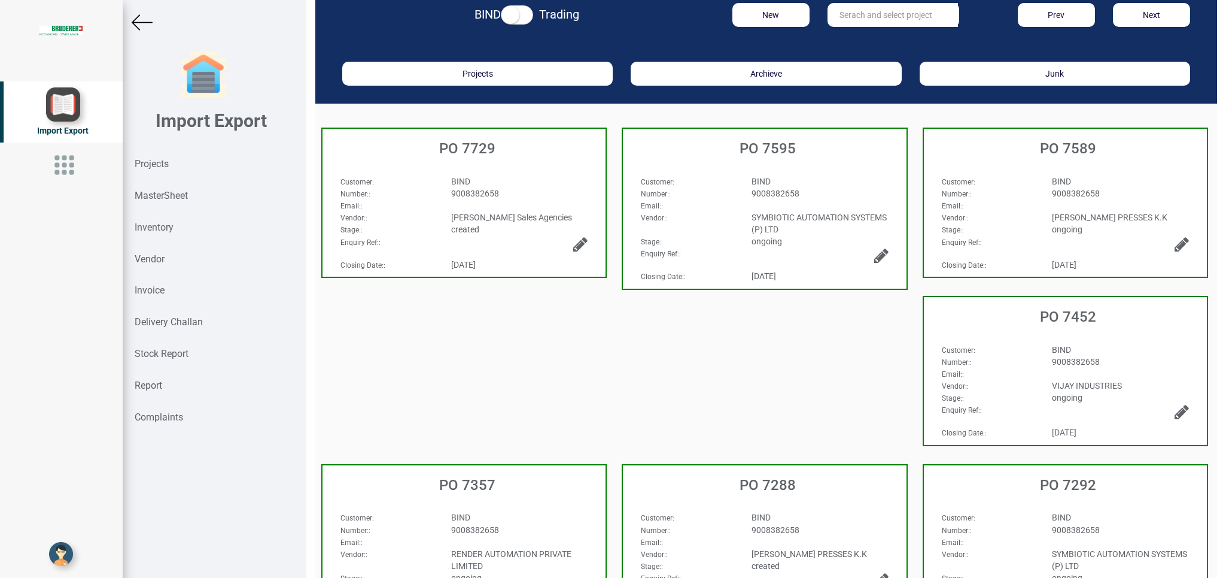
click at [560, 180] on div "BIND" at bounding box center [519, 181] width 155 height 12
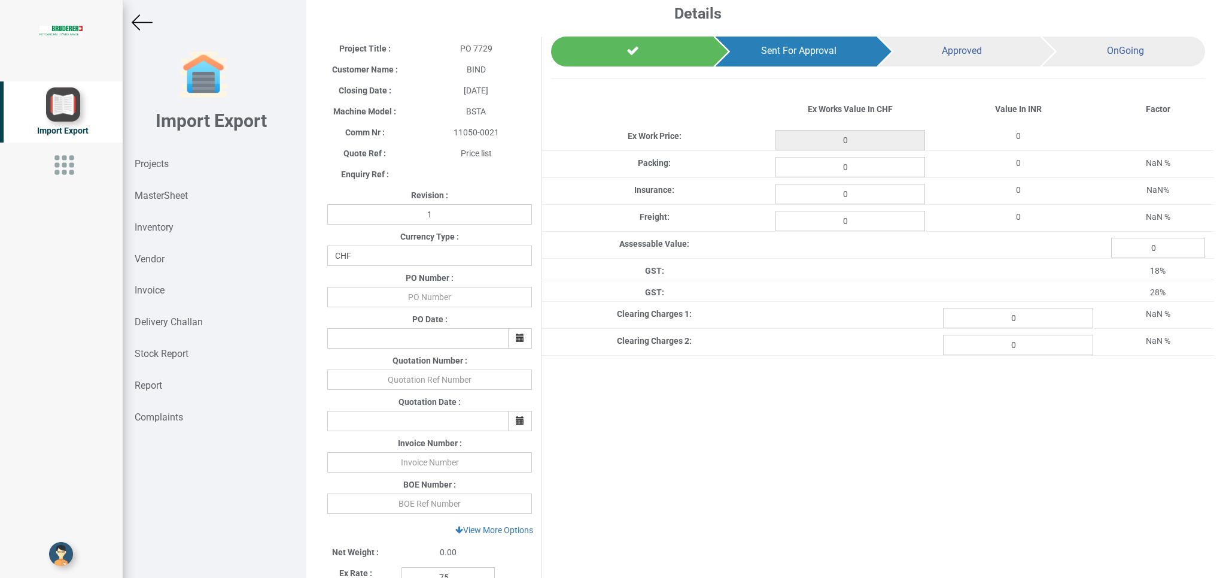
scroll to position [320, 0]
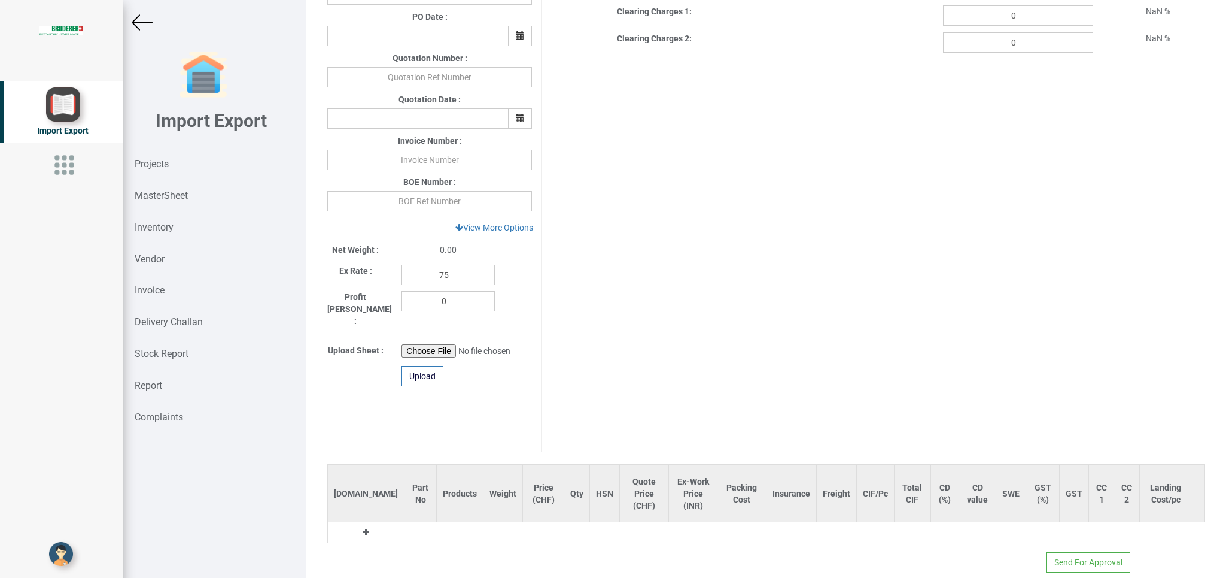
drag, startPoint x: 336, startPoint y: 510, endPoint x: 347, endPoint y: 513, distance: 11.2
click at [339, 522] on td at bounding box center [366, 532] width 77 height 21
click at [363, 528] on icon at bounding box center [366, 532] width 7 height 8
click at [405, 525] on input "text" at bounding box center [425, 535] width 40 height 20
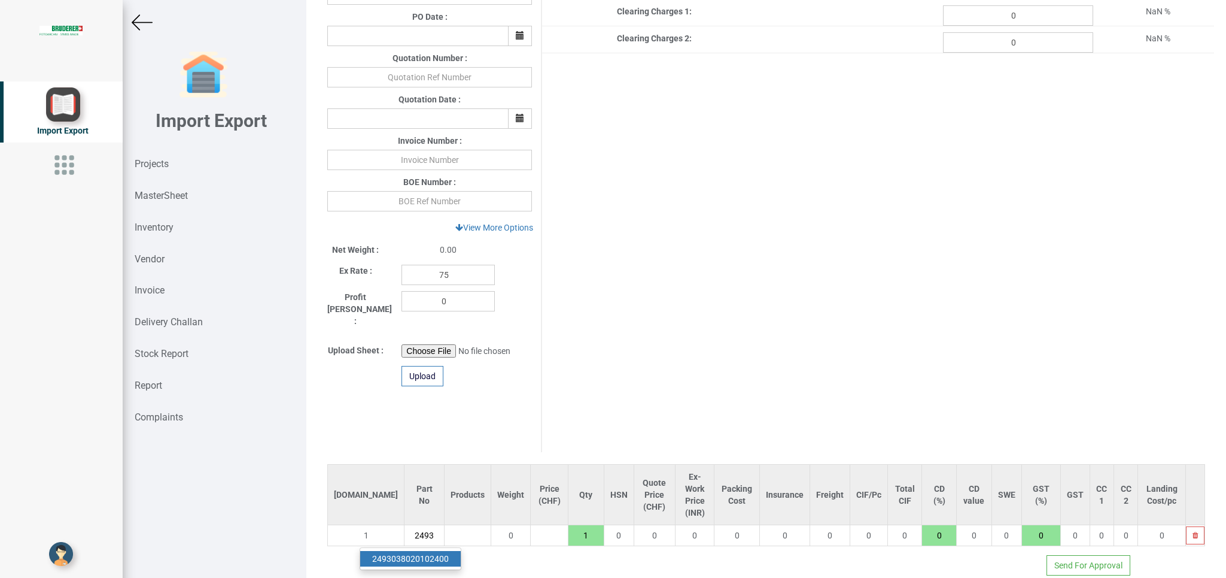
type input "2493"
click at [420, 551] on link "2493 038020102400" at bounding box center [410, 559] width 101 height 16
type input "66080.12"
type input "2493038020102400"
type input "18"
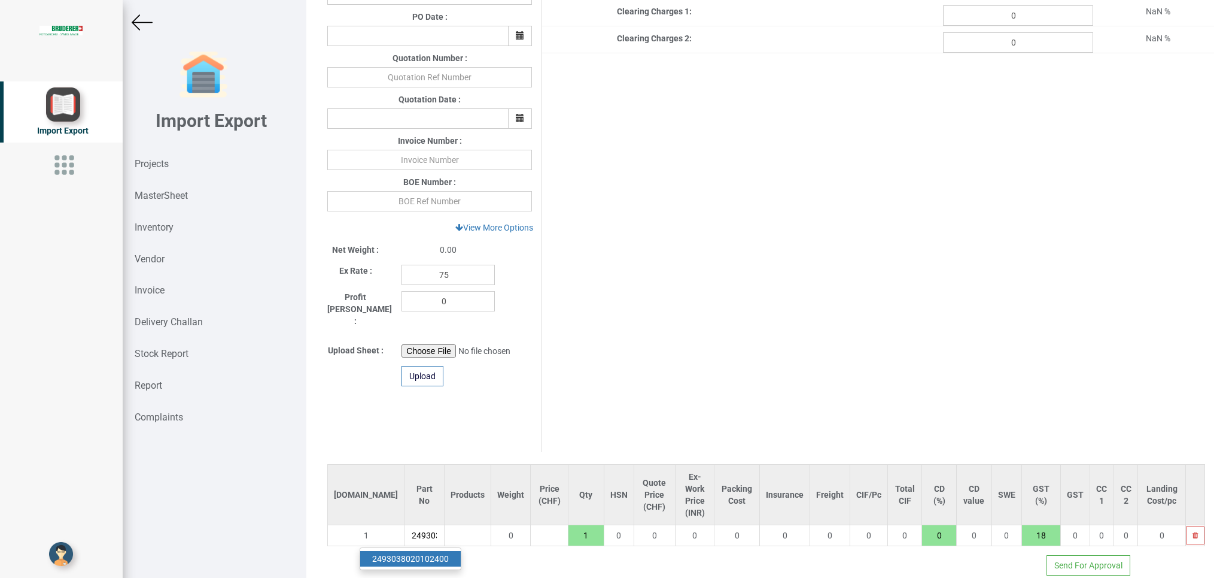
scroll to position [0, 51]
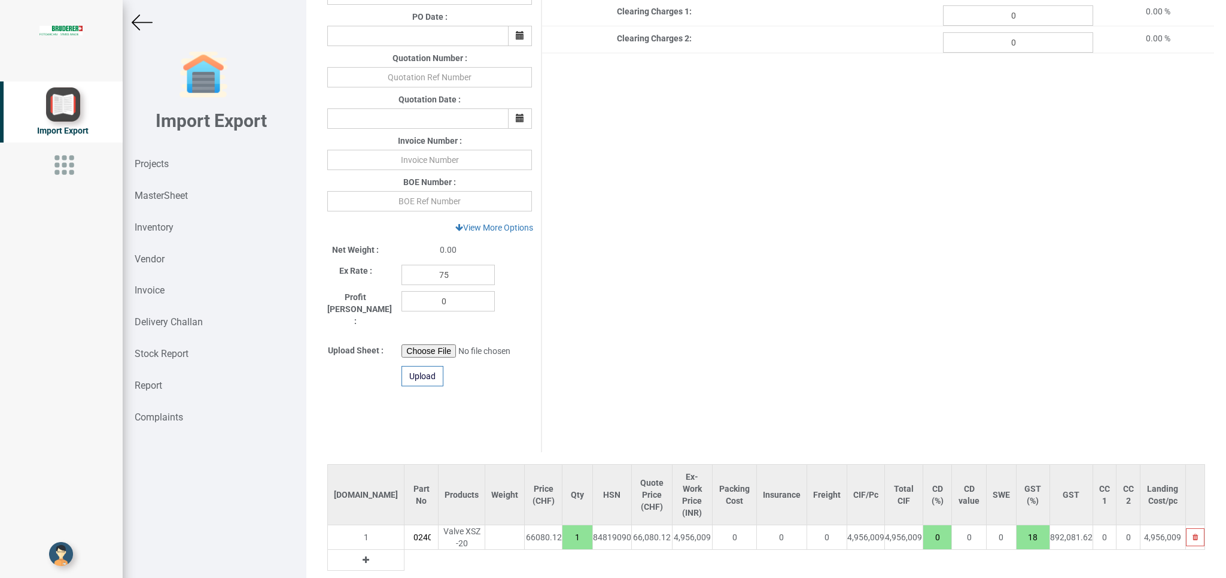
drag, startPoint x: 535, startPoint y: 524, endPoint x: 553, endPoint y: 527, distance: 18.3
click at [563, 527] on input "1" at bounding box center [578, 537] width 30 height 20
type input "198240.36"
type input "3"
click at [363, 555] on icon at bounding box center [366, 559] width 7 height 8
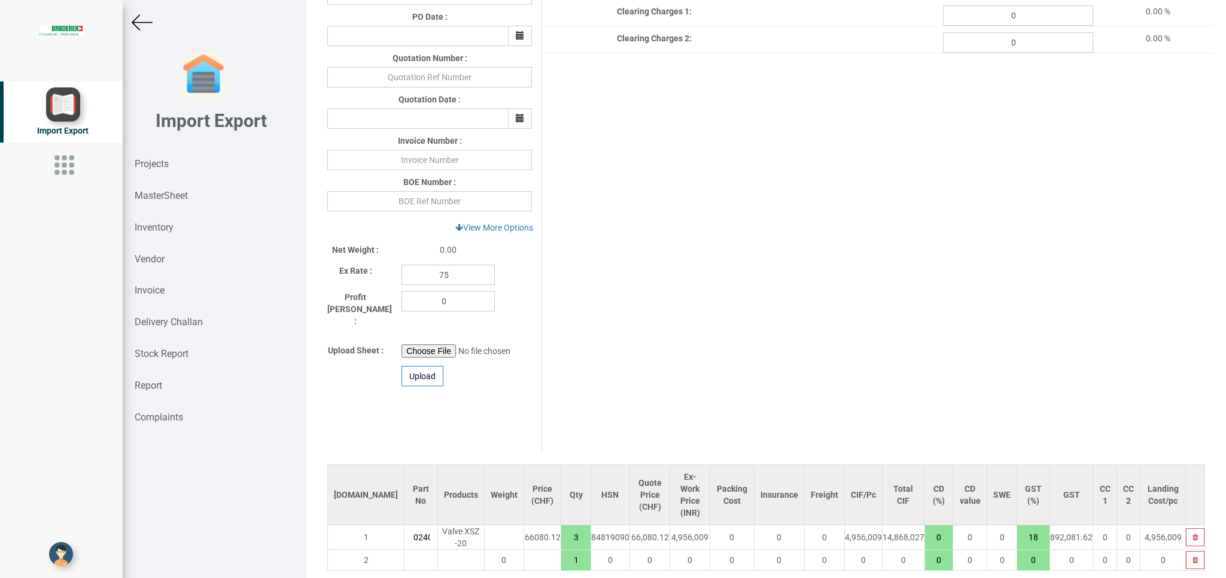
click at [405, 549] on input "text" at bounding box center [421, 559] width 32 height 20
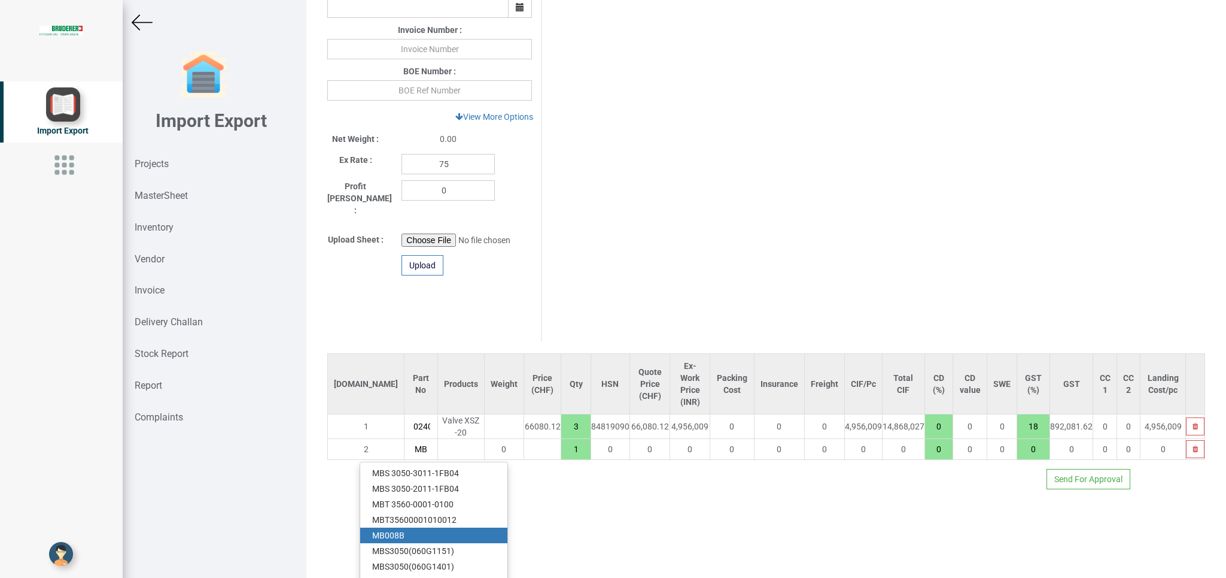
type input "MB"
drag, startPoint x: 400, startPoint y: 517, endPoint x: 411, endPoint y: 515, distance: 10.9
click at [402, 527] on link "MB 008B" at bounding box center [433, 535] width 147 height 16
type input "201777.36"
type input "MB008B"
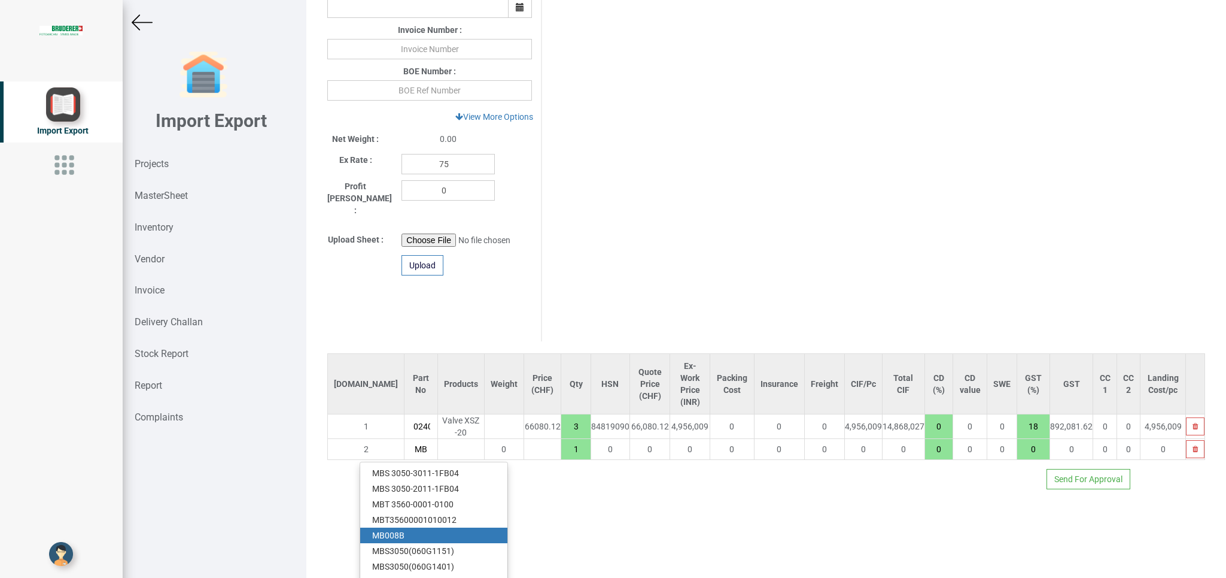
type input "18"
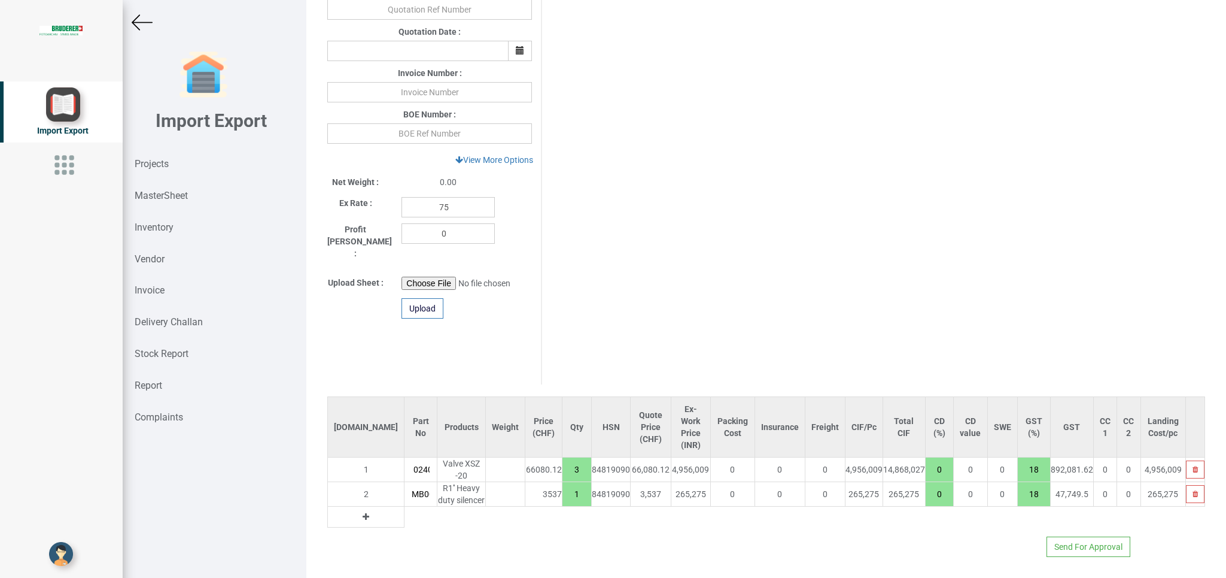
scroll to position [0, 9]
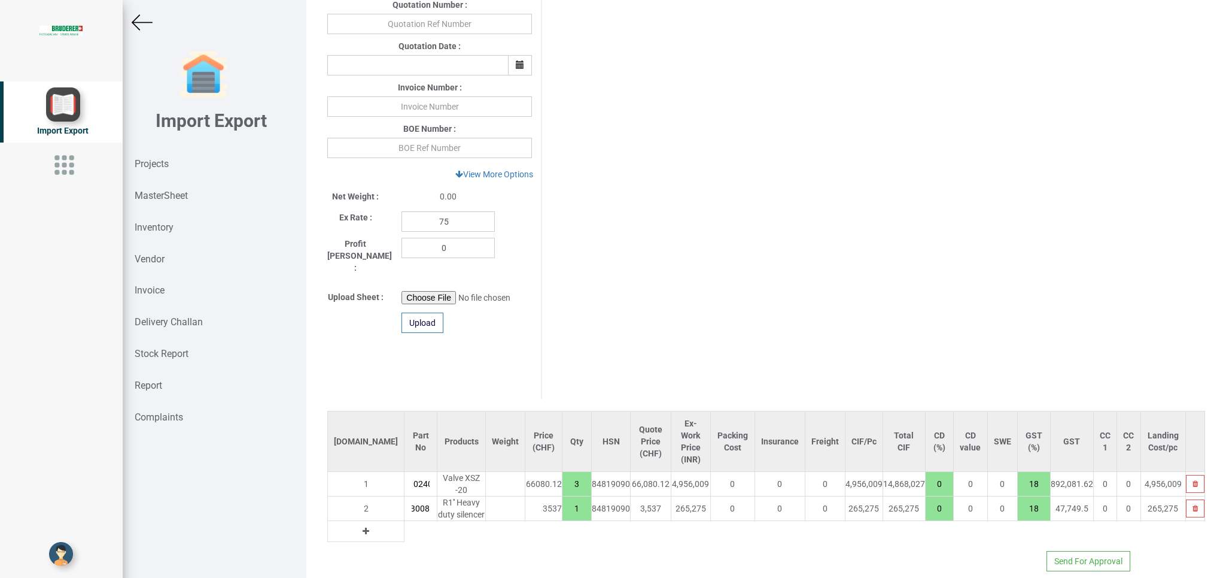
drag, startPoint x: 536, startPoint y: 490, endPoint x: 567, endPoint y: 496, distance: 31.6
click at [563, 498] on input "1" at bounding box center [577, 508] width 29 height 20
type input "208851.36"
type input "3"
click at [148, 158] on div "Projects" at bounding box center [215, 164] width 184 height 32
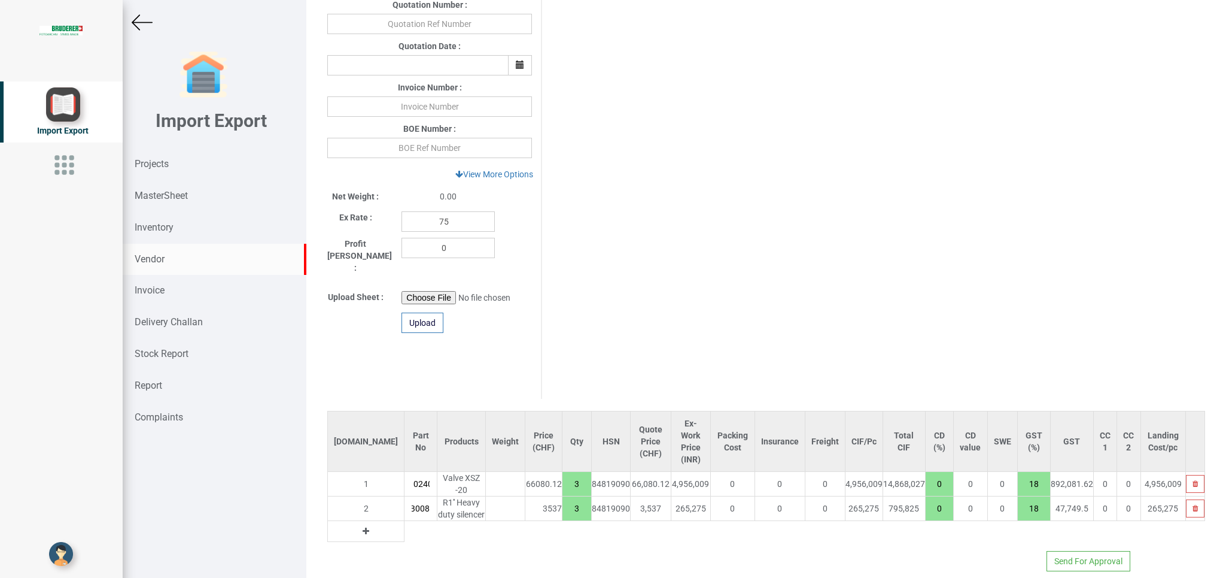
scroll to position [18, 0]
